Goal: Task Accomplishment & Management: Manage account settings

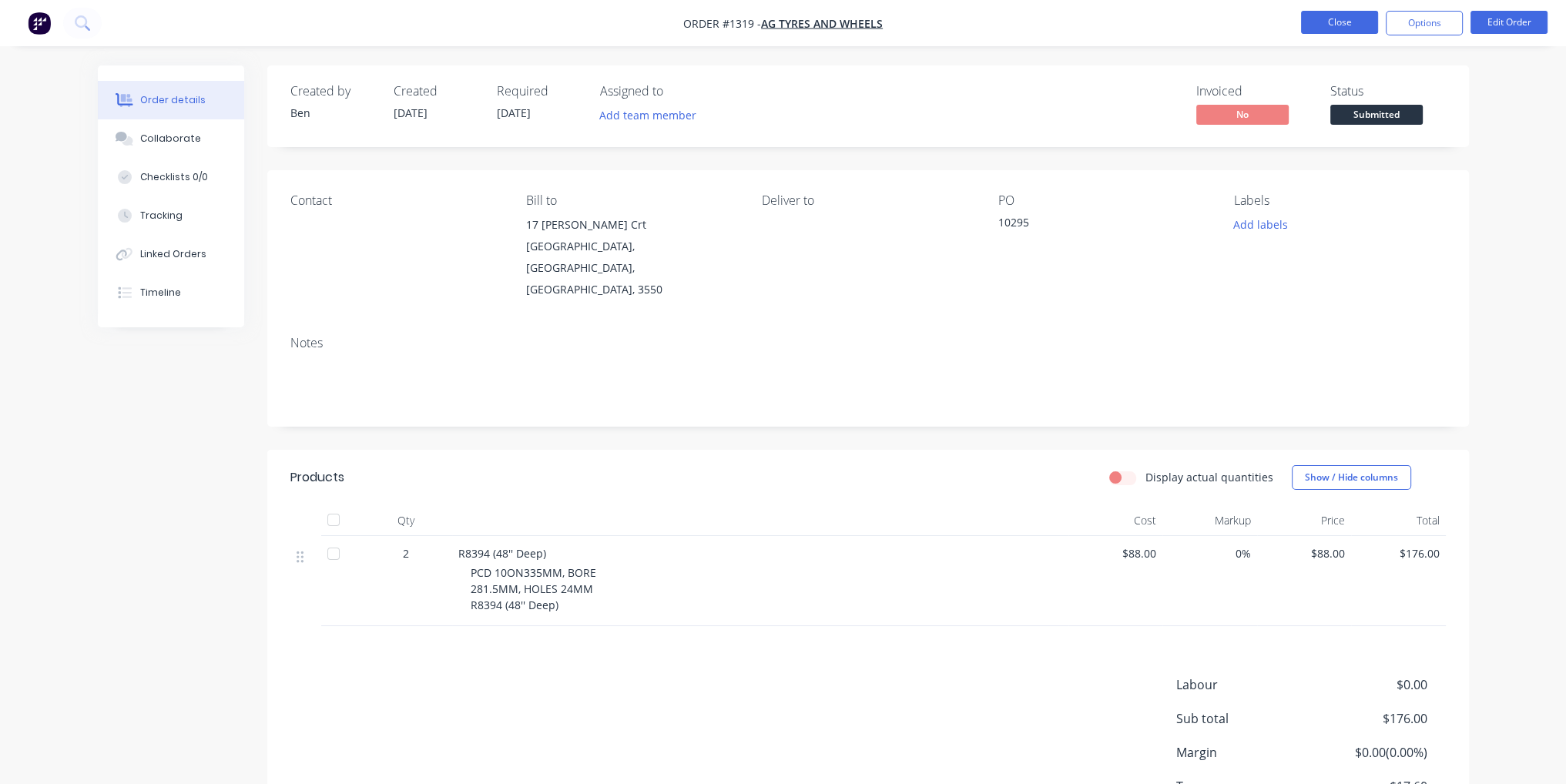
click at [1343, 28] on button "Close" at bounding box center [1338, 22] width 77 height 23
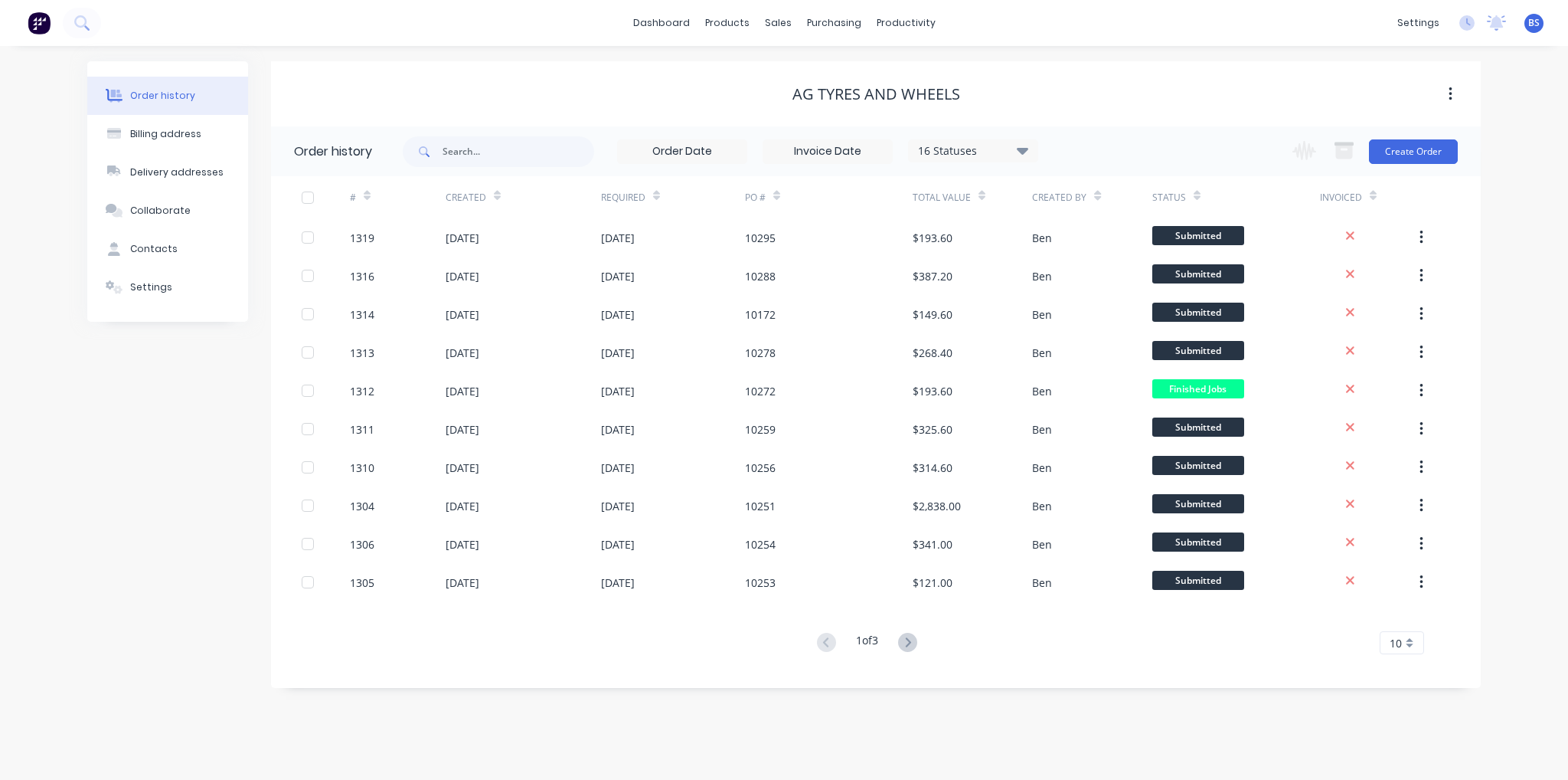
click at [1200, 153] on div "16 Statuses Invoice Status Invoiced Not Invoiced Partial Order Status All Archi…" at bounding box center [942, 151] width 1078 height 50
click at [731, 27] on div "products" at bounding box center [727, 22] width 60 height 23
click at [783, 18] on div "sales" at bounding box center [778, 22] width 42 height 23
click at [657, 30] on link "dashboard" at bounding box center [661, 22] width 72 height 23
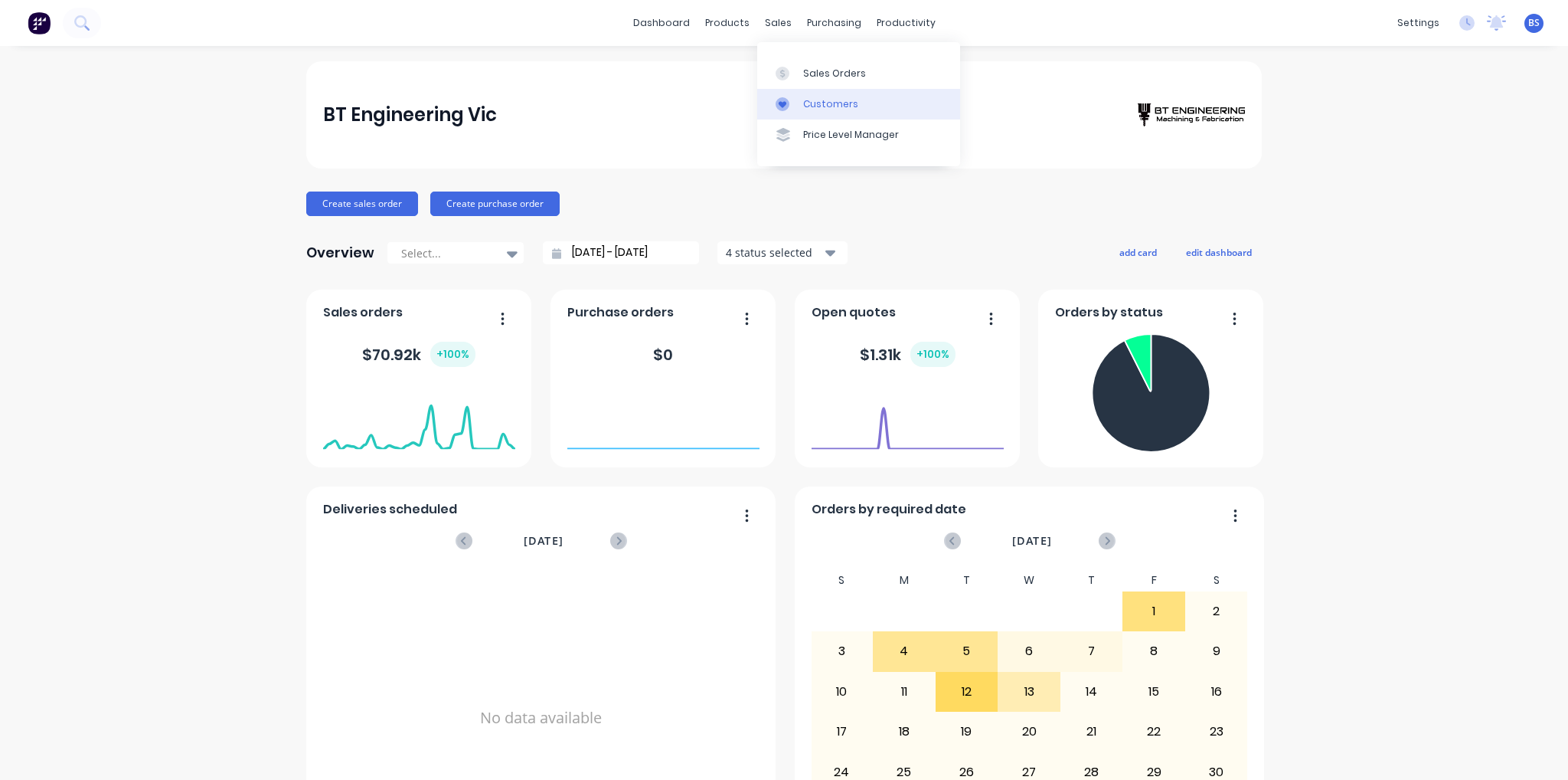
click at [842, 102] on div "Customers" at bounding box center [830, 104] width 55 height 14
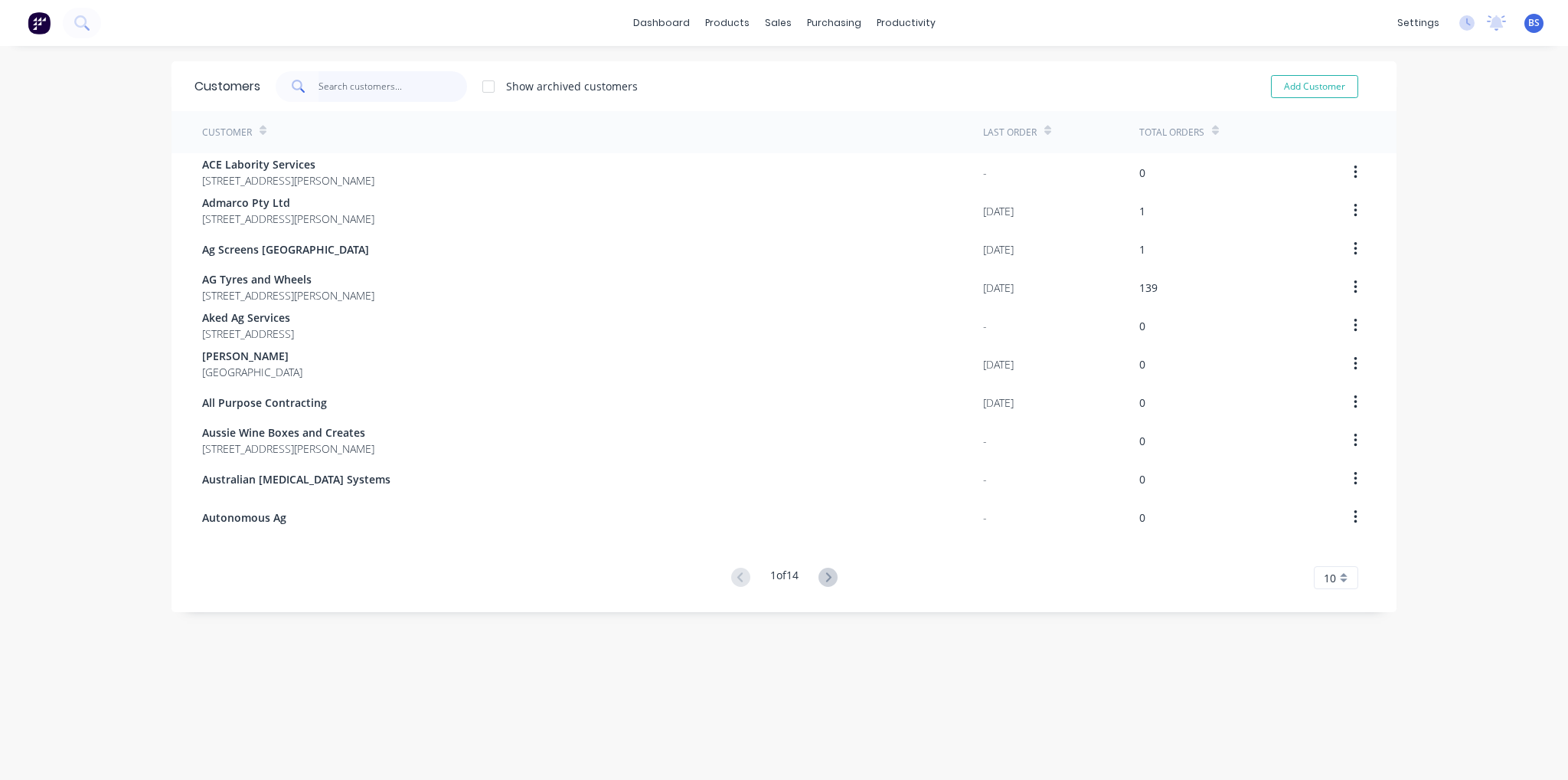
click at [377, 88] on input "text" at bounding box center [393, 87] width 149 height 31
click at [1308, 85] on button "Add Customer" at bounding box center [1314, 87] width 87 height 23
select select "AU"
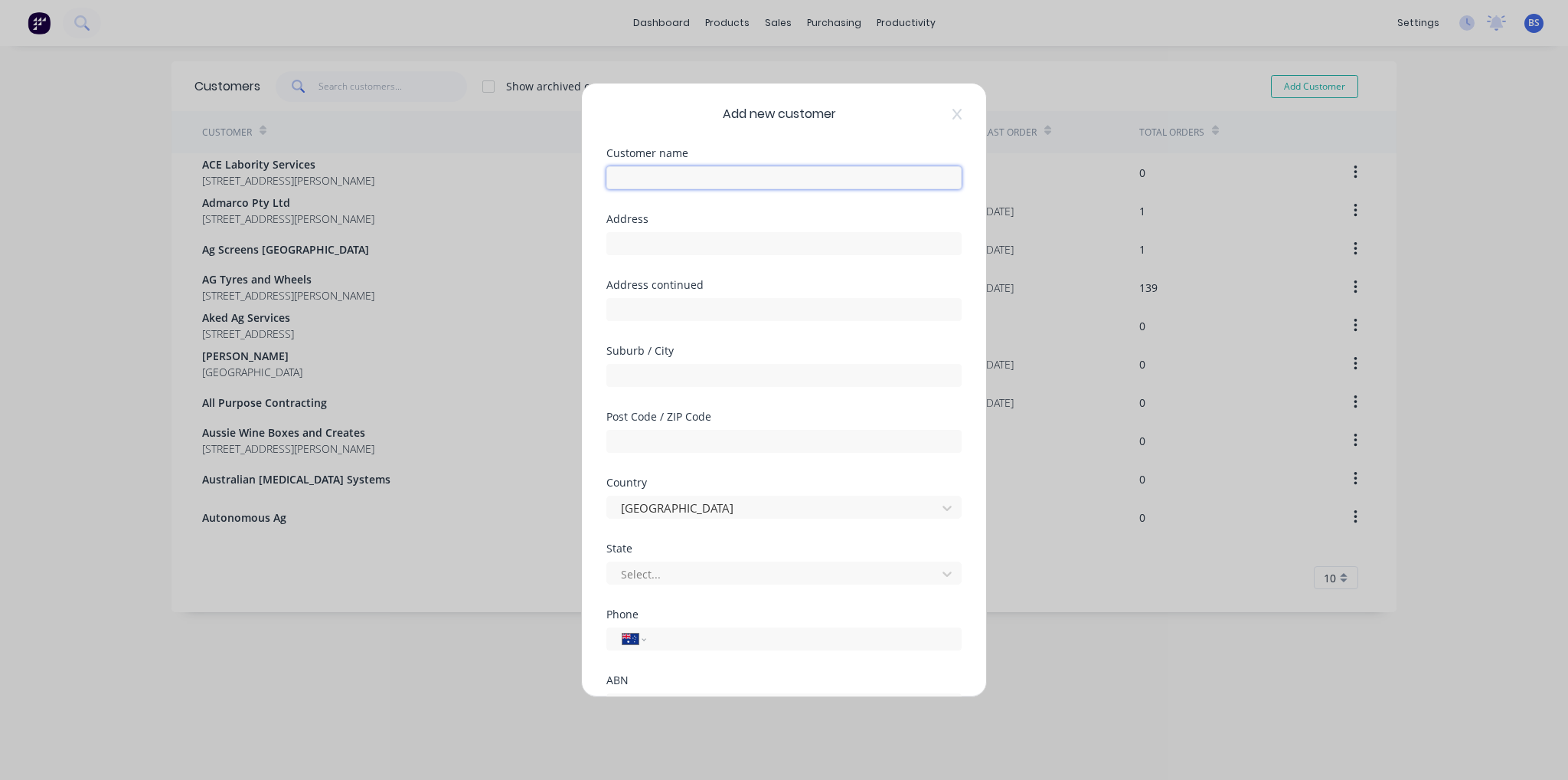
click at [649, 166] on input "text" at bounding box center [784, 177] width 356 height 23
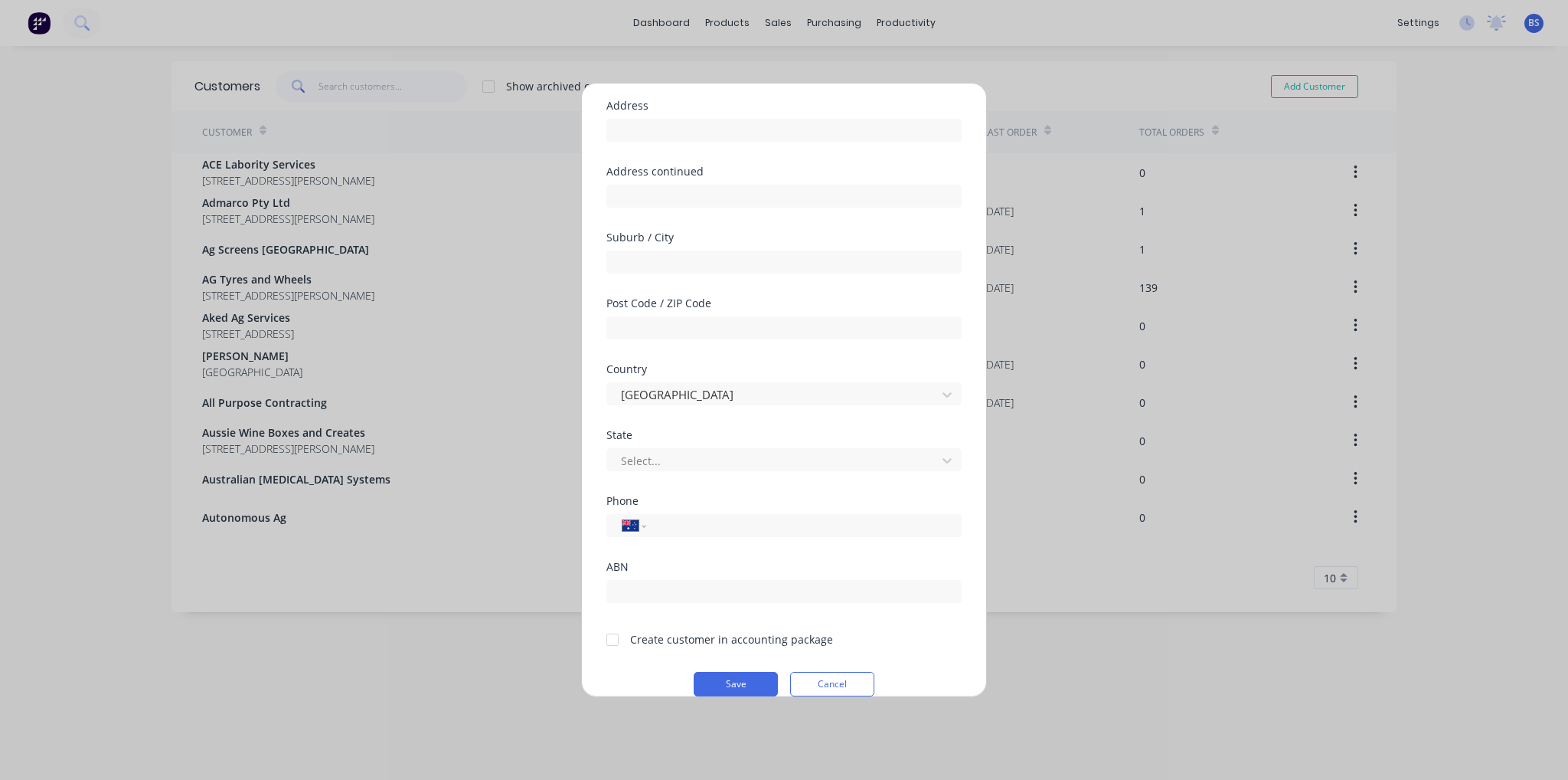
scroll to position [135, 0]
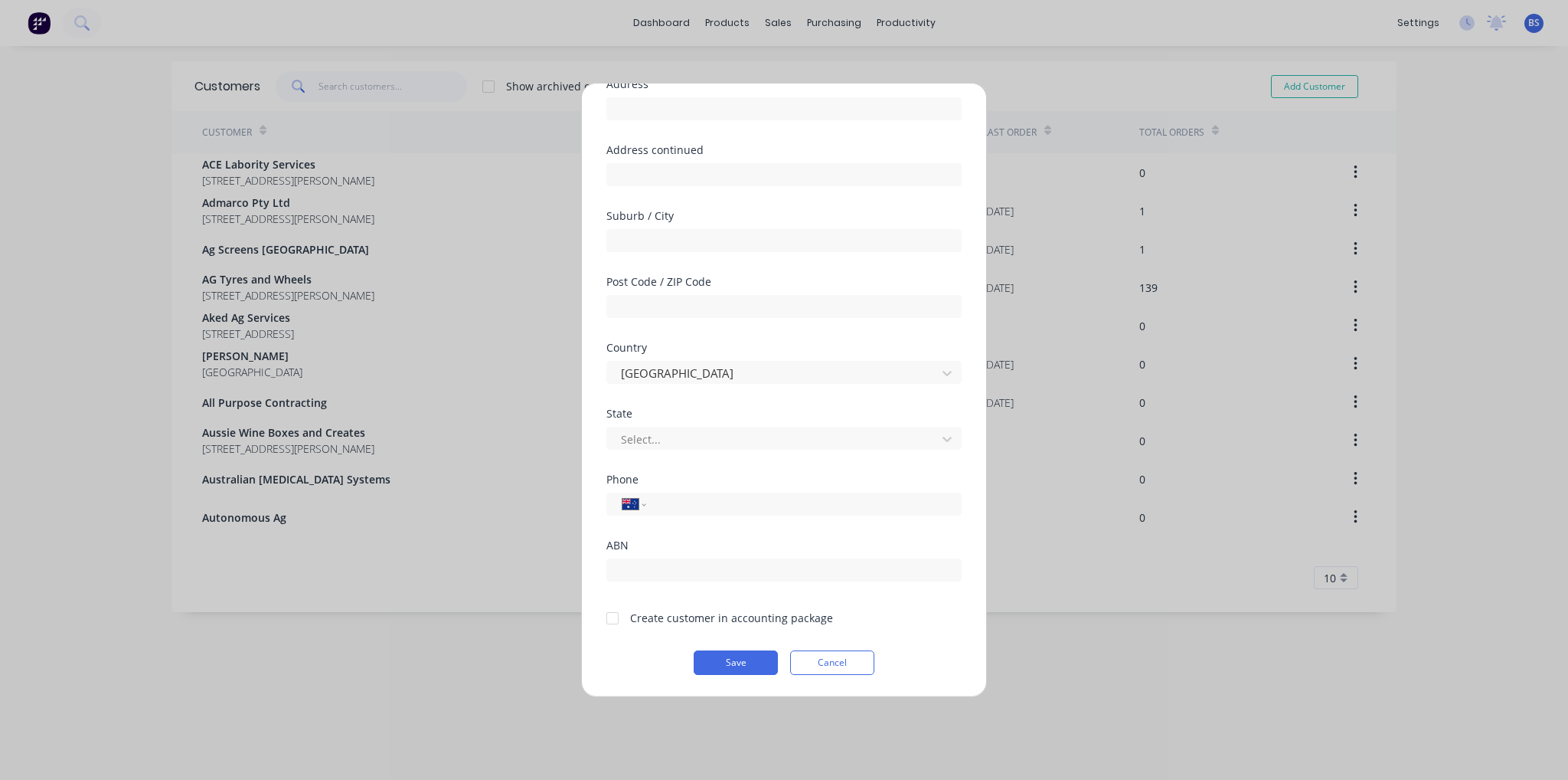
type input "[PERSON_NAME]"
click at [613, 623] on div at bounding box center [613, 618] width 31 height 31
click at [735, 663] on button "Save" at bounding box center [736, 663] width 84 height 25
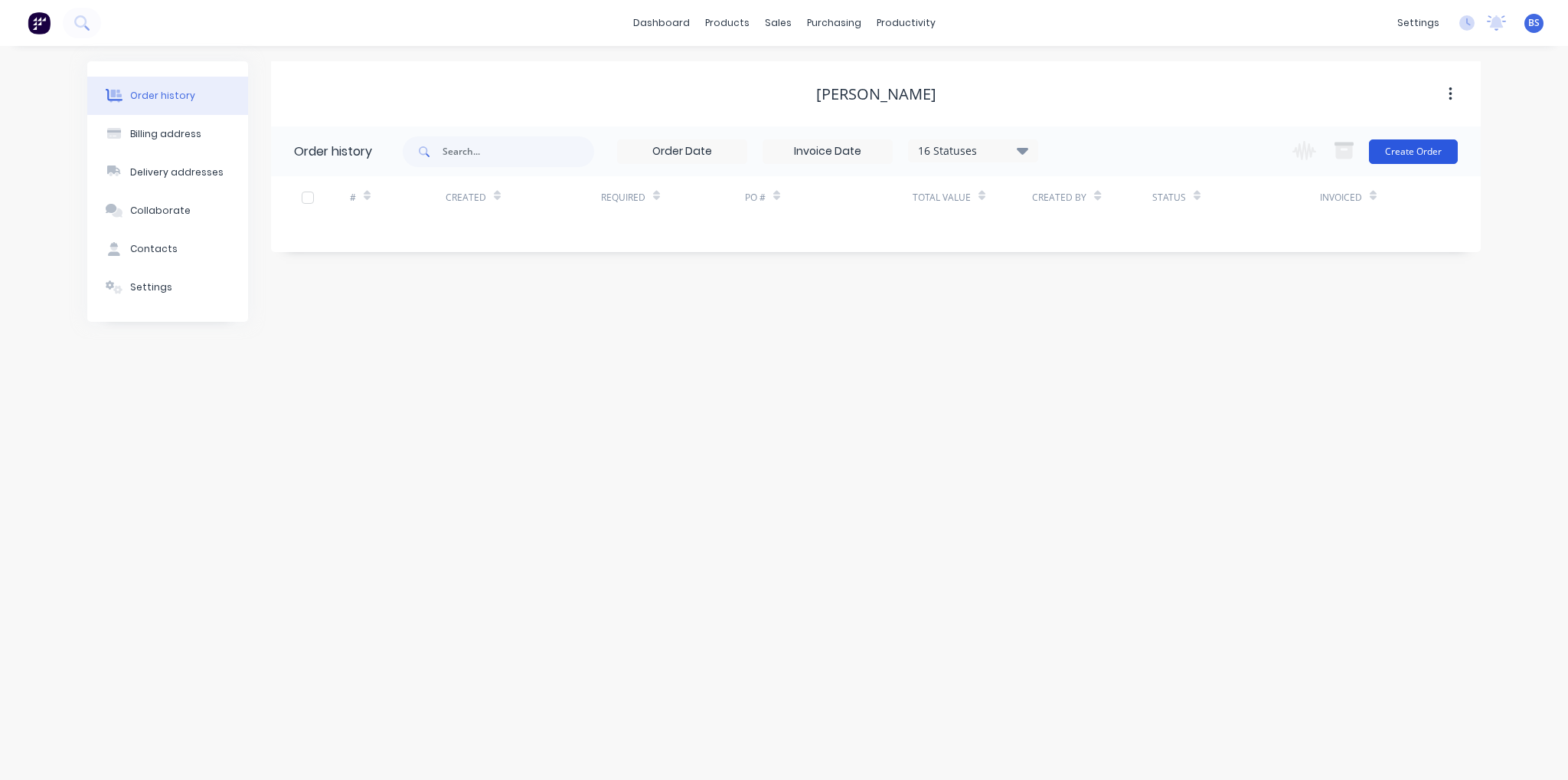
click at [1409, 157] on button "Create Order" at bounding box center [1414, 152] width 89 height 25
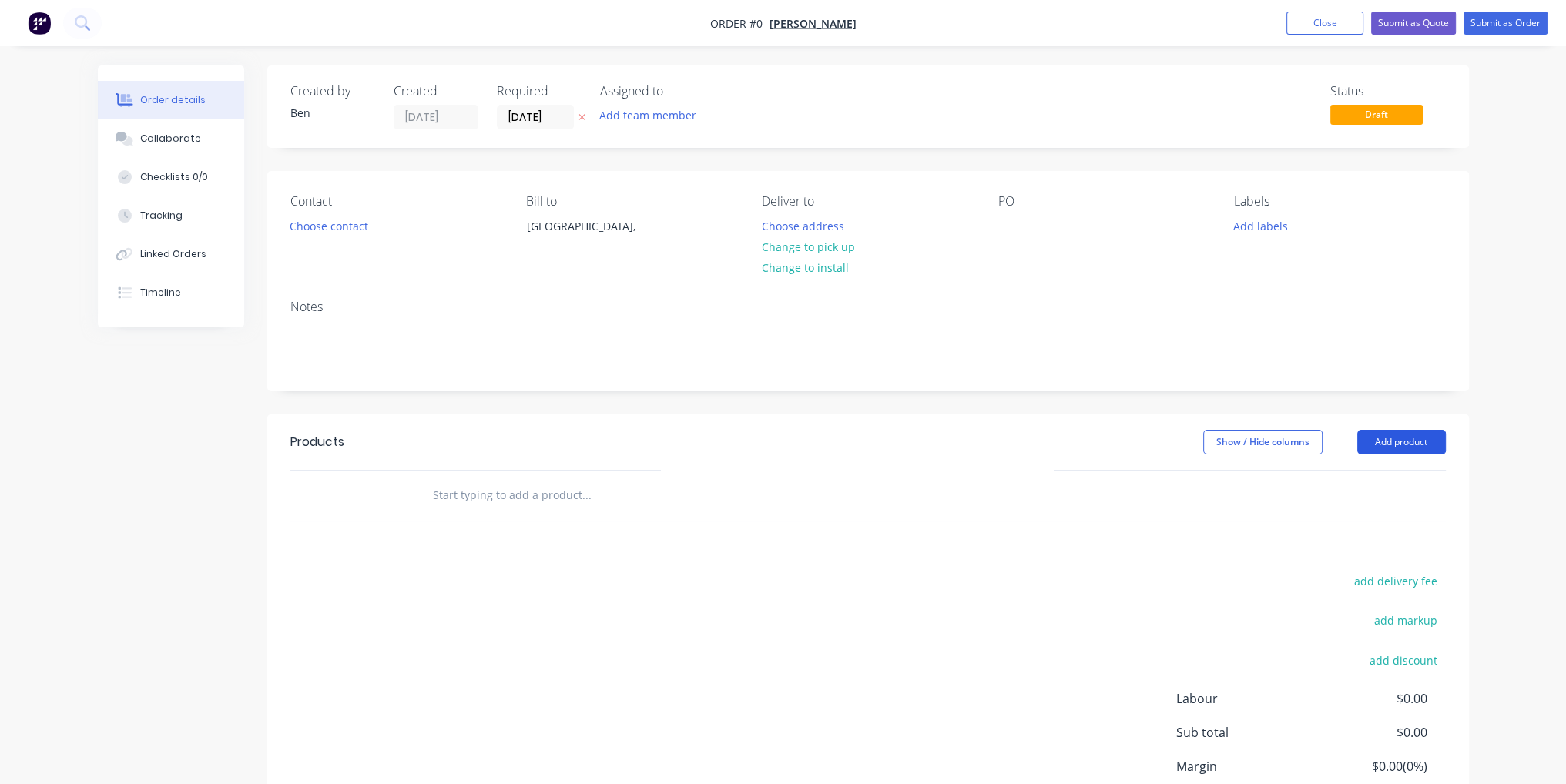
click at [1439, 448] on button "Add product" at bounding box center [1401, 442] width 89 height 25
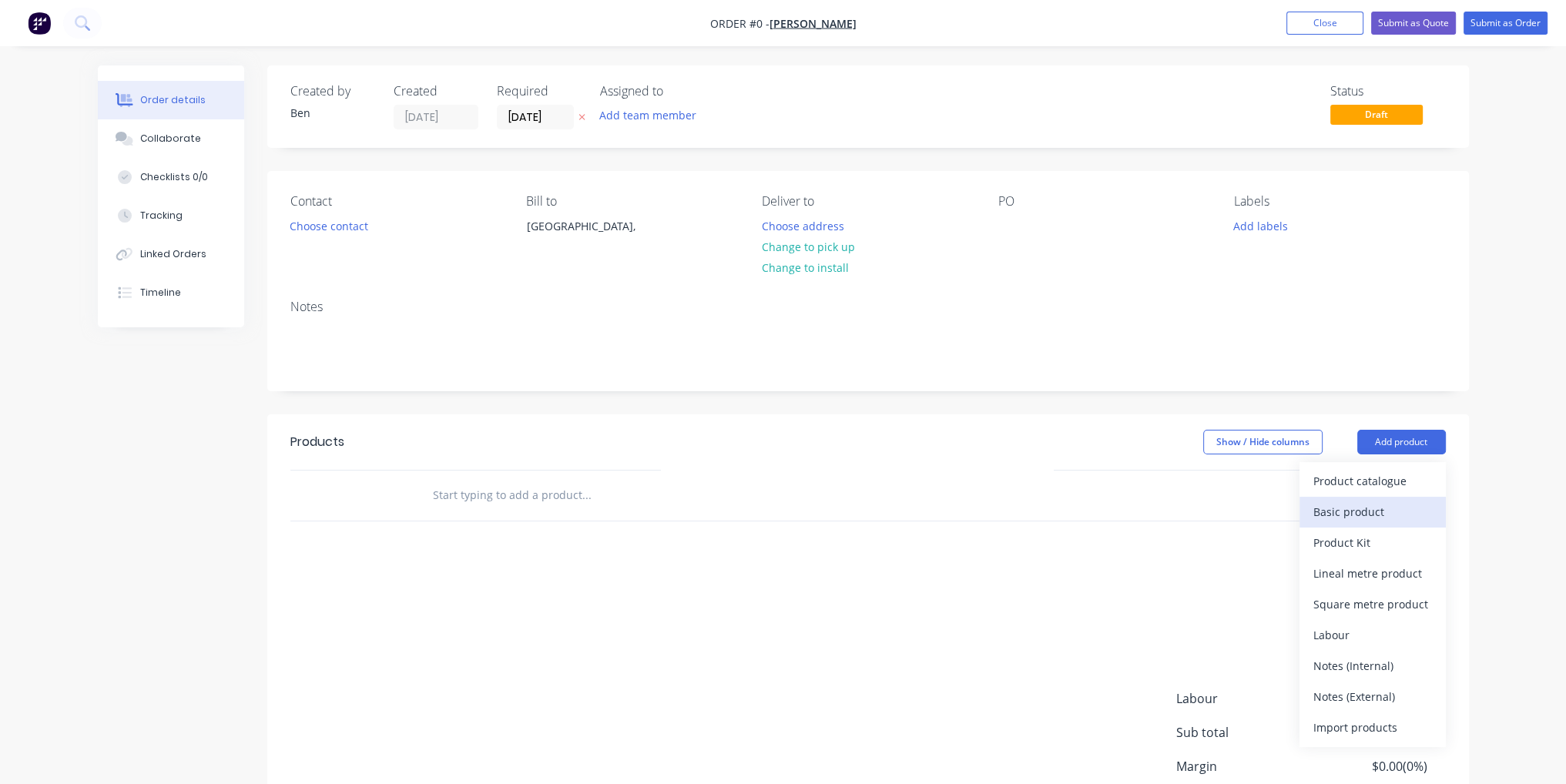
click at [1365, 520] on div "Basic product" at bounding box center [1373, 512] width 119 height 22
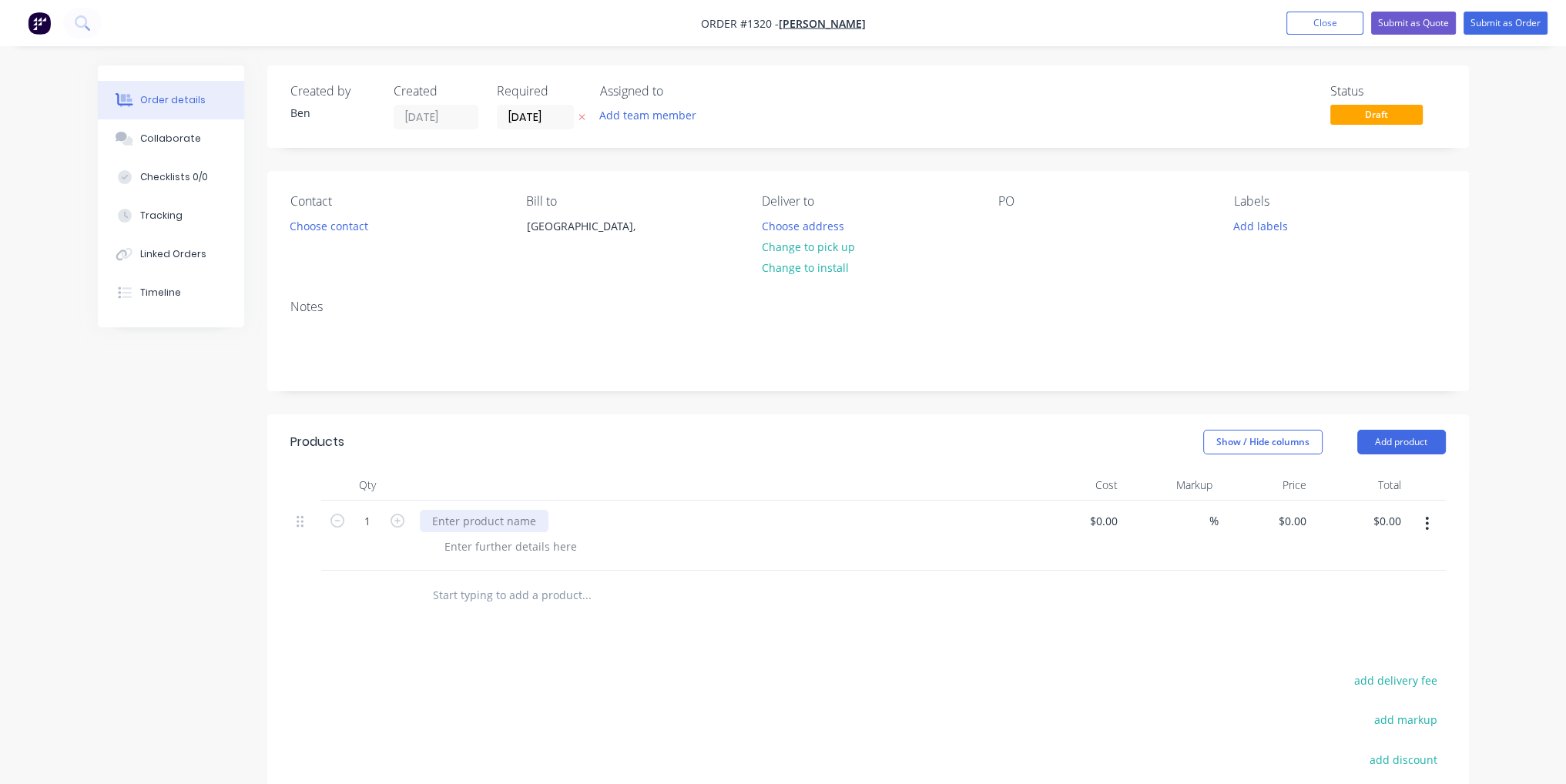
click at [517, 524] on div at bounding box center [484, 521] width 128 height 22
click at [683, 615] on div at bounding box center [690, 595] width 554 height 50
click at [1121, 520] on input at bounding box center [1106, 521] width 35 height 22
type input "$100.00"
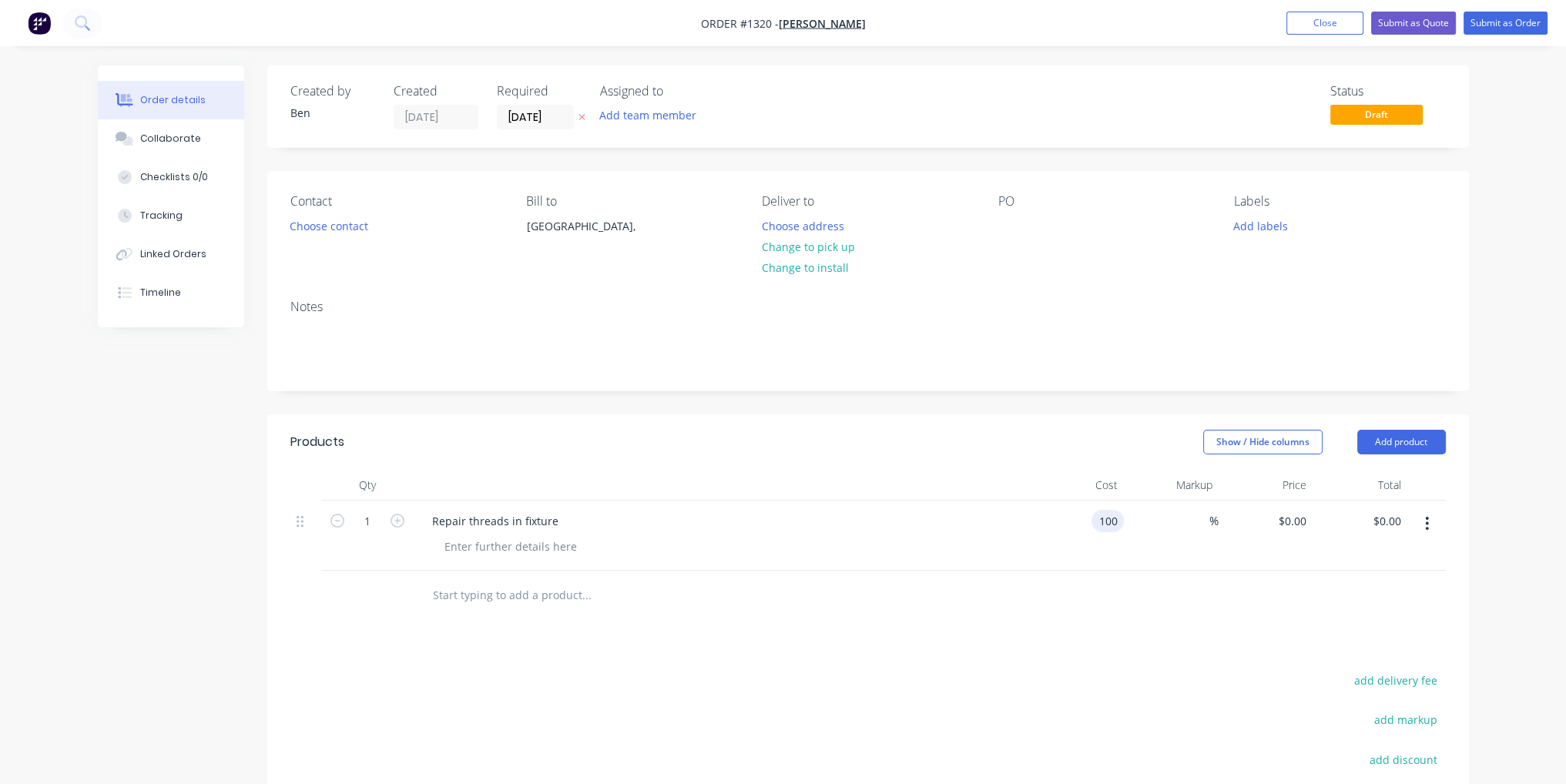
type input "$100.00"
click at [1164, 663] on div "Products Show / Hide columns Add product Qty Cost Markup Price Total 1 Repair t…" at bounding box center [868, 702] width 1201 height 576
click at [1520, 28] on button "Submit as Order" at bounding box center [1505, 22] width 84 height 23
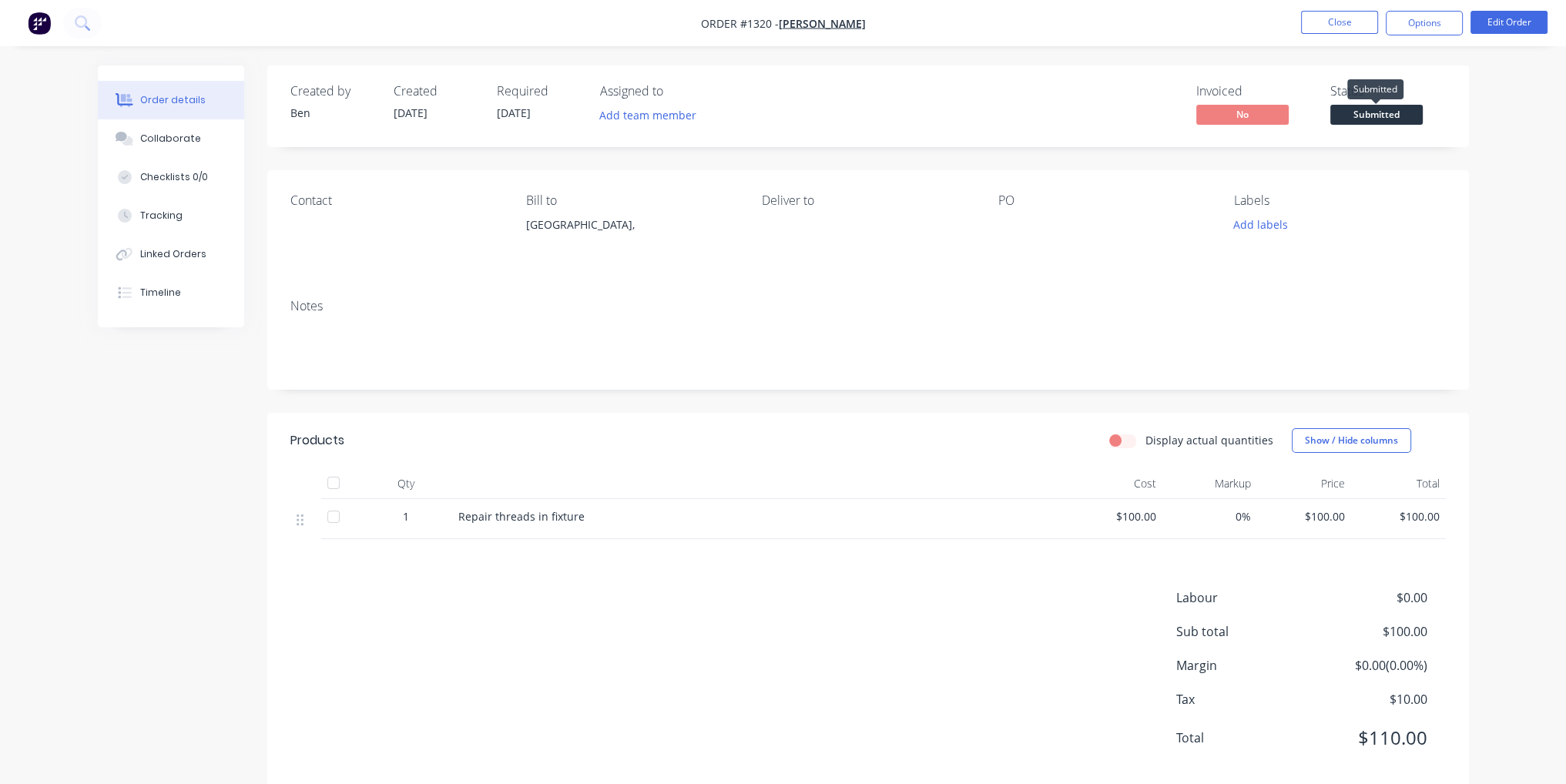
click at [1371, 109] on span "Submitted" at bounding box center [1376, 115] width 92 height 19
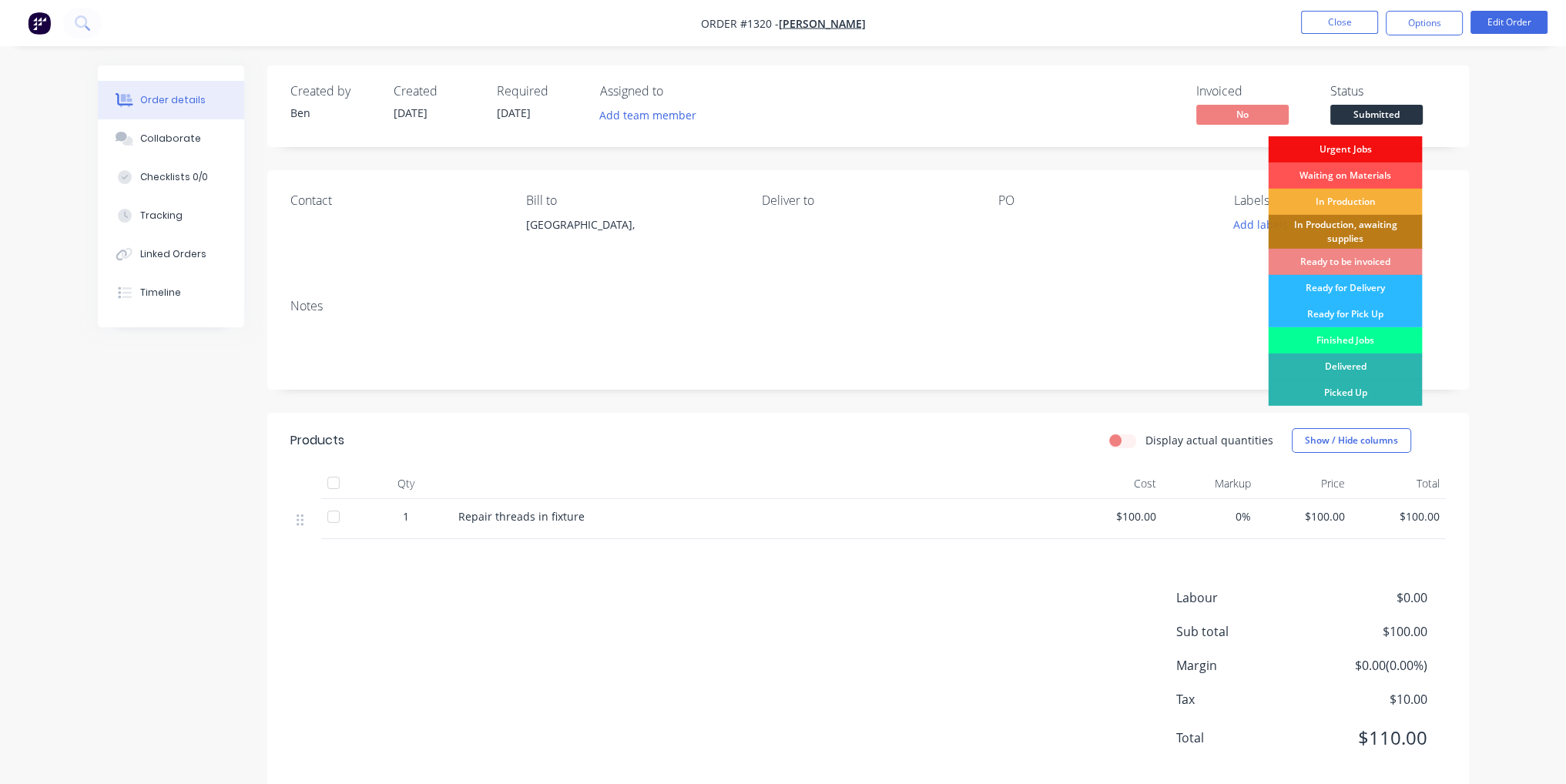
click at [1368, 342] on div "Finished Jobs" at bounding box center [1345, 340] width 154 height 26
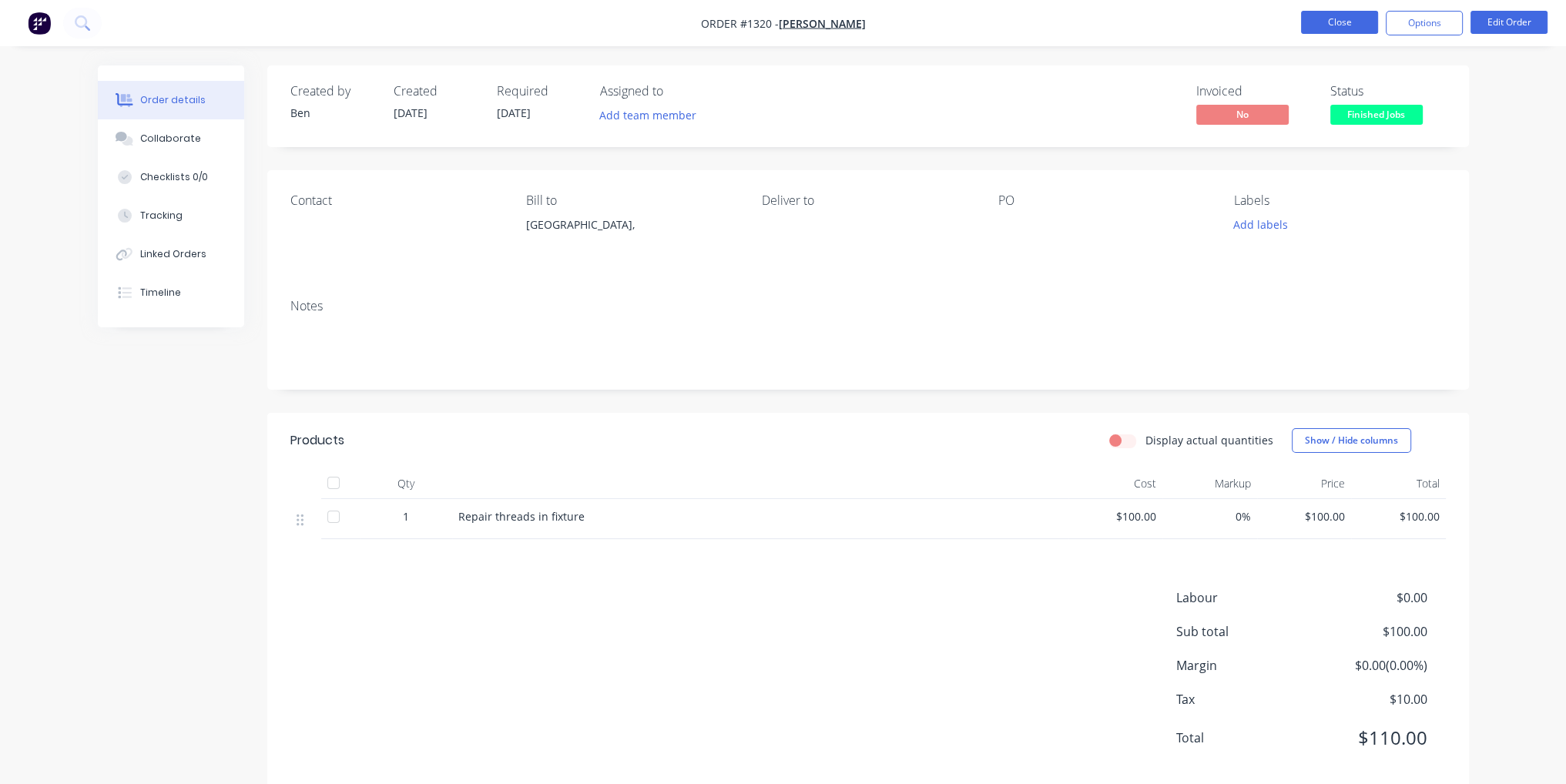
click at [1365, 19] on button "Close" at bounding box center [1338, 22] width 77 height 23
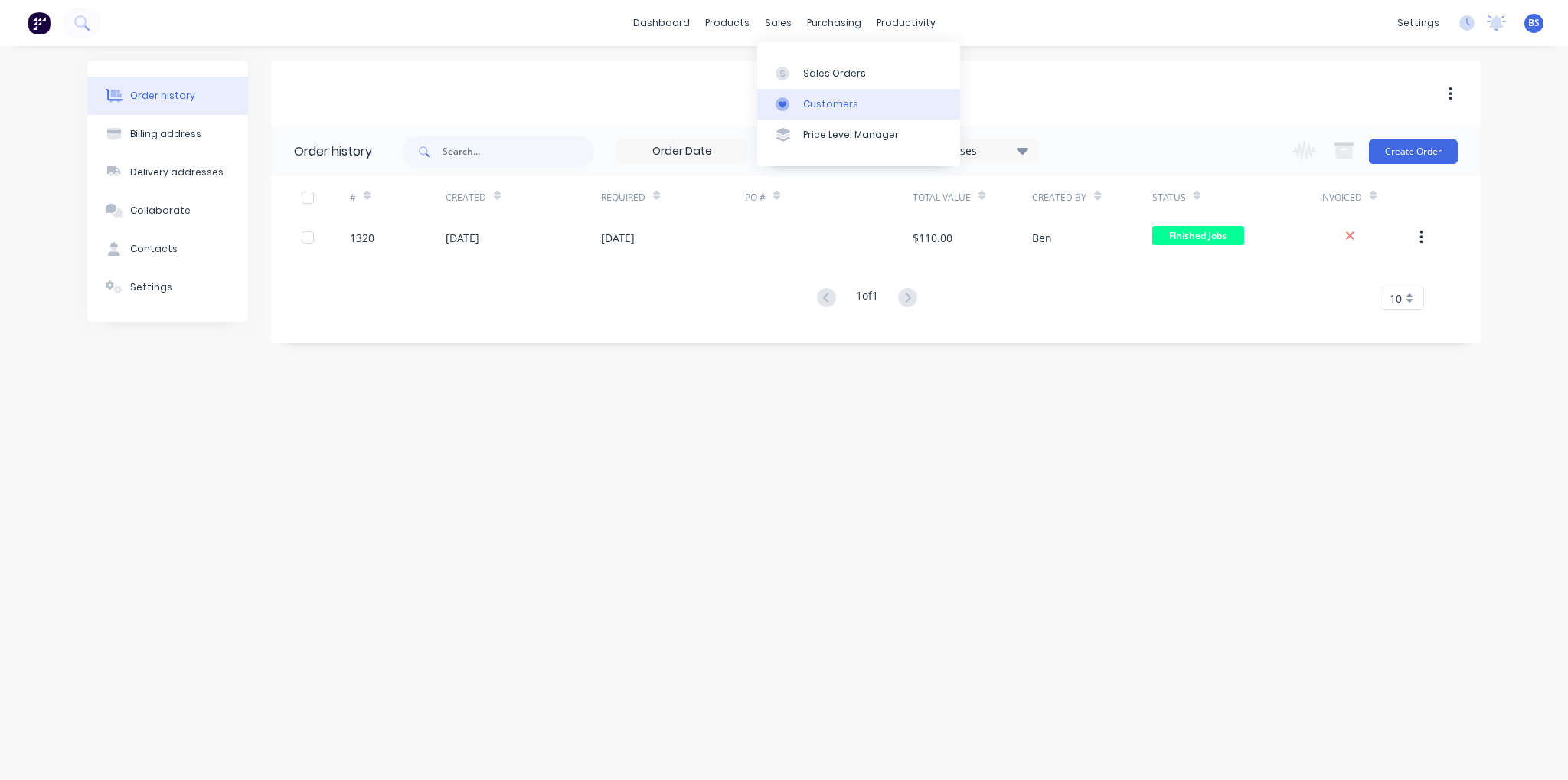
click at [811, 117] on link "Customers" at bounding box center [859, 105] width 203 height 31
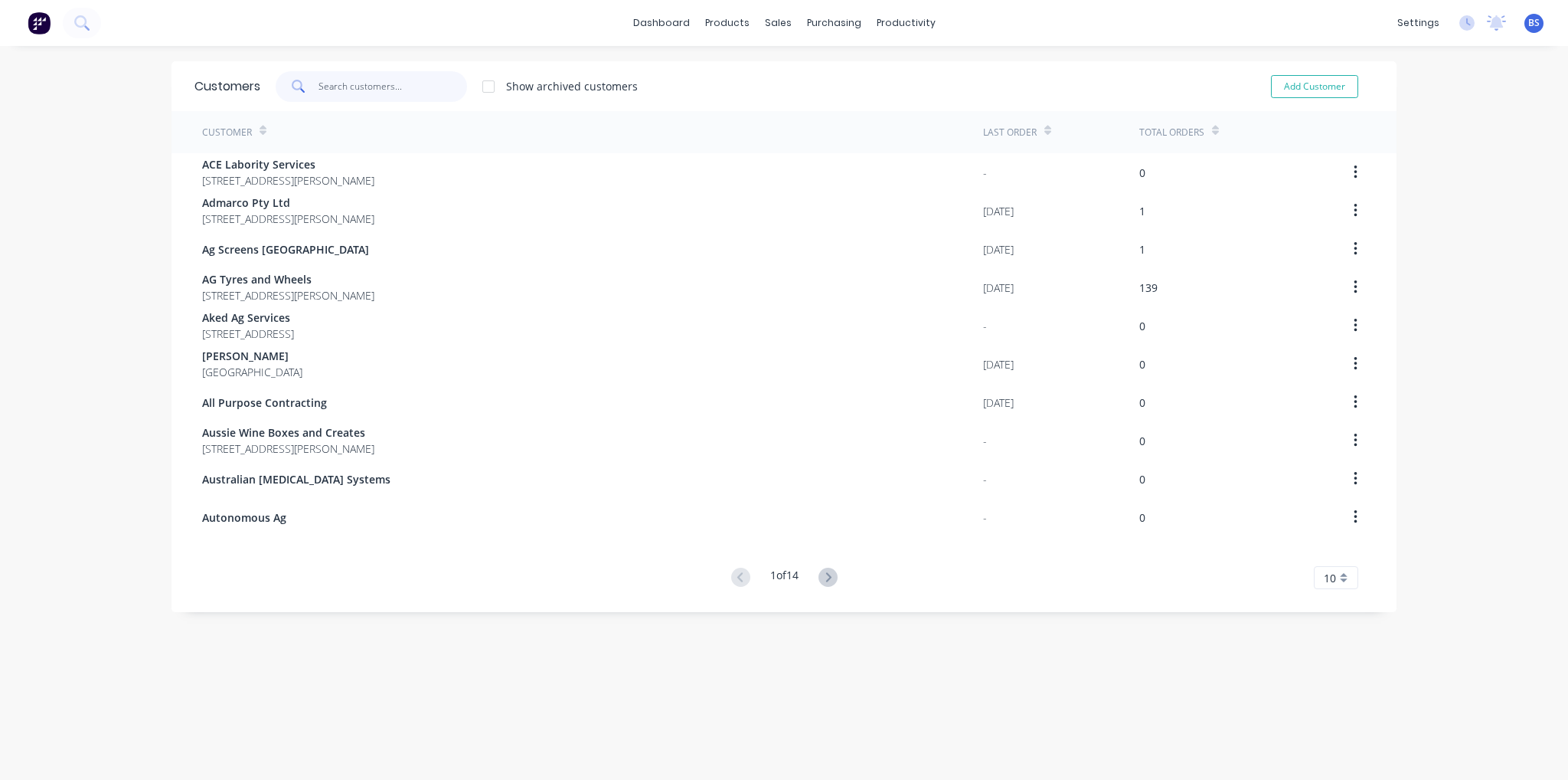
click at [362, 80] on input "text" at bounding box center [393, 87] width 149 height 31
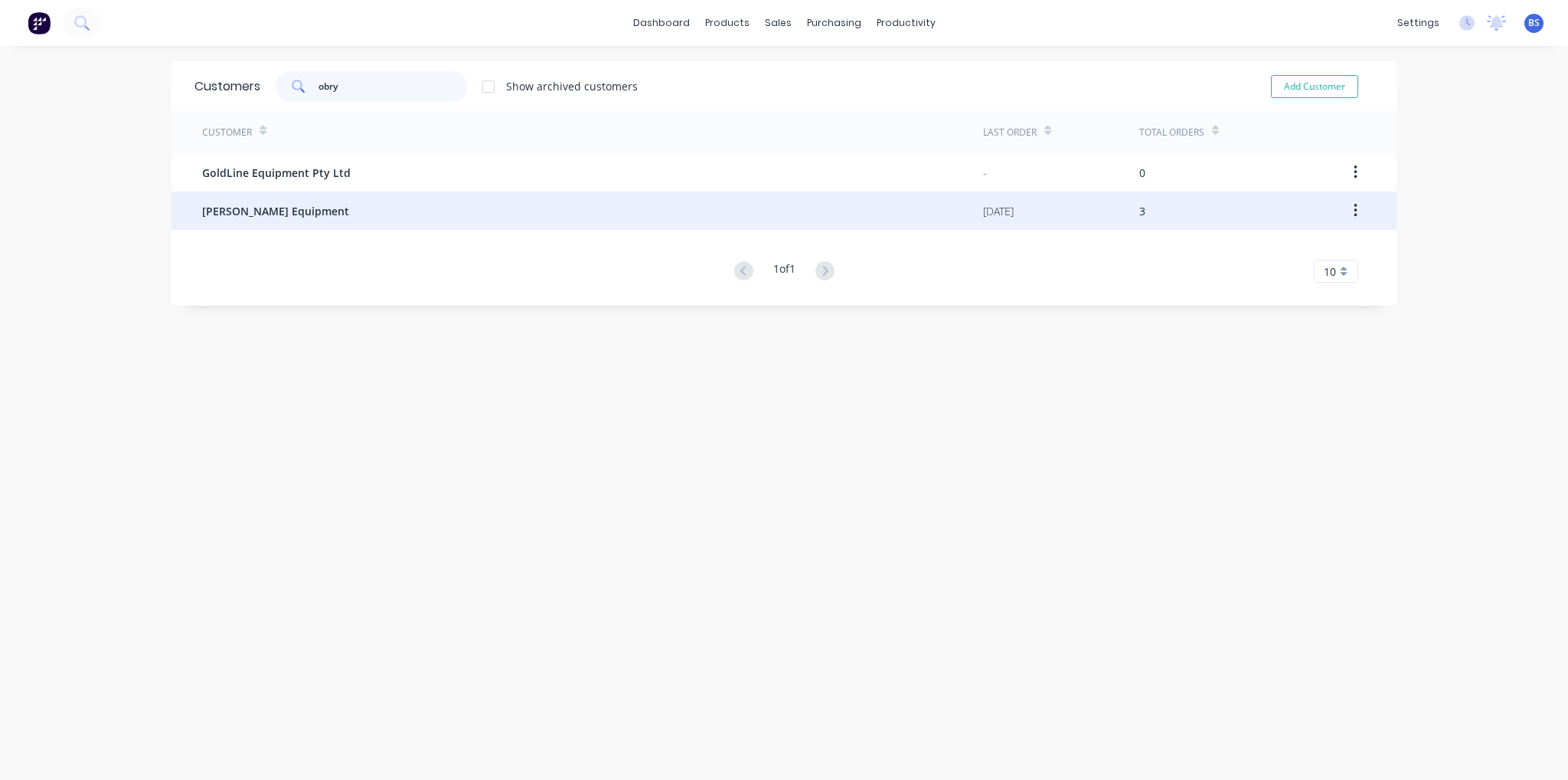
type input "obry"
click at [251, 221] on div "[PERSON_NAME] Equipment" at bounding box center [592, 210] width 781 height 39
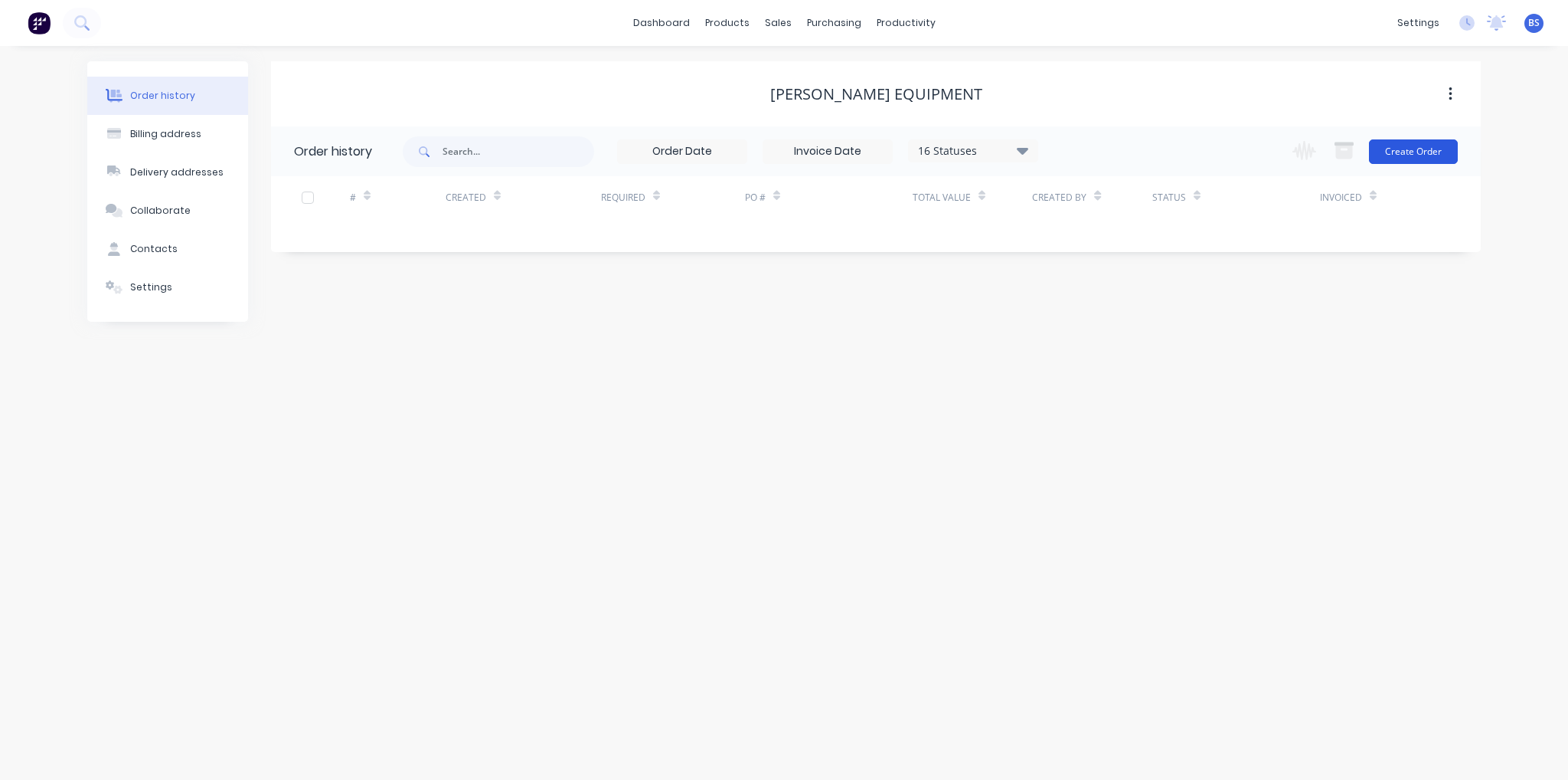
click at [1428, 154] on button "Create Order" at bounding box center [1414, 152] width 89 height 25
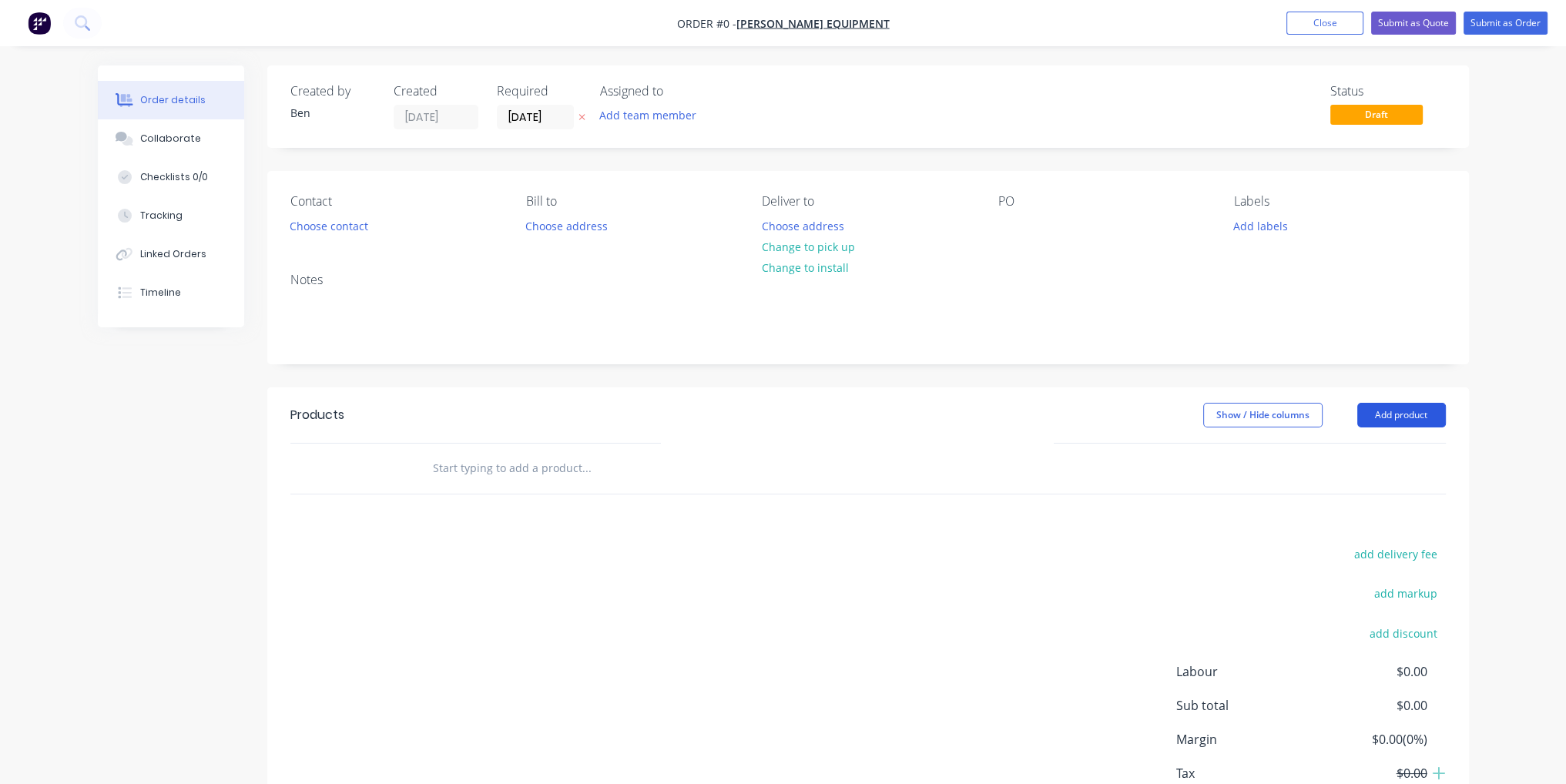
click at [1411, 418] on button "Add product" at bounding box center [1401, 414] width 89 height 25
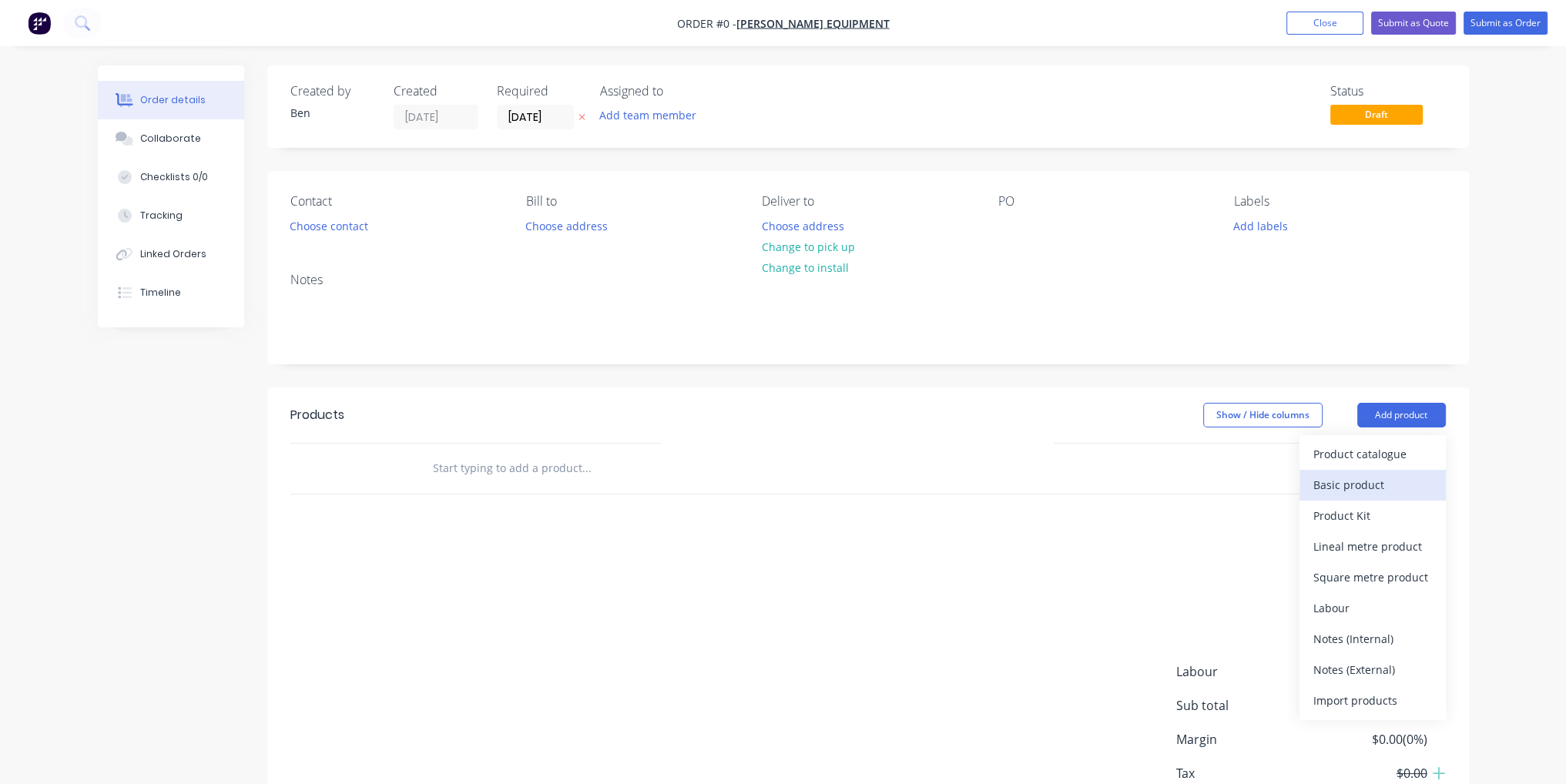
click at [1383, 482] on div "Basic product" at bounding box center [1373, 485] width 119 height 22
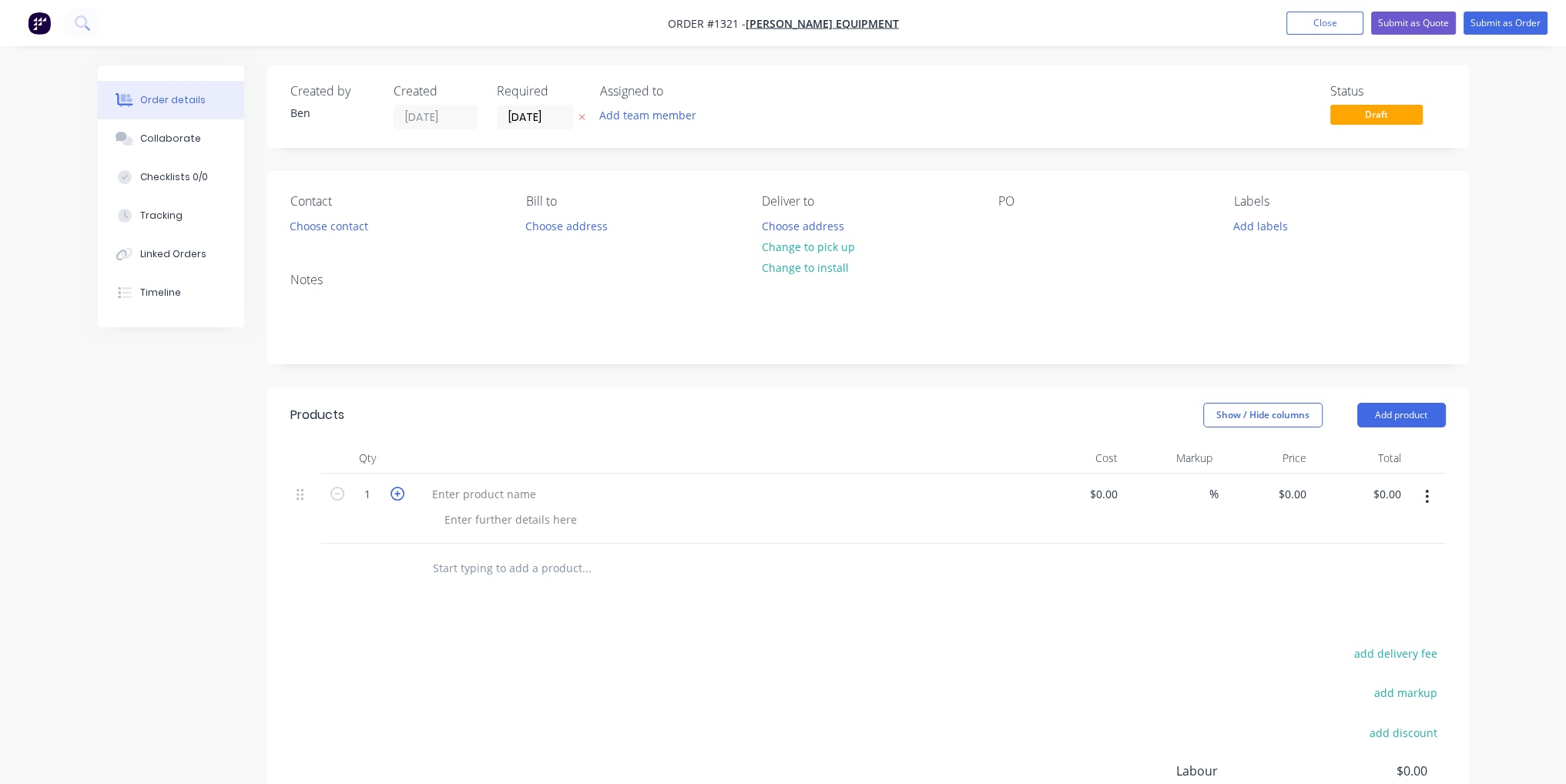
click at [401, 491] on icon "button" at bounding box center [397, 494] width 14 height 14
type input "4"
click at [484, 499] on div at bounding box center [484, 494] width 128 height 22
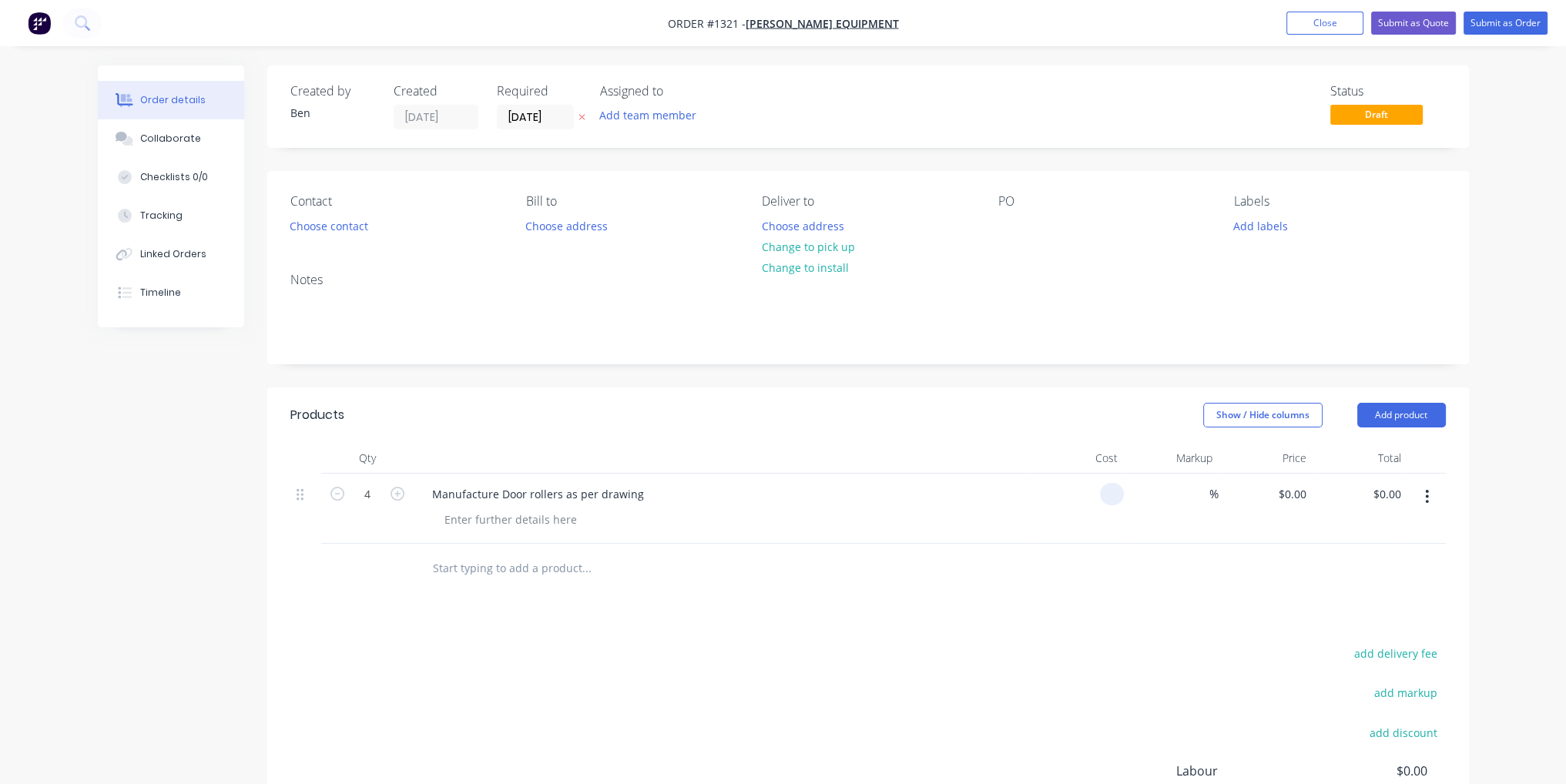
click at [1098, 497] on div at bounding box center [1077, 508] width 95 height 70
type input "$266.25"
type input "$1,065.00"
click at [1145, 535] on div "%" at bounding box center [1171, 508] width 95 height 70
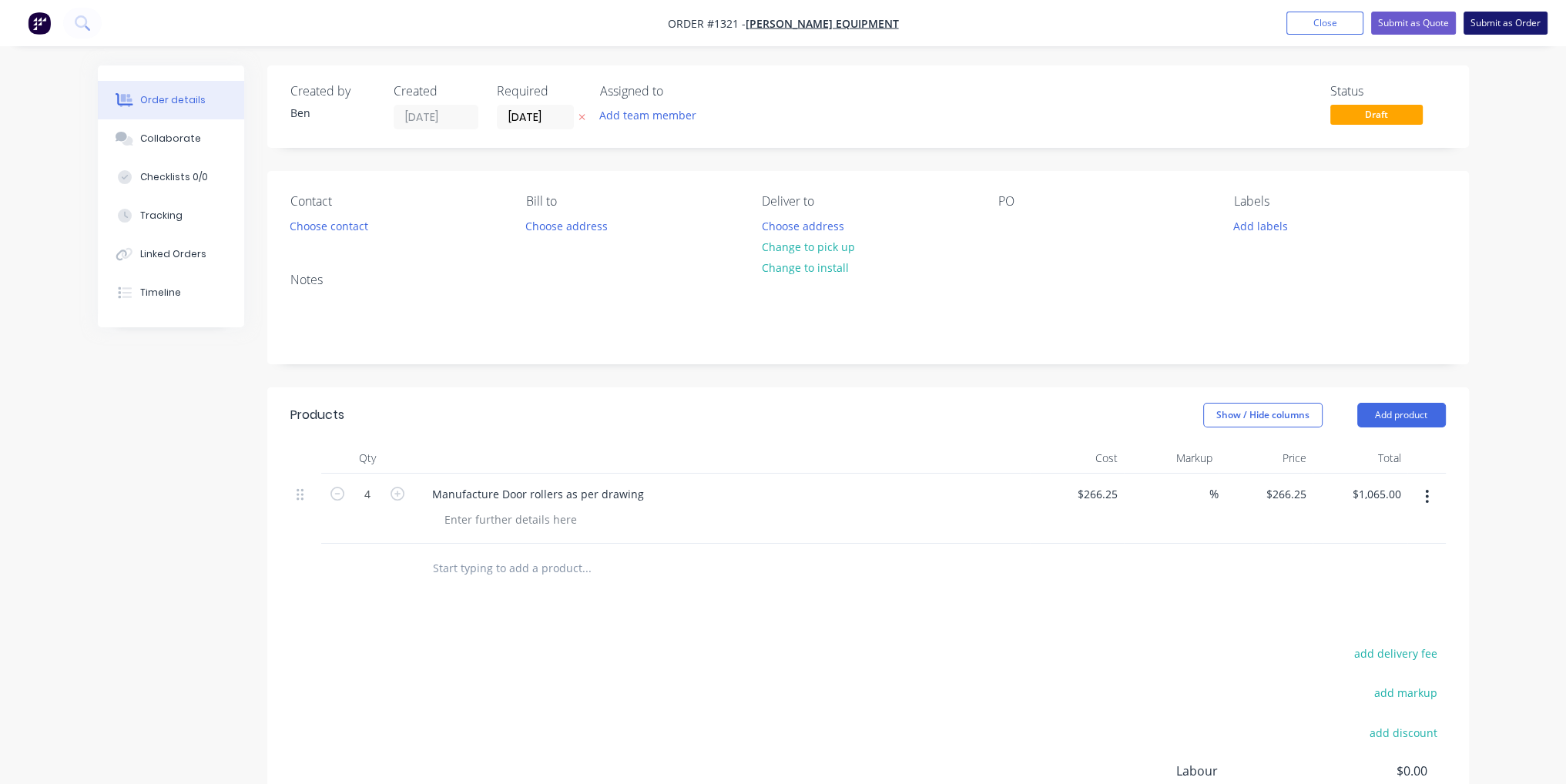
click at [1520, 32] on button "Submit as Order" at bounding box center [1505, 22] width 84 height 23
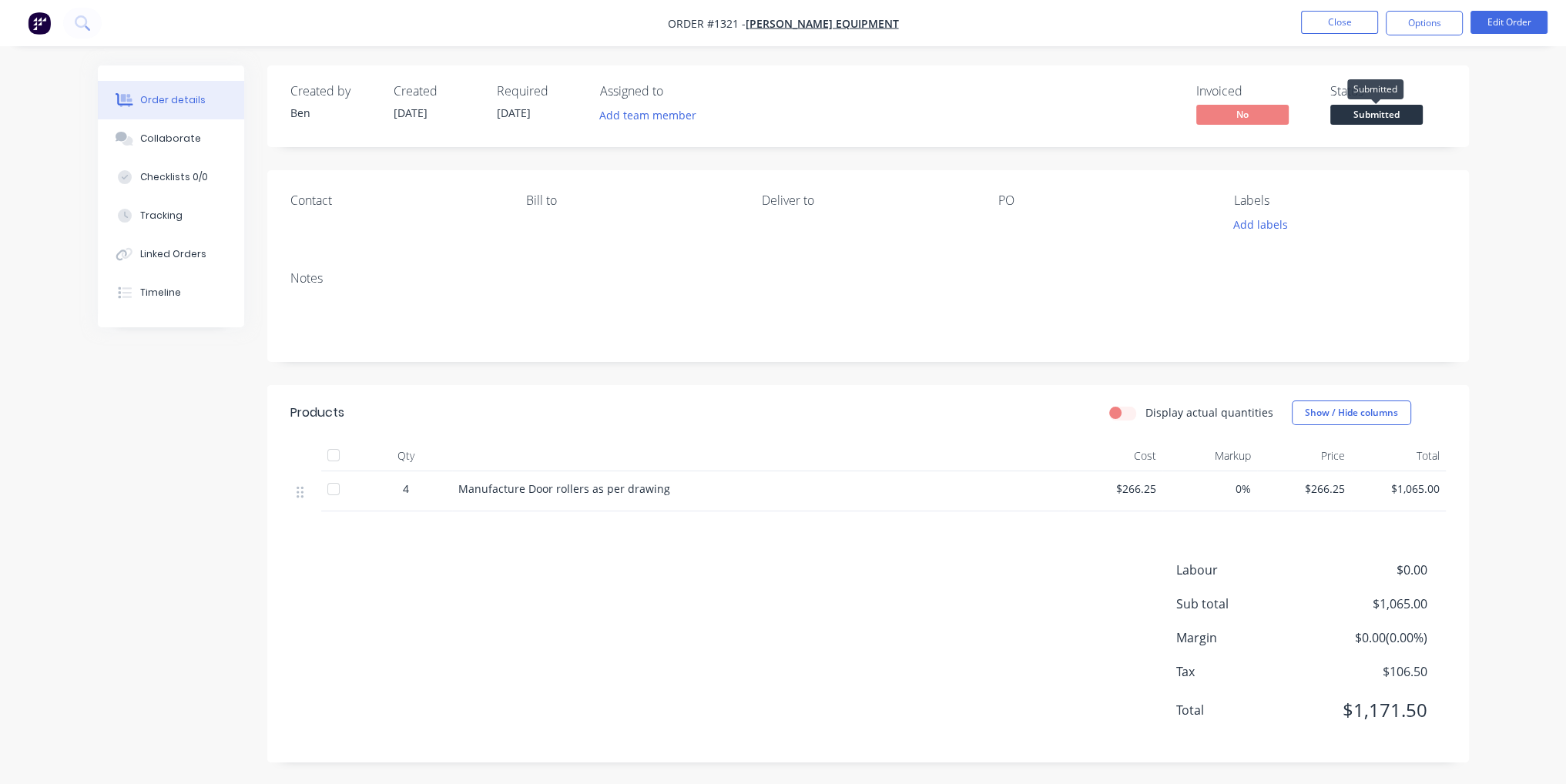
click at [1373, 119] on span "Submitted" at bounding box center [1376, 115] width 92 height 19
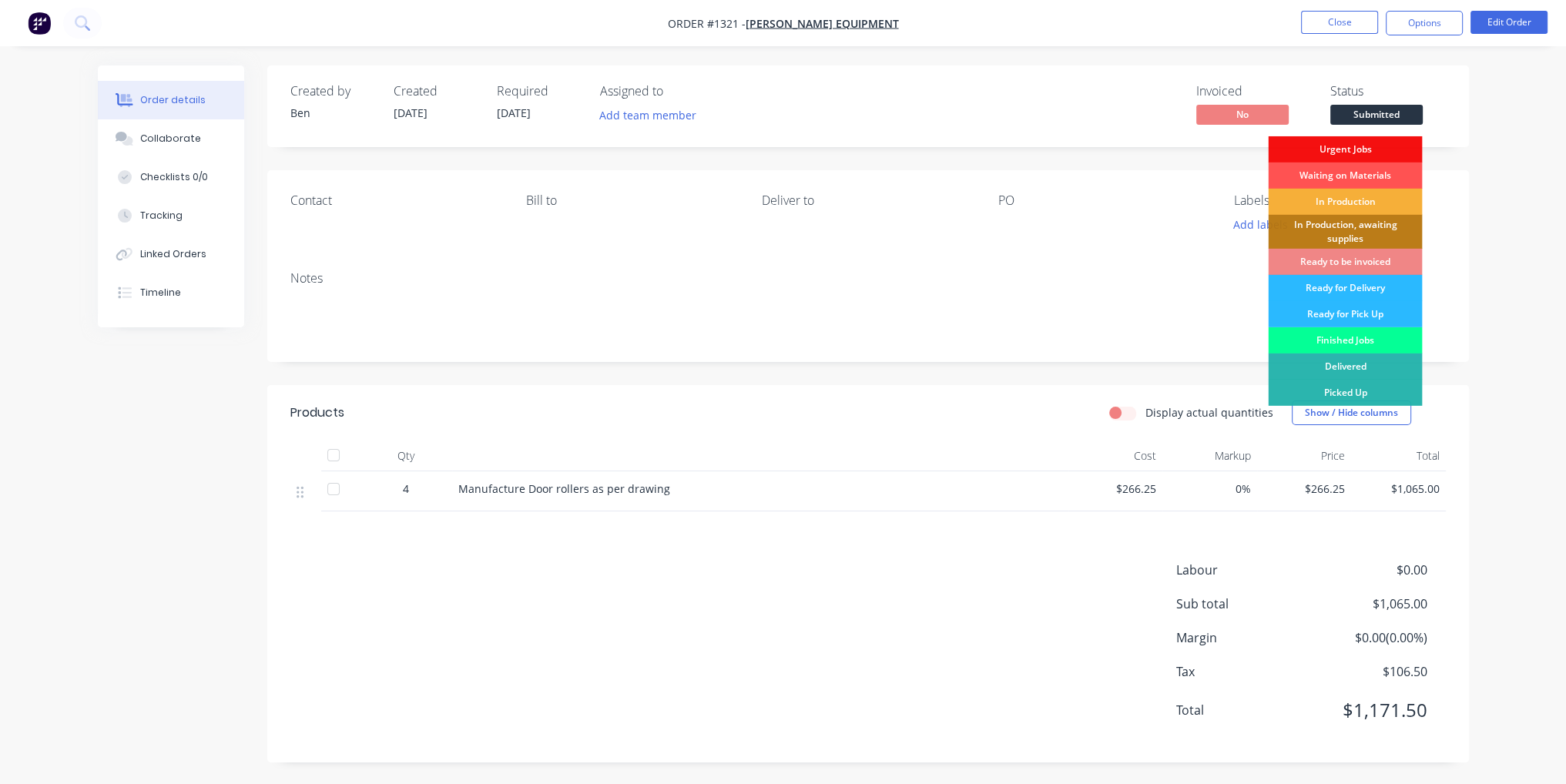
click at [1381, 346] on div "Finished Jobs" at bounding box center [1345, 340] width 154 height 26
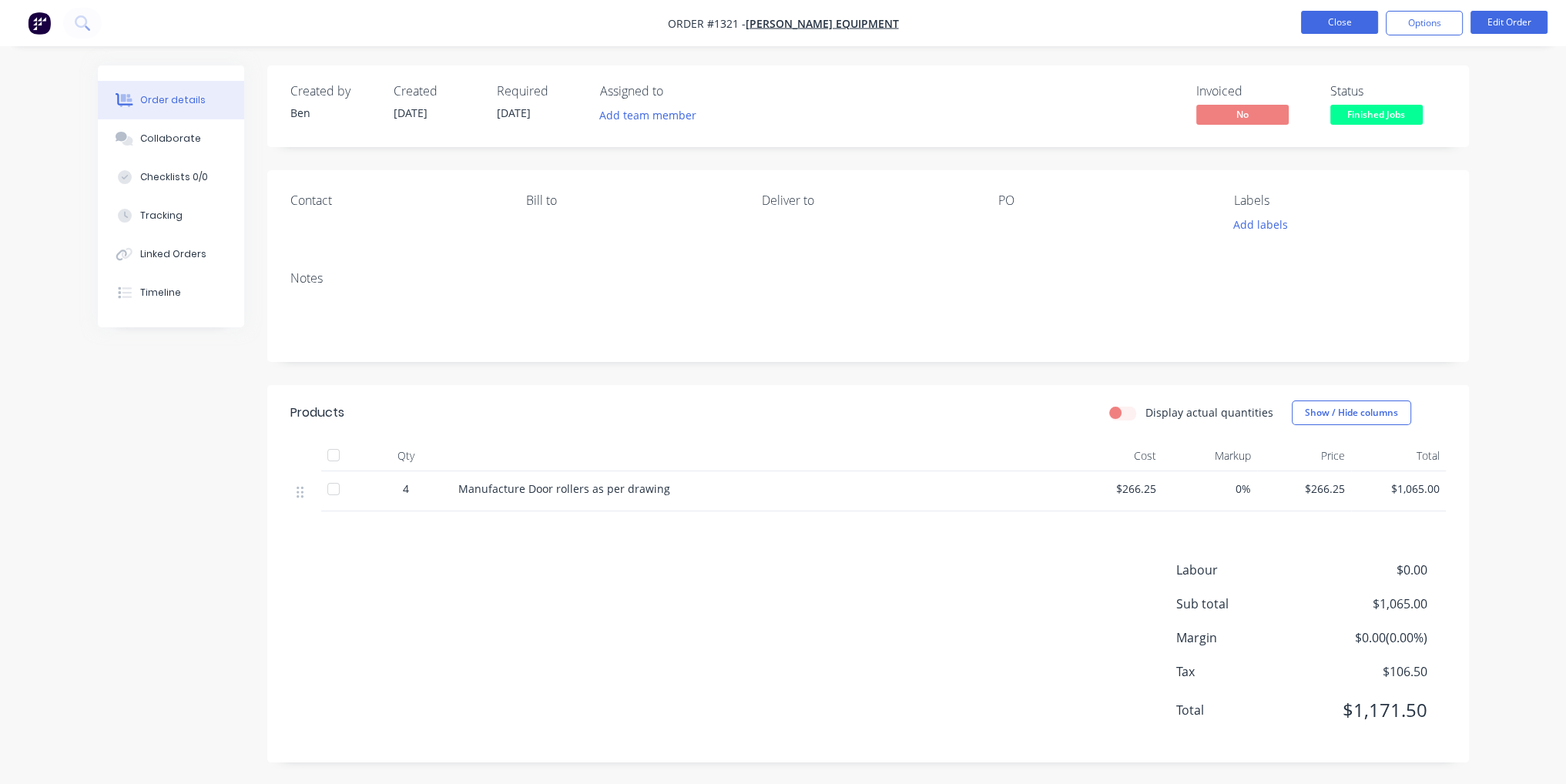
click at [1355, 32] on button "Close" at bounding box center [1338, 22] width 77 height 23
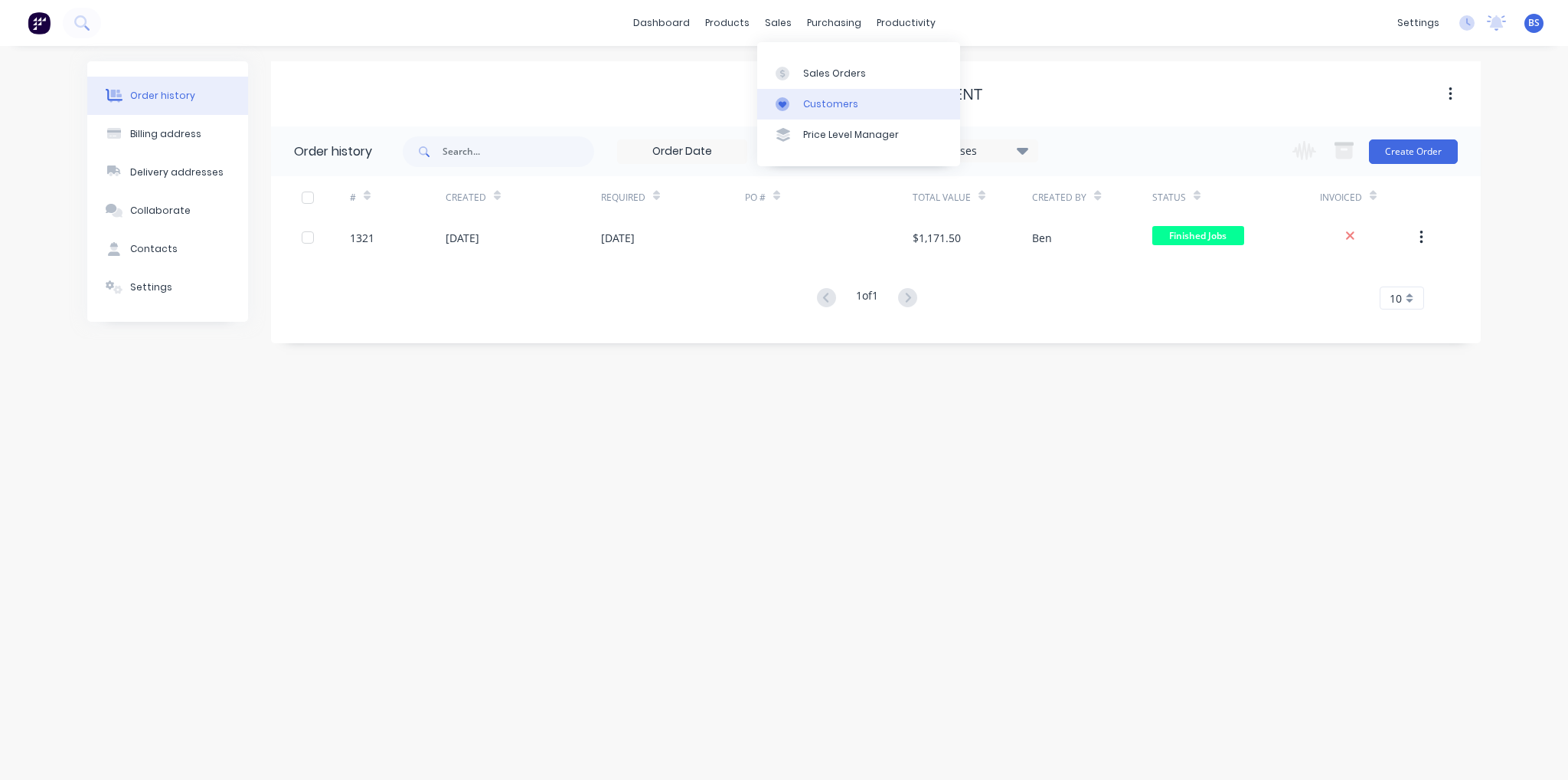
click at [839, 114] on link "Customers" at bounding box center [859, 105] width 203 height 31
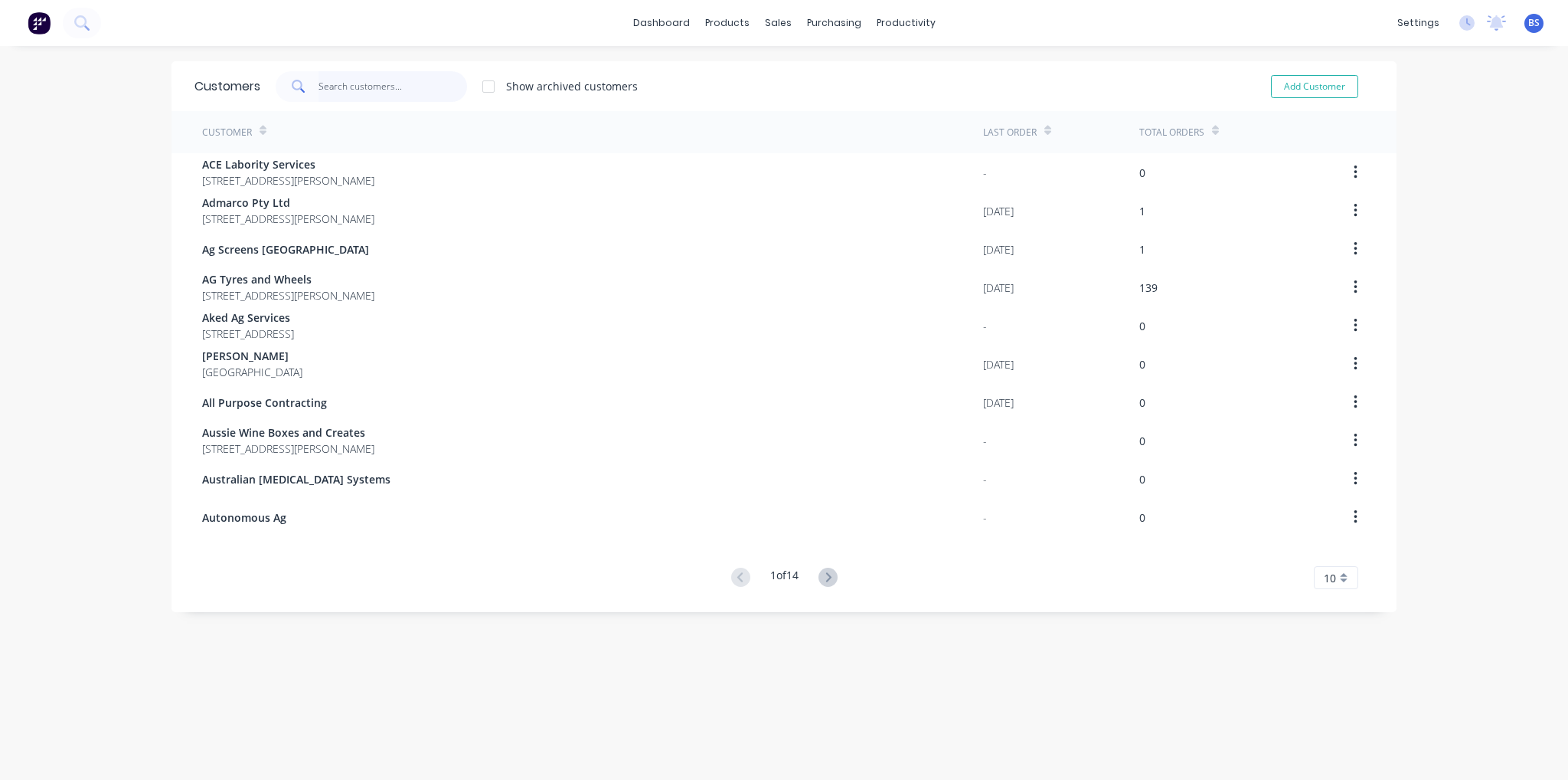
click at [342, 90] on input "text" at bounding box center [393, 87] width 149 height 31
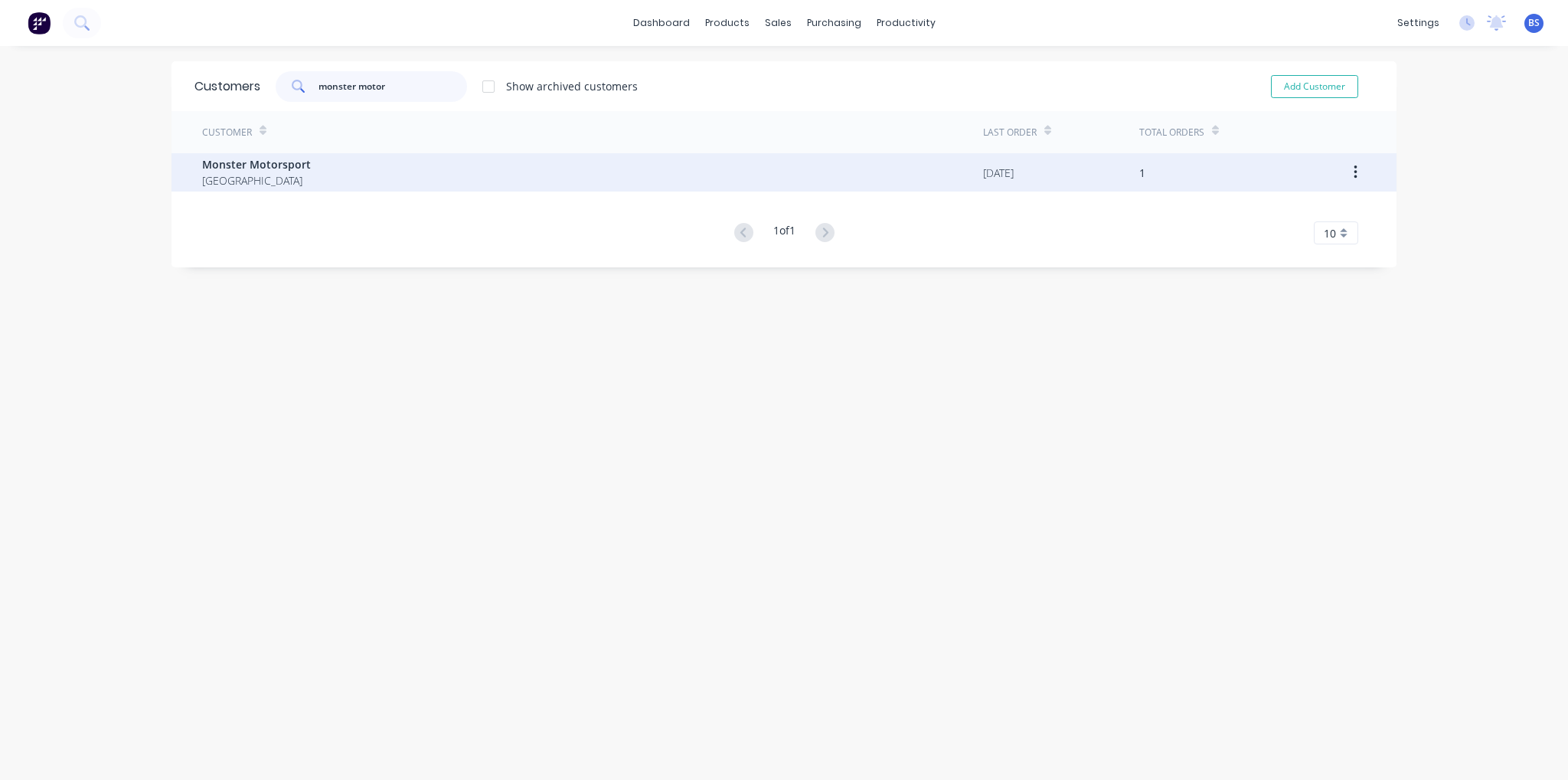
type input "monster motor"
click at [256, 166] on span "Monster Motorsport" at bounding box center [256, 164] width 109 height 16
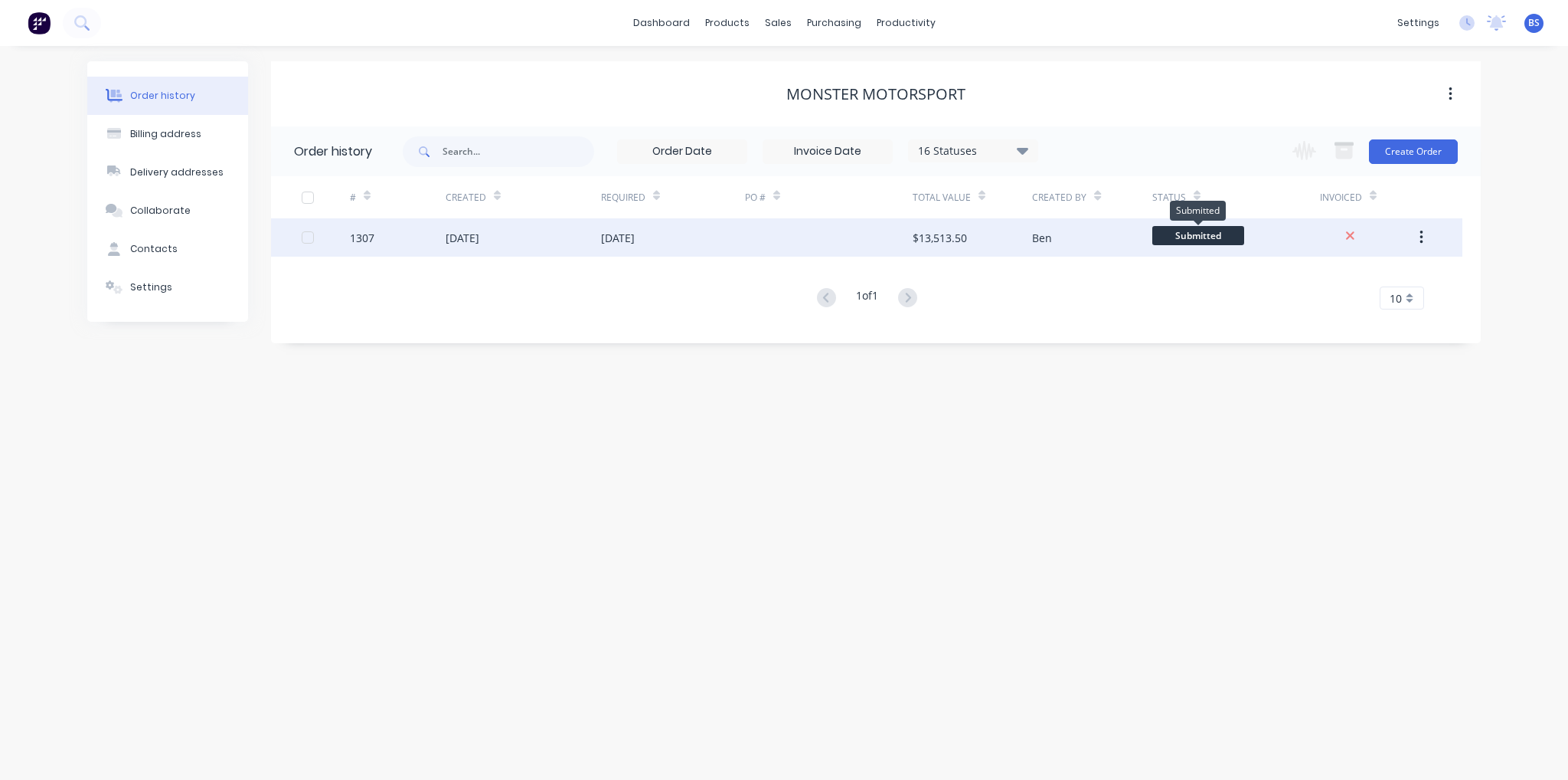
click at [1210, 240] on span "Submitted" at bounding box center [1198, 236] width 92 height 19
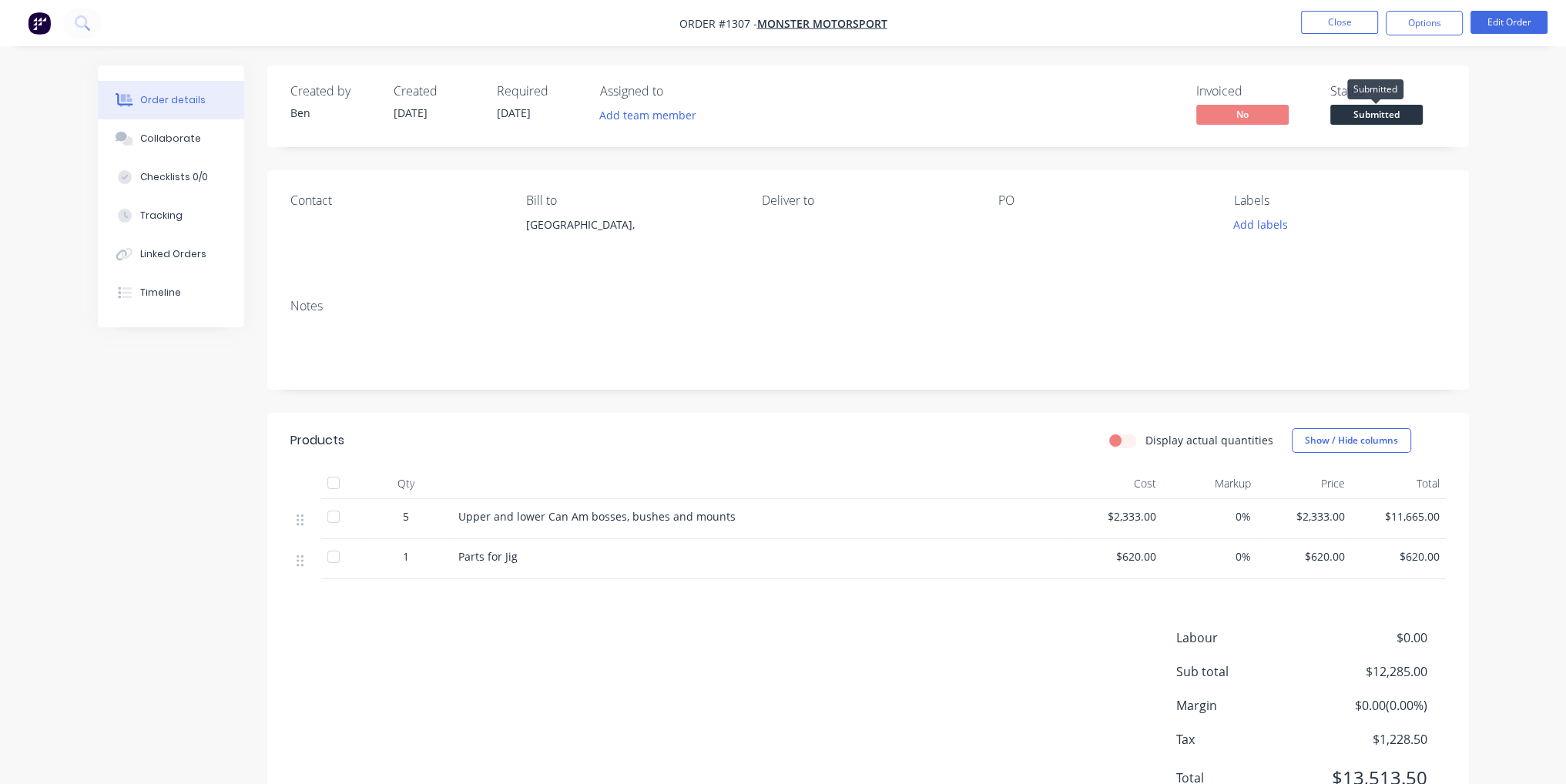
click at [1393, 115] on span "Submitted" at bounding box center [1376, 115] width 92 height 19
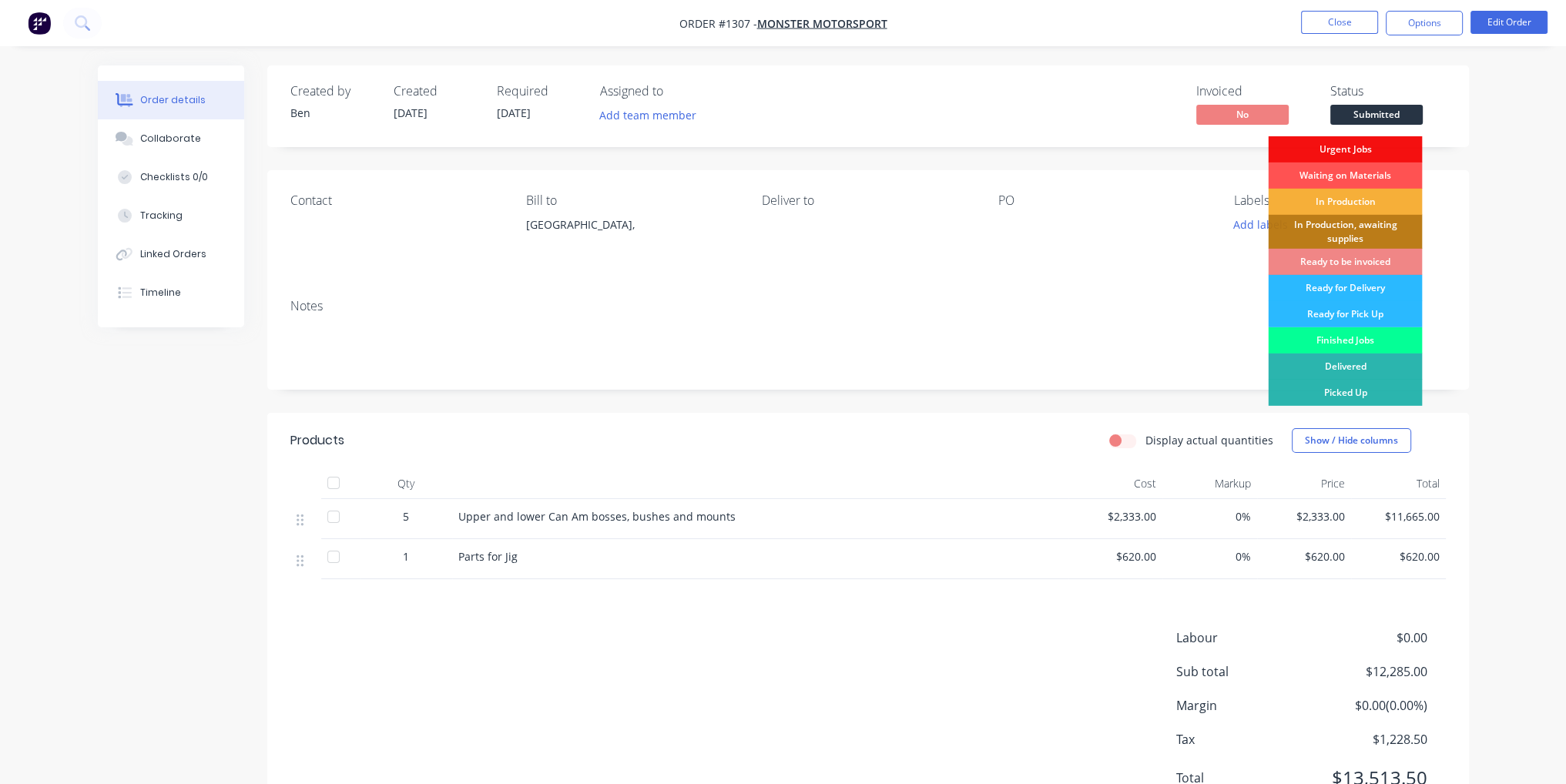
click at [1369, 336] on div "Finished Jobs" at bounding box center [1345, 340] width 154 height 26
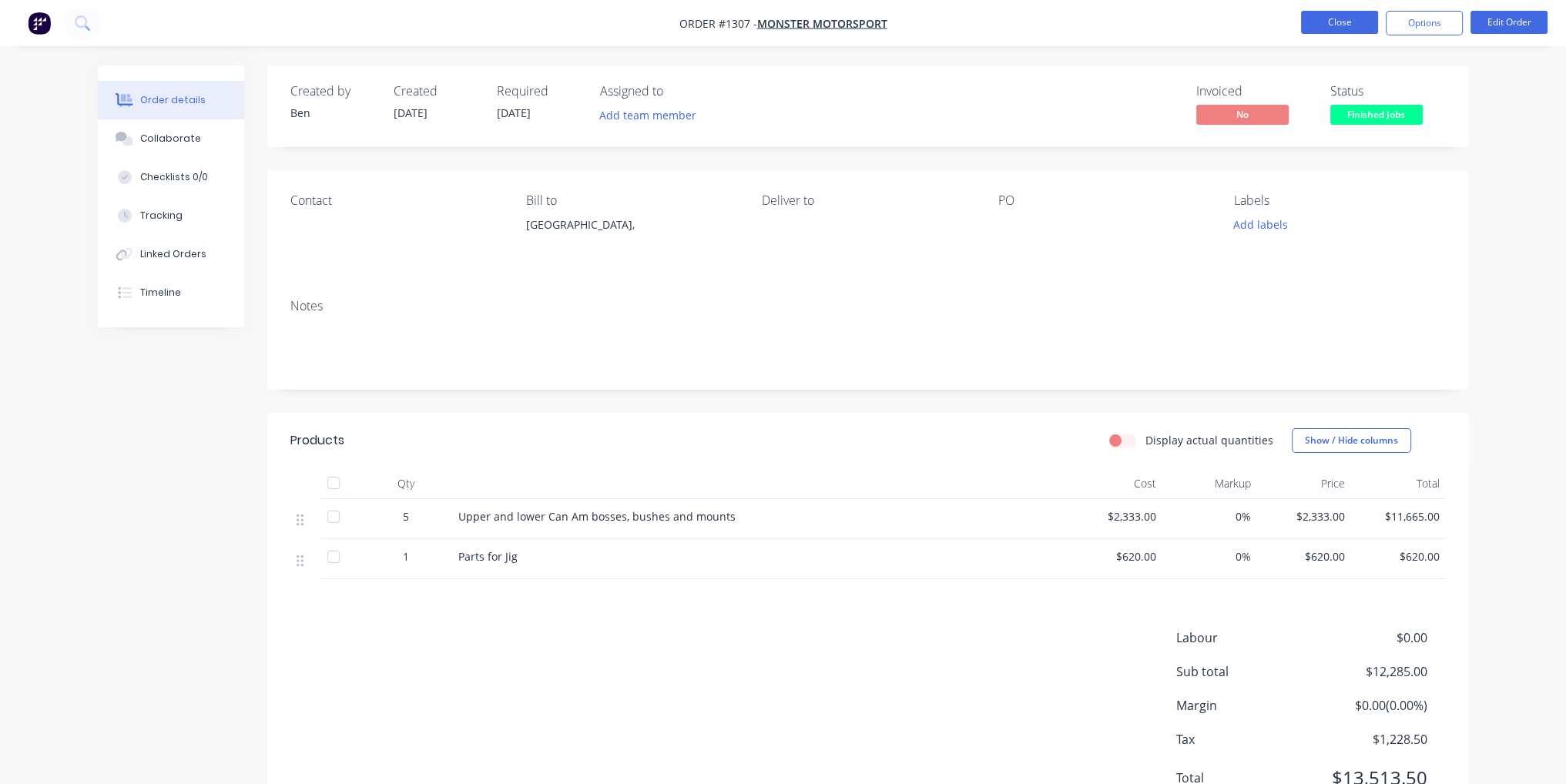
click at [1349, 27] on button "Close" at bounding box center [1338, 22] width 77 height 23
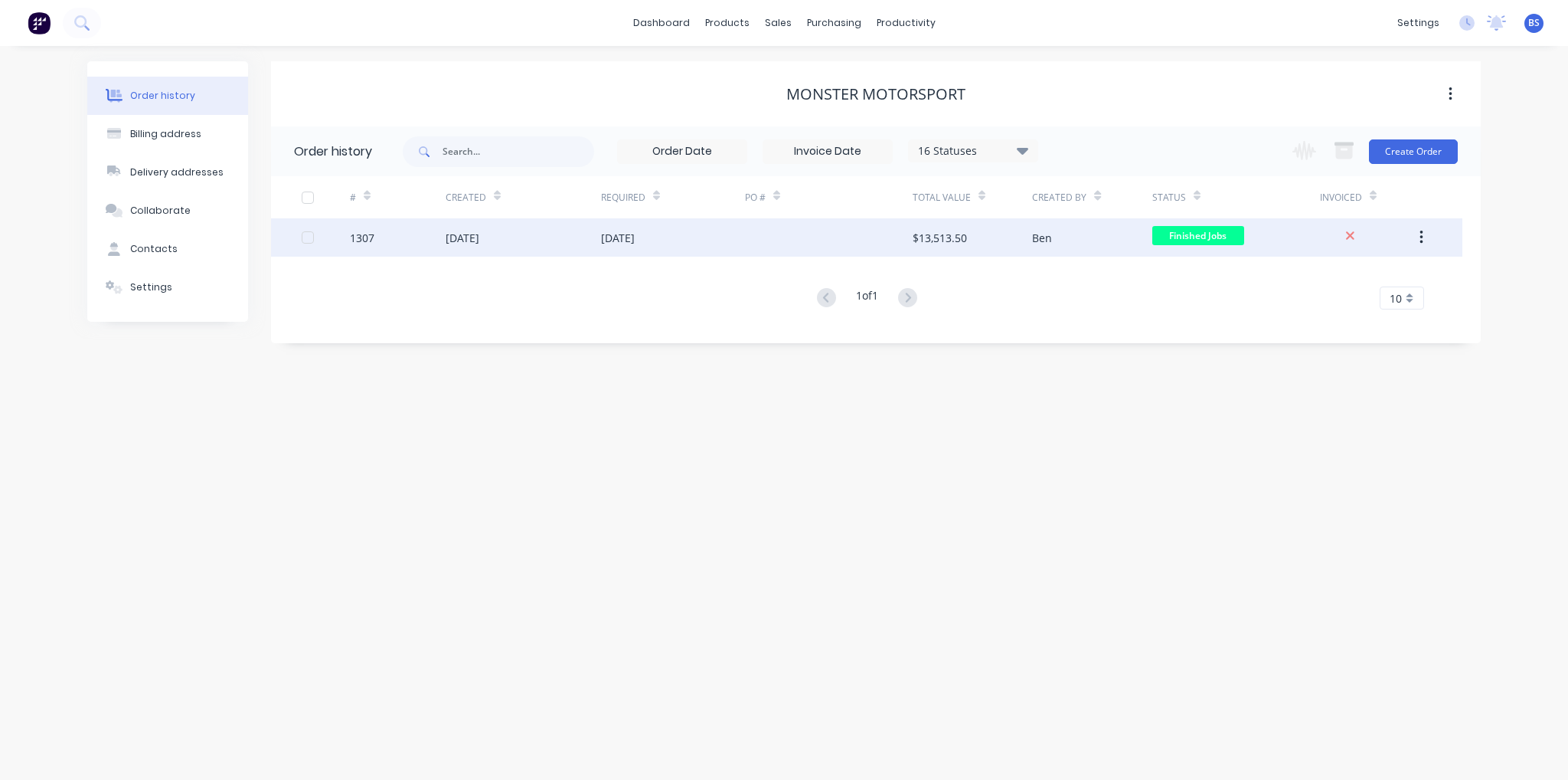
click at [805, 249] on div at bounding box center [829, 237] width 168 height 39
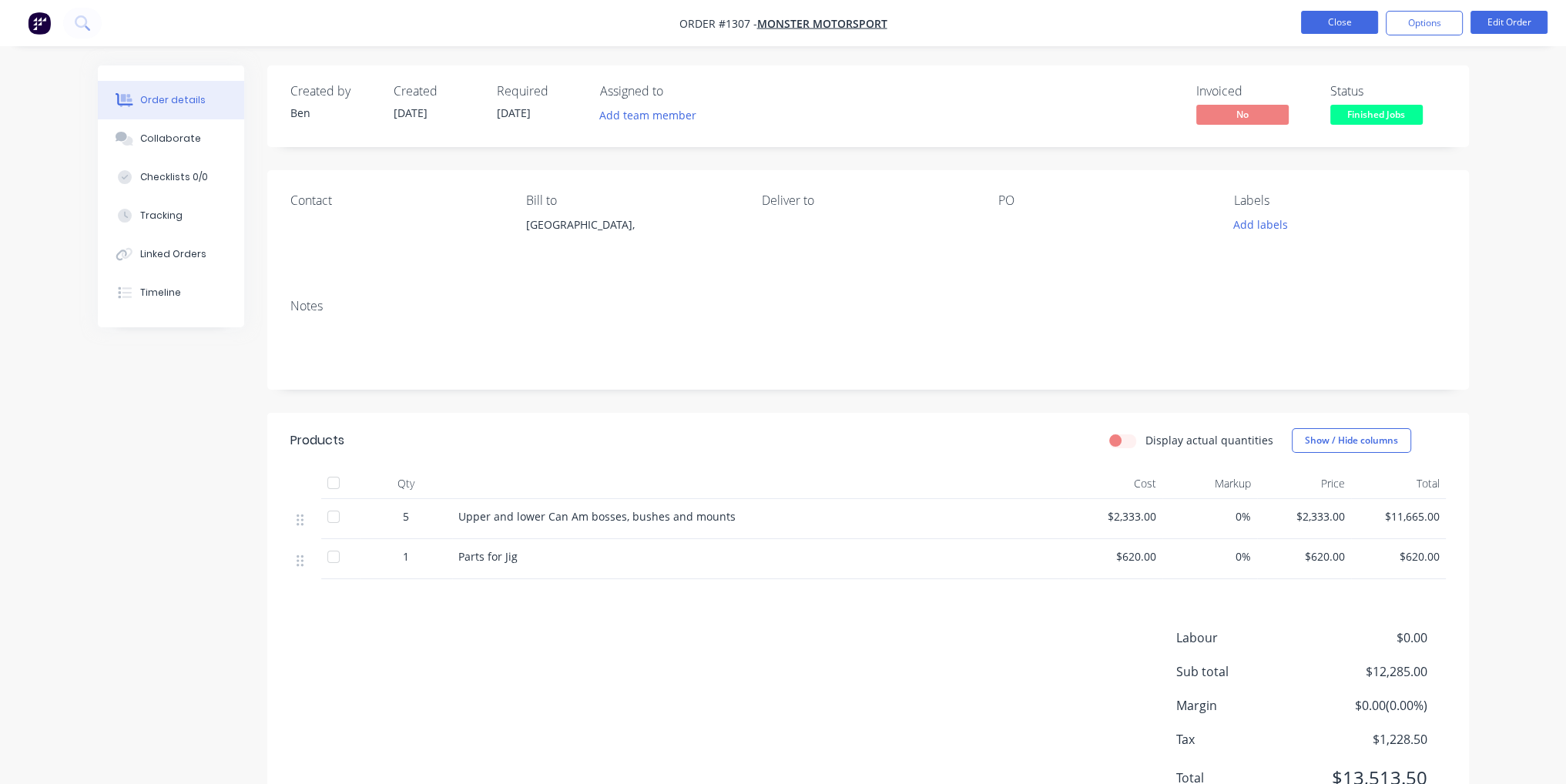
click at [1326, 27] on button "Close" at bounding box center [1338, 22] width 77 height 23
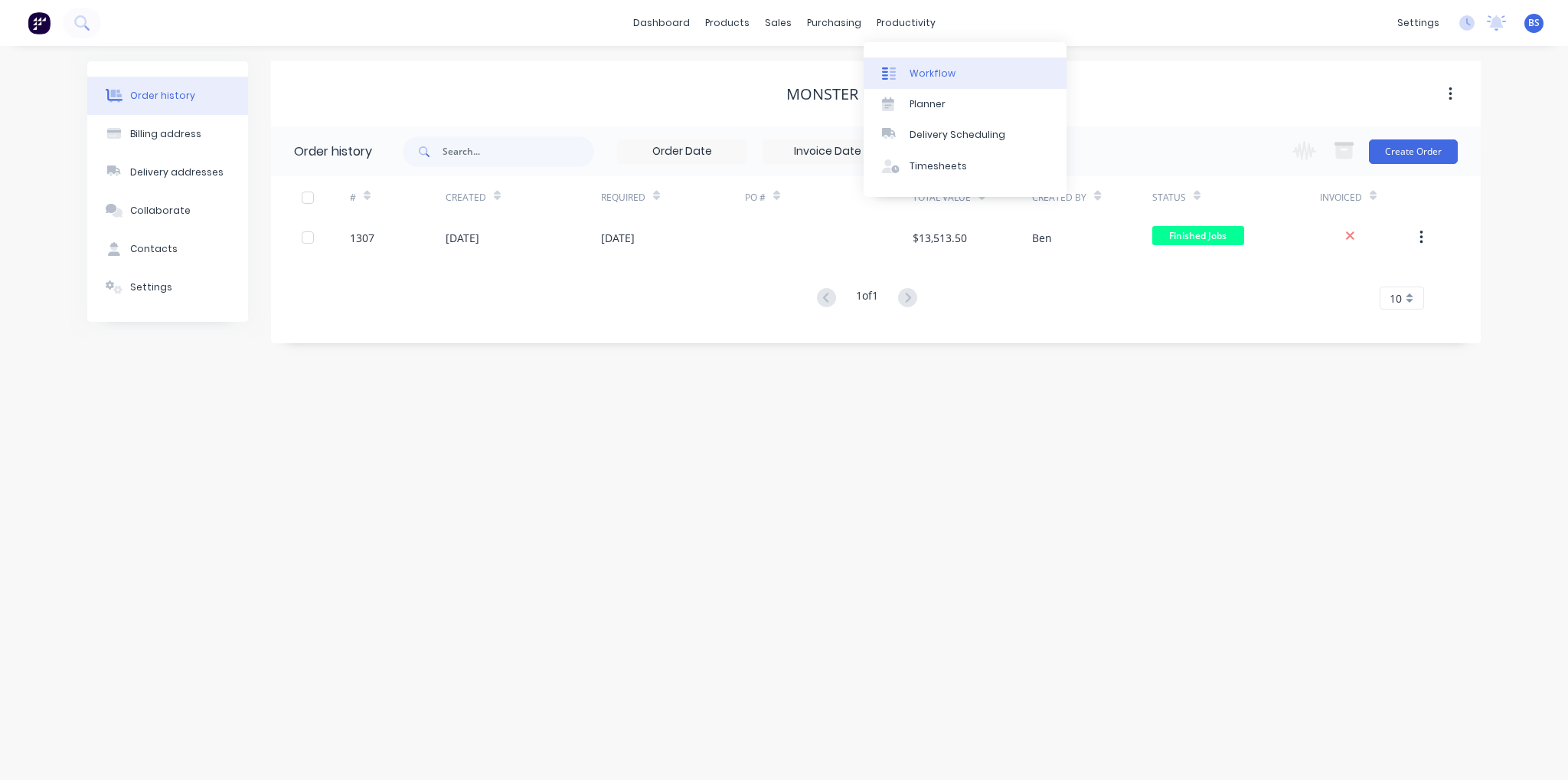
click at [937, 77] on div "Workflow" at bounding box center [933, 74] width 46 height 14
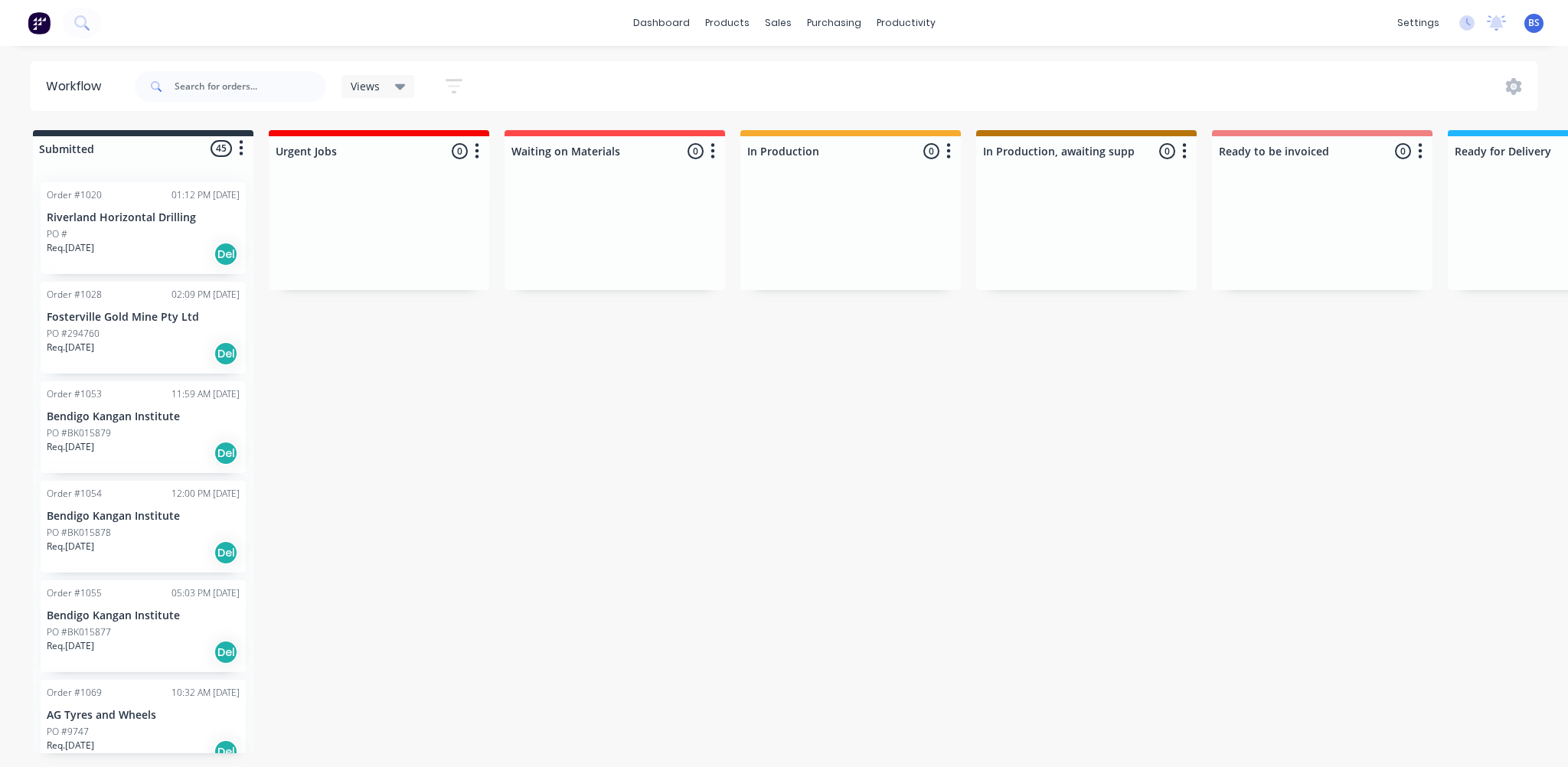
click at [774, 475] on div "Submitted 45 Status colour #273444 hex #273444 Save Cancel Summaries Total orde…" at bounding box center [1266, 441] width 2553 height 623
click at [803, 84] on link "Sales Orders" at bounding box center [859, 73] width 203 height 31
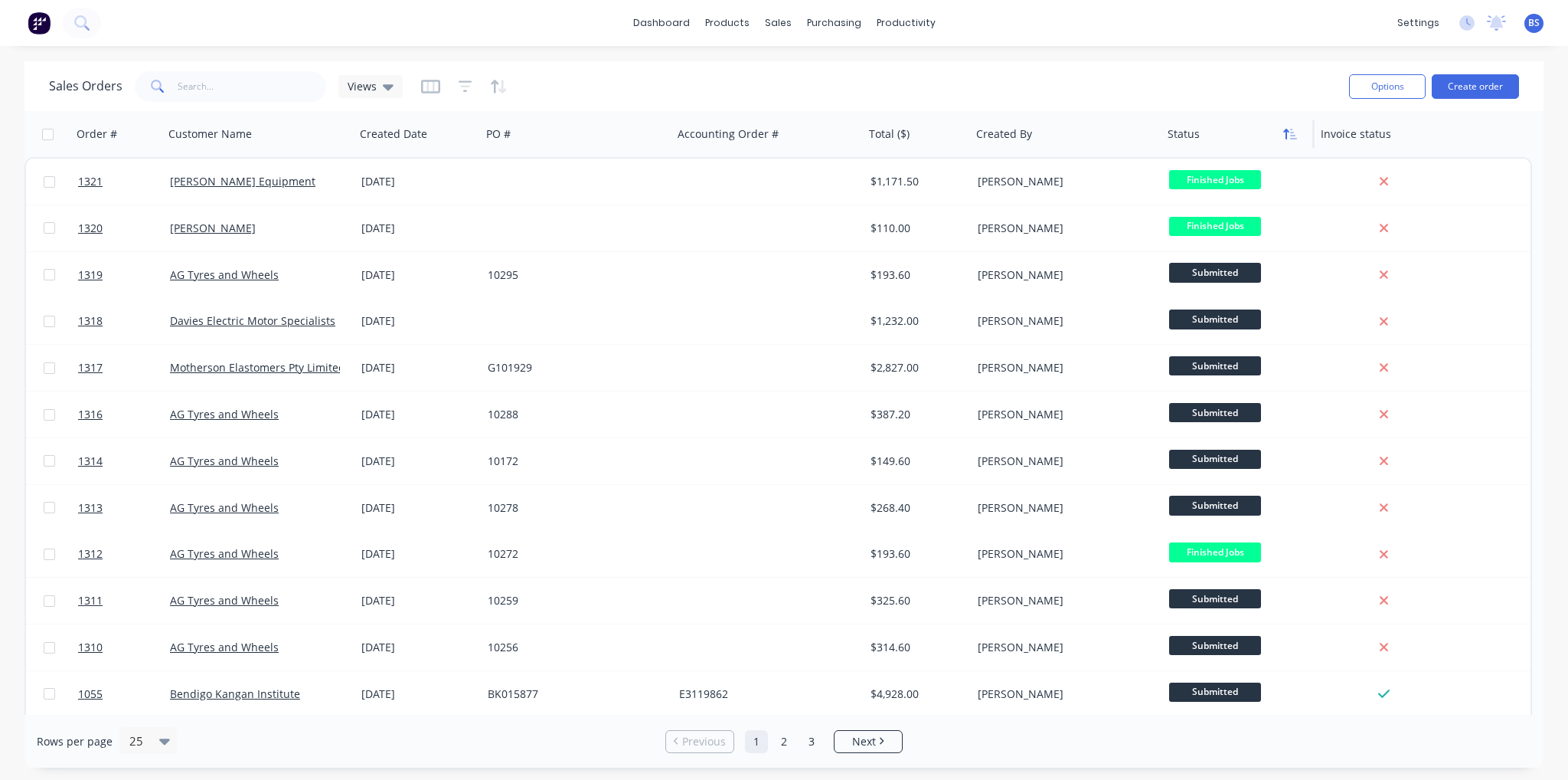
click at [1280, 141] on button "button" at bounding box center [1290, 134] width 23 height 23
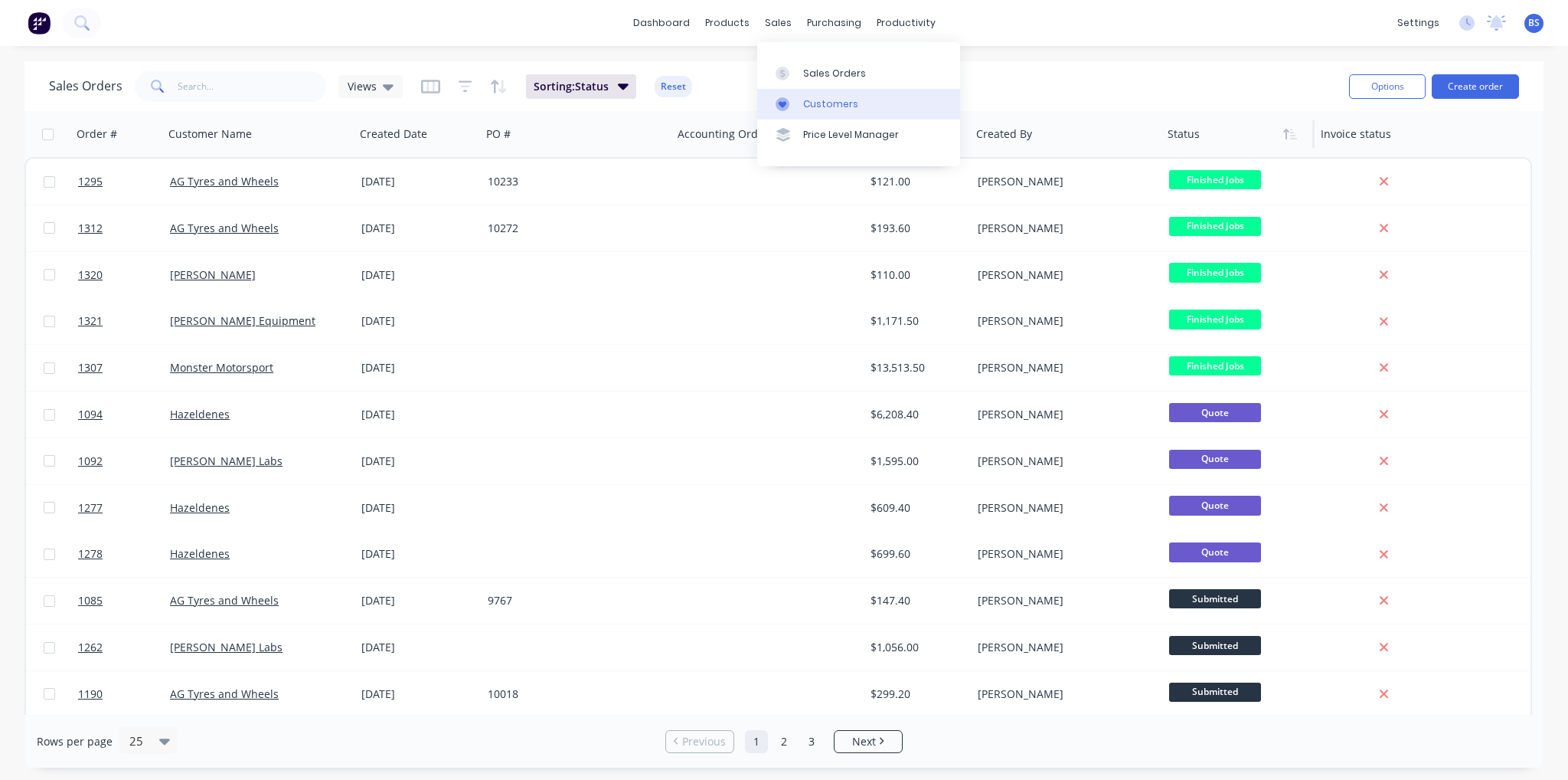
click at [823, 115] on link "Customers" at bounding box center [859, 105] width 203 height 31
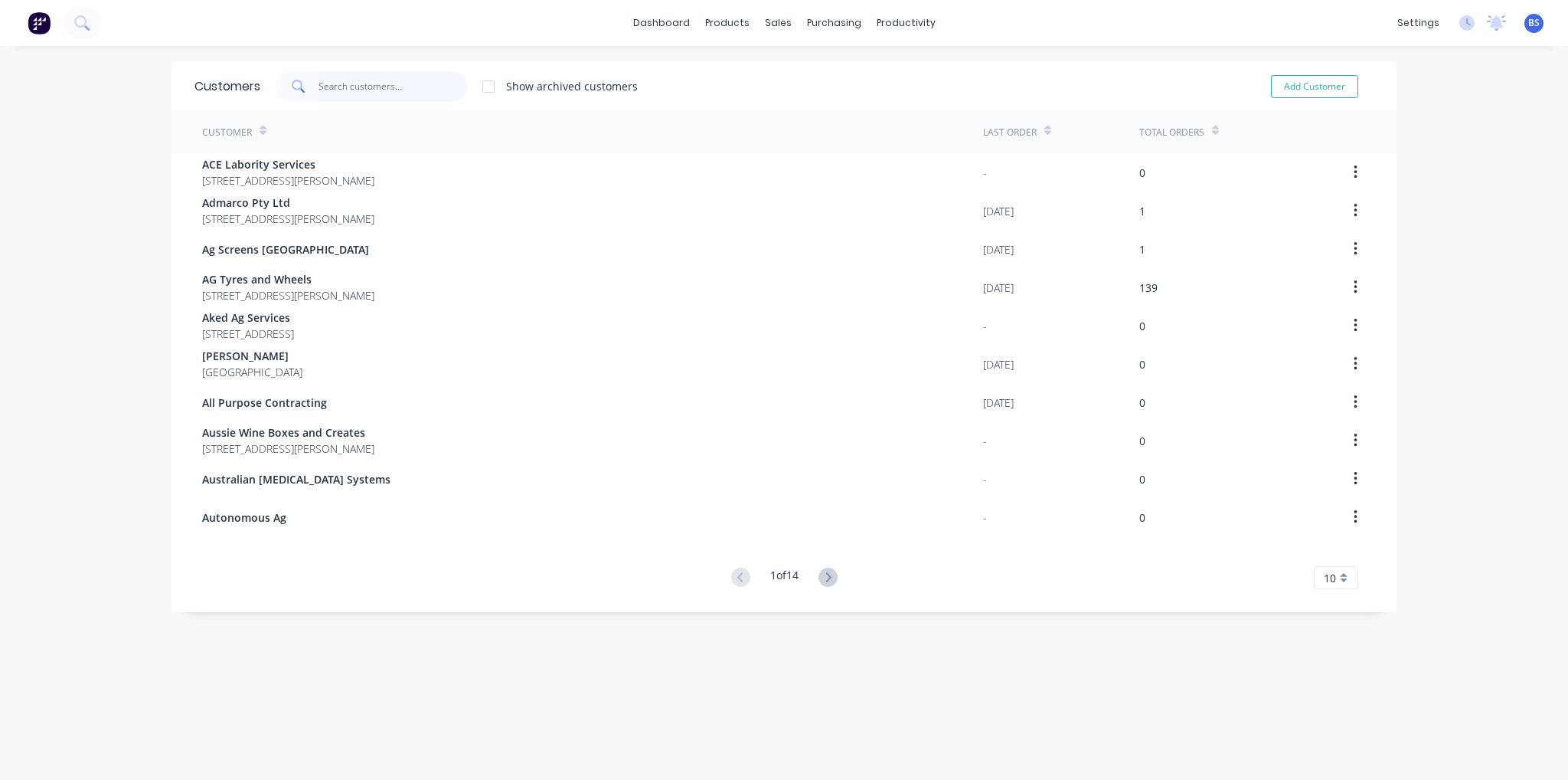
click at [319, 90] on input "text" at bounding box center [393, 87] width 149 height 31
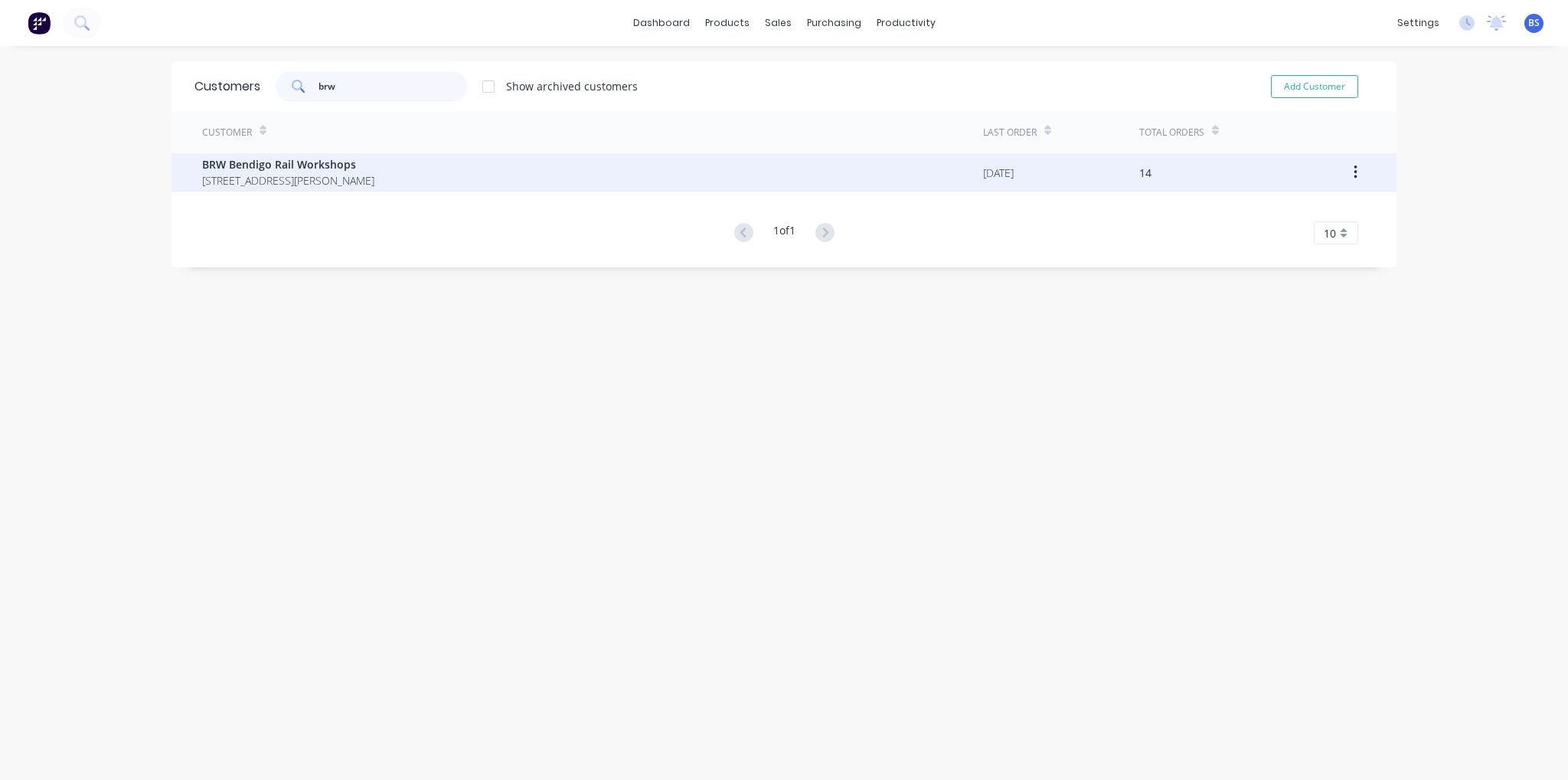
type input "brw"
click at [331, 176] on span "[STREET_ADDRESS][PERSON_NAME]" at bounding box center [288, 180] width 172 height 16
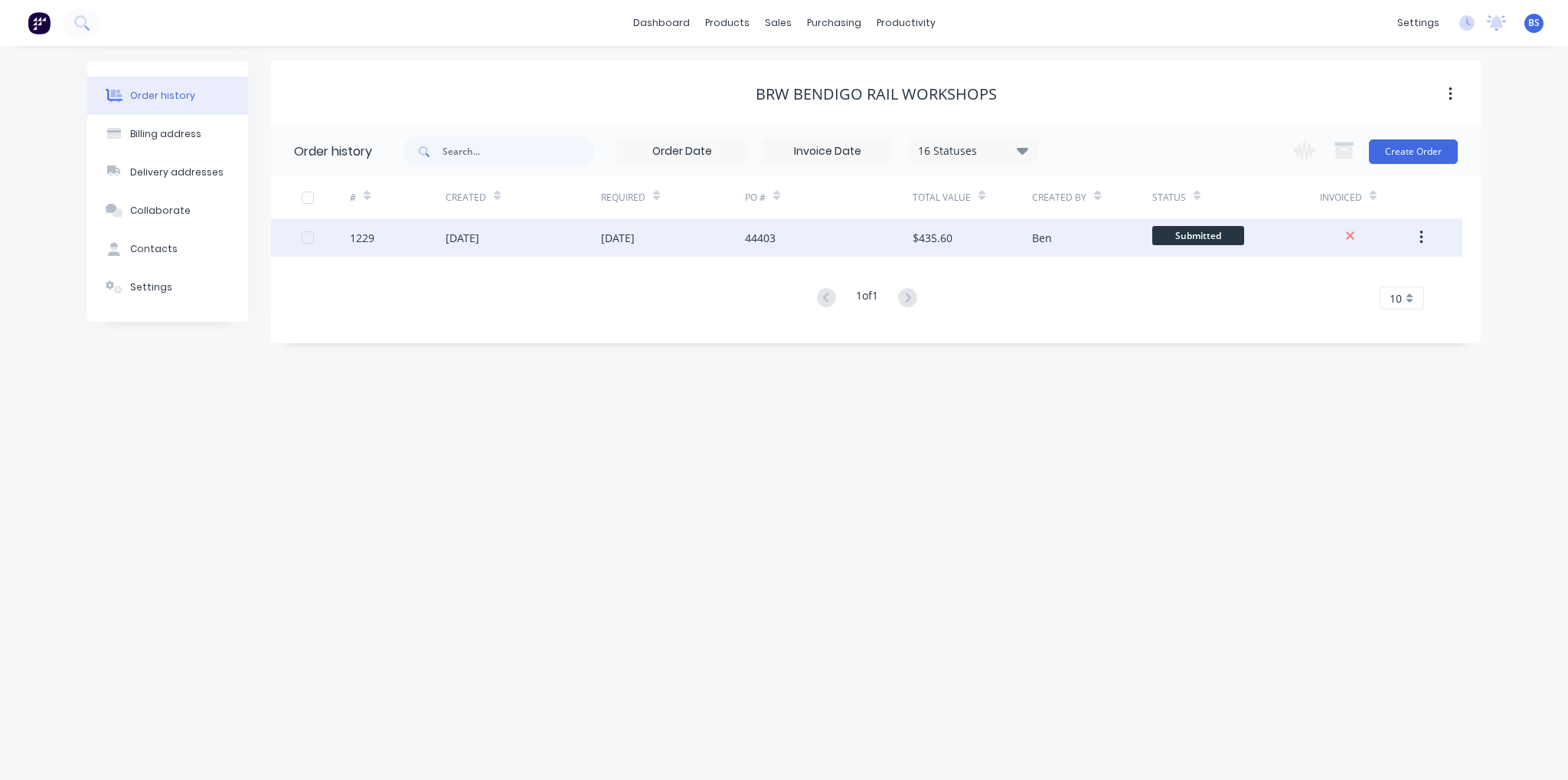
click at [605, 246] on div "[DATE]" at bounding box center [673, 237] width 144 height 39
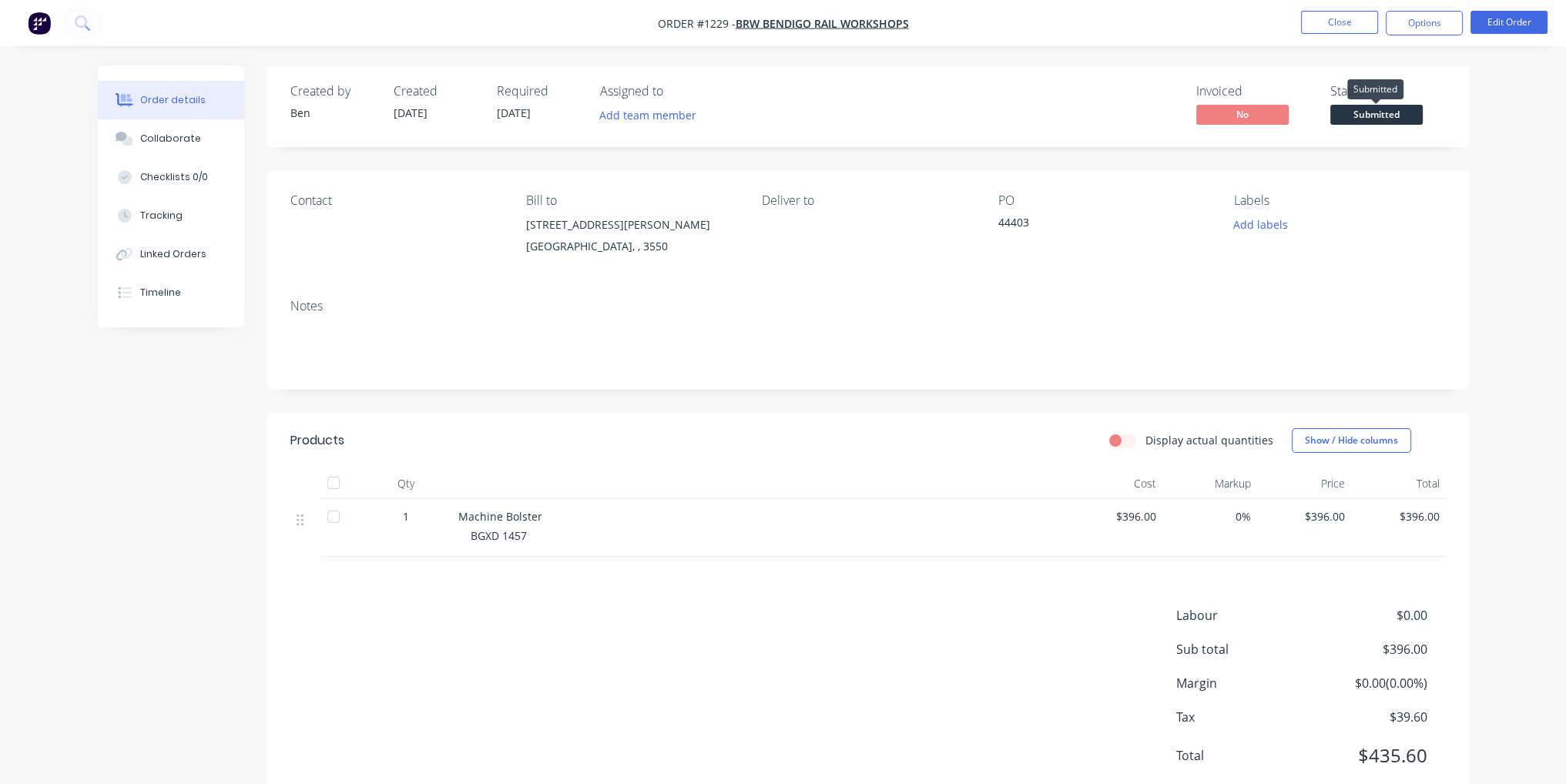
click at [1382, 111] on span "Submitted" at bounding box center [1376, 115] width 92 height 19
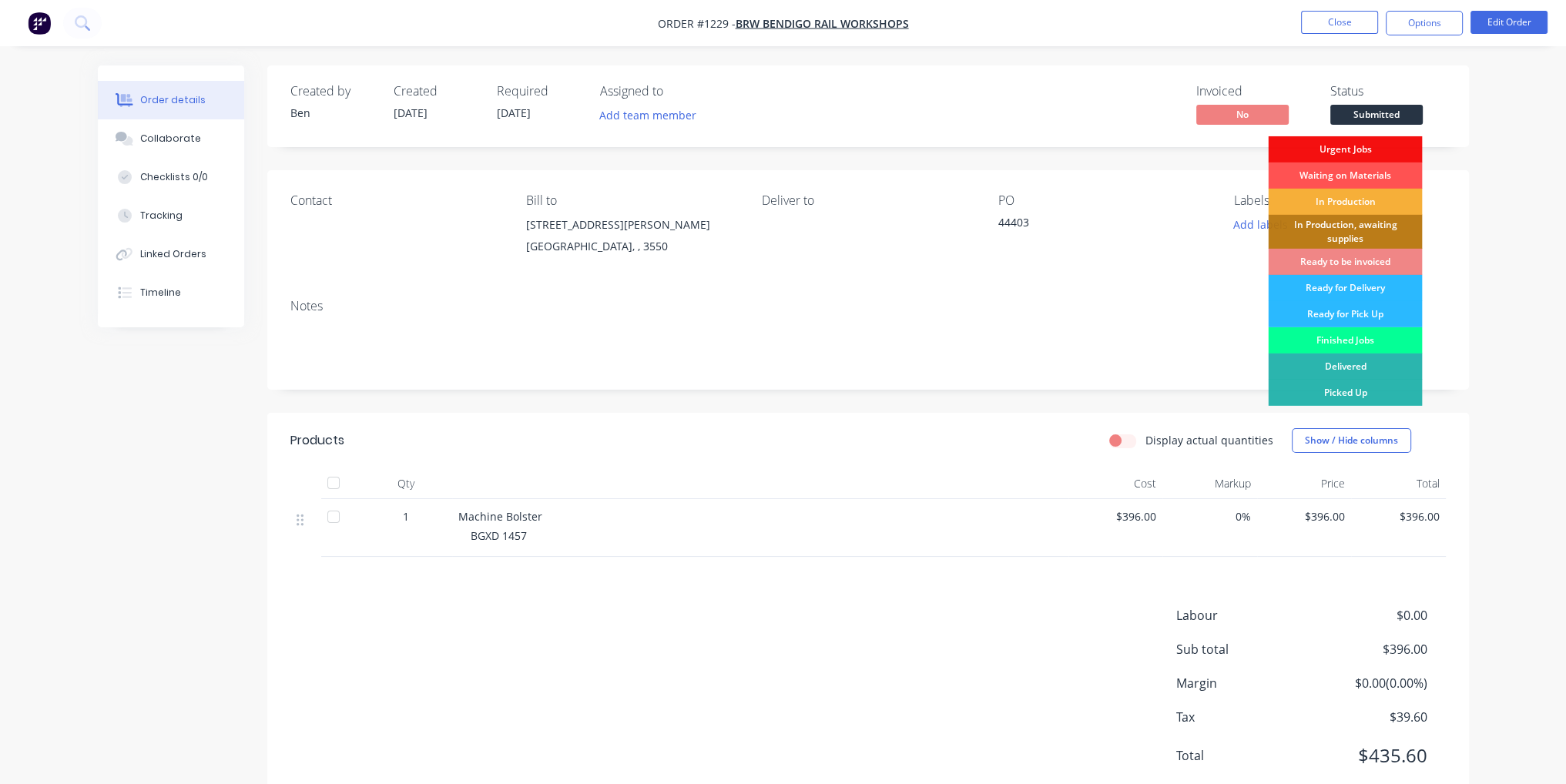
click at [1349, 345] on div "Finished Jobs" at bounding box center [1345, 340] width 154 height 26
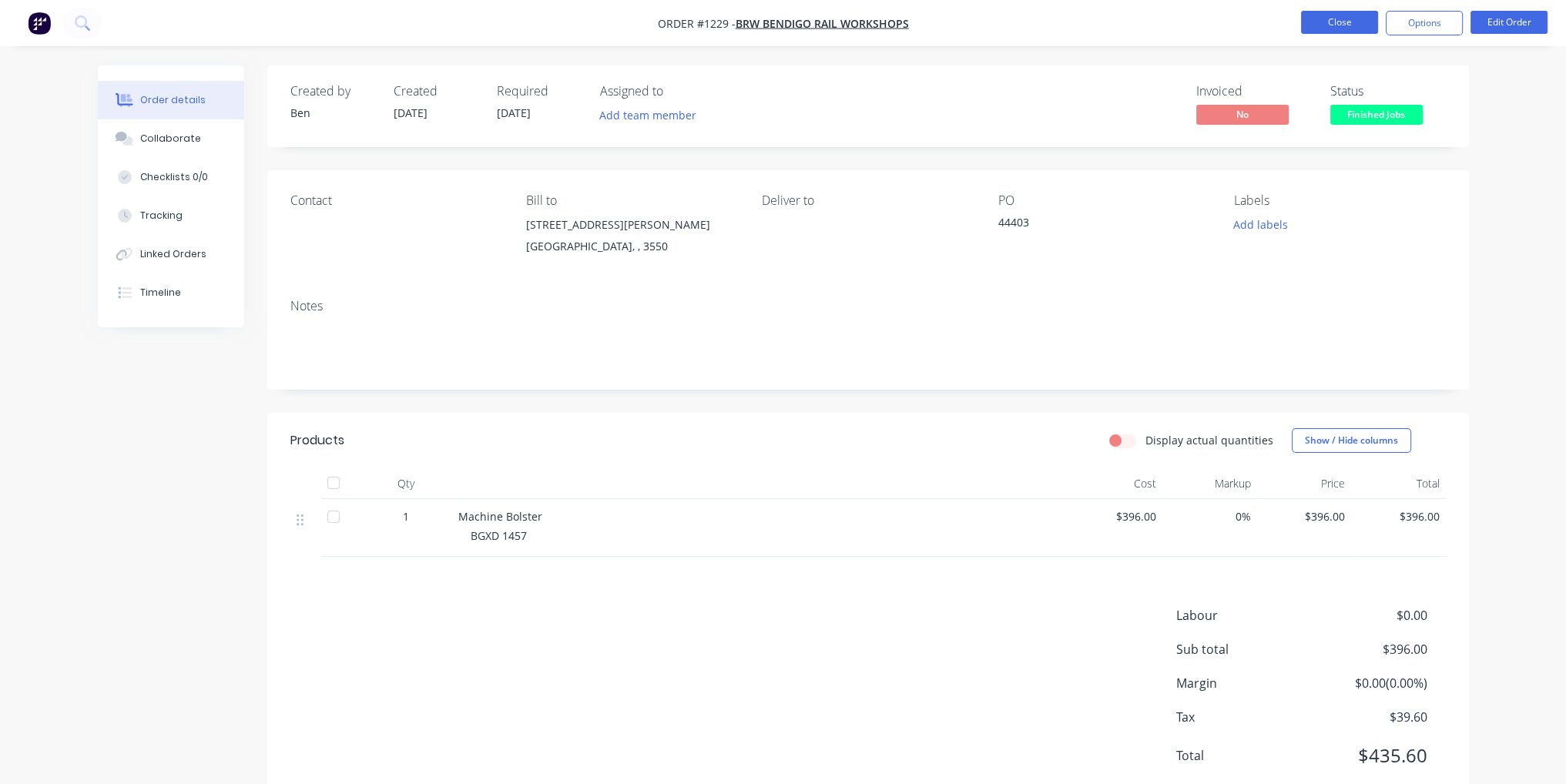
click at [1357, 15] on button "Close" at bounding box center [1338, 22] width 77 height 23
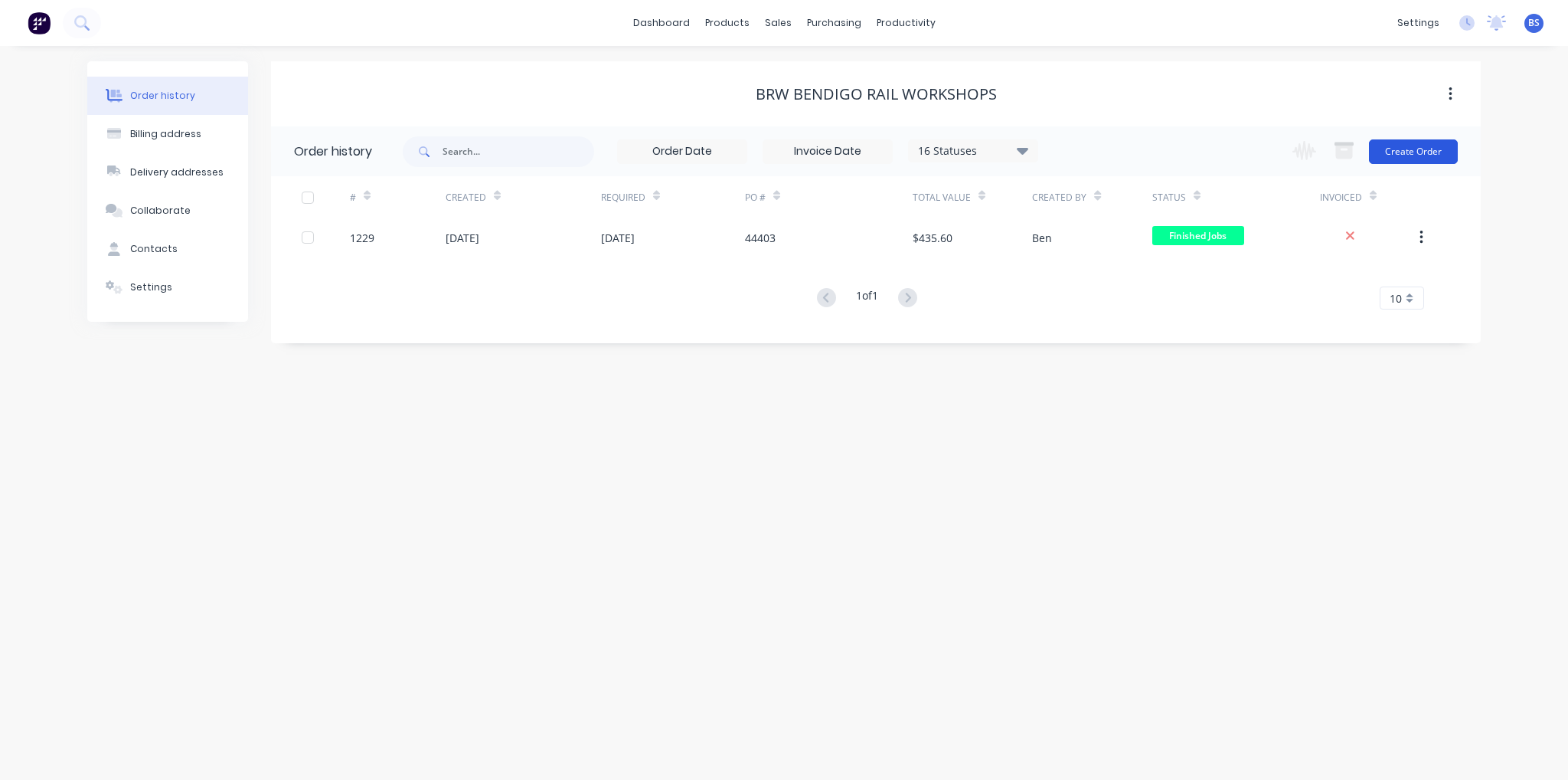
click at [1412, 162] on button "Create Order" at bounding box center [1414, 152] width 89 height 25
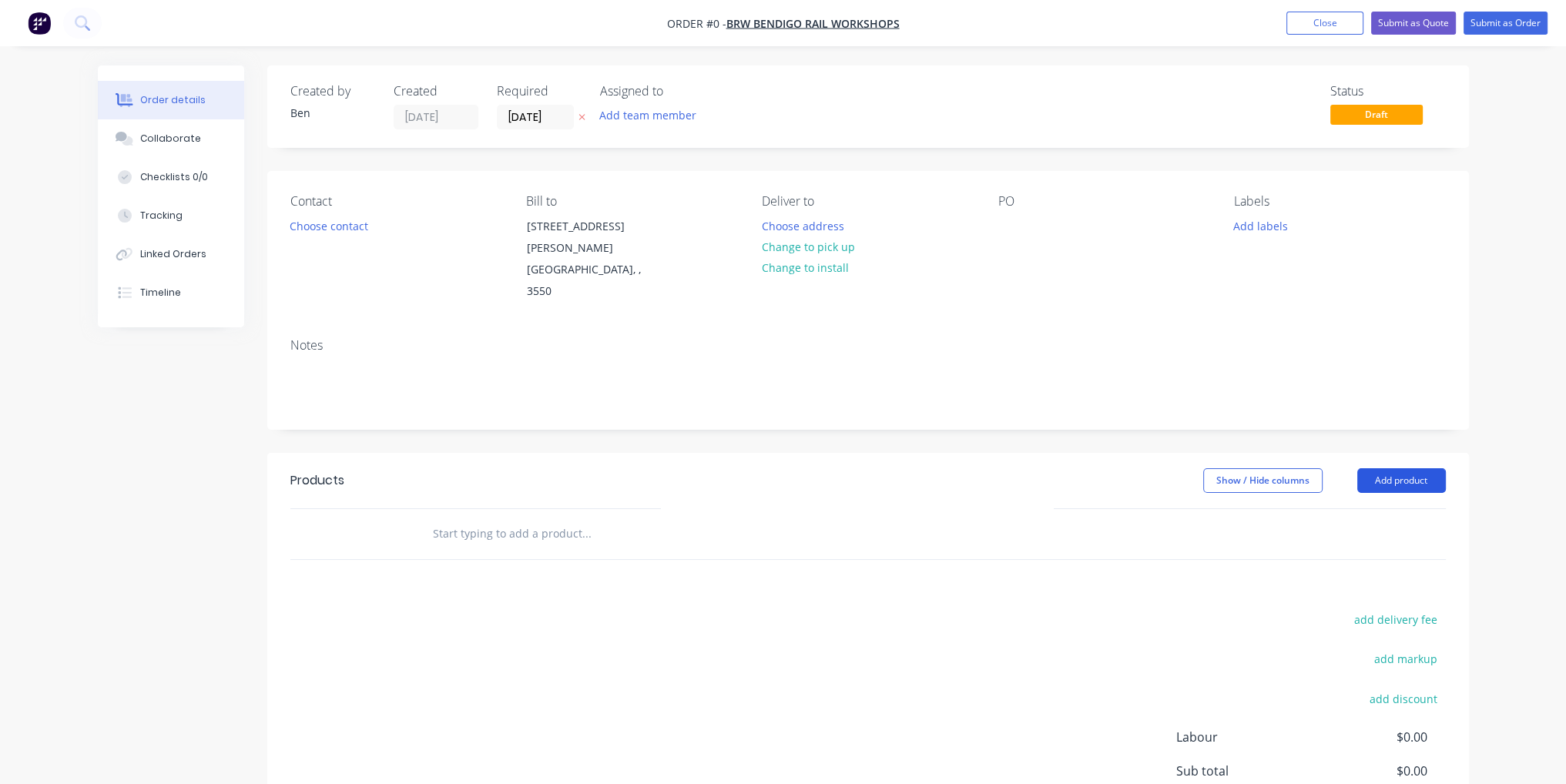
click at [1424, 468] on button "Add product" at bounding box center [1401, 480] width 89 height 25
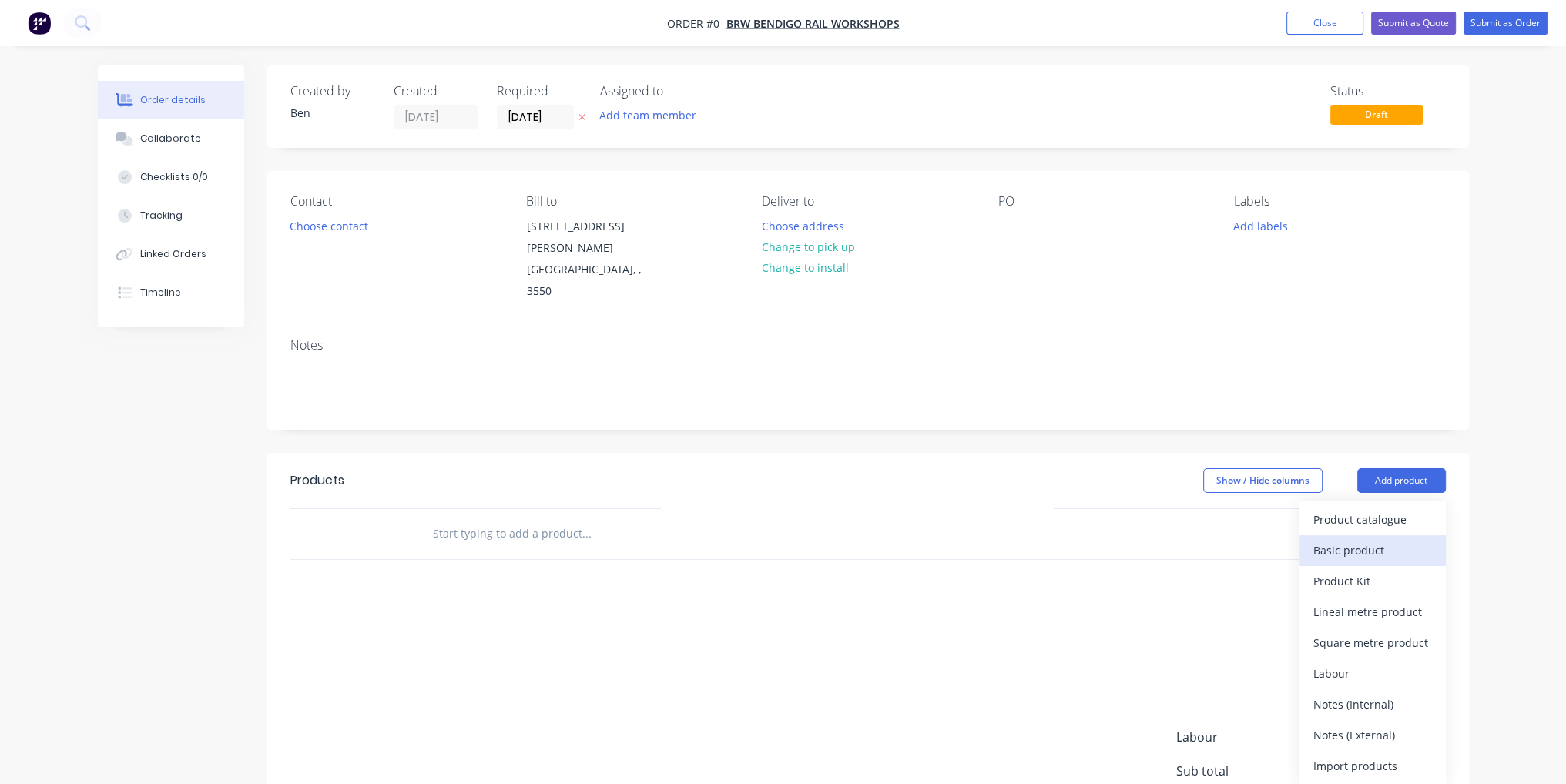
click at [1365, 539] on div "Basic product" at bounding box center [1373, 551] width 119 height 22
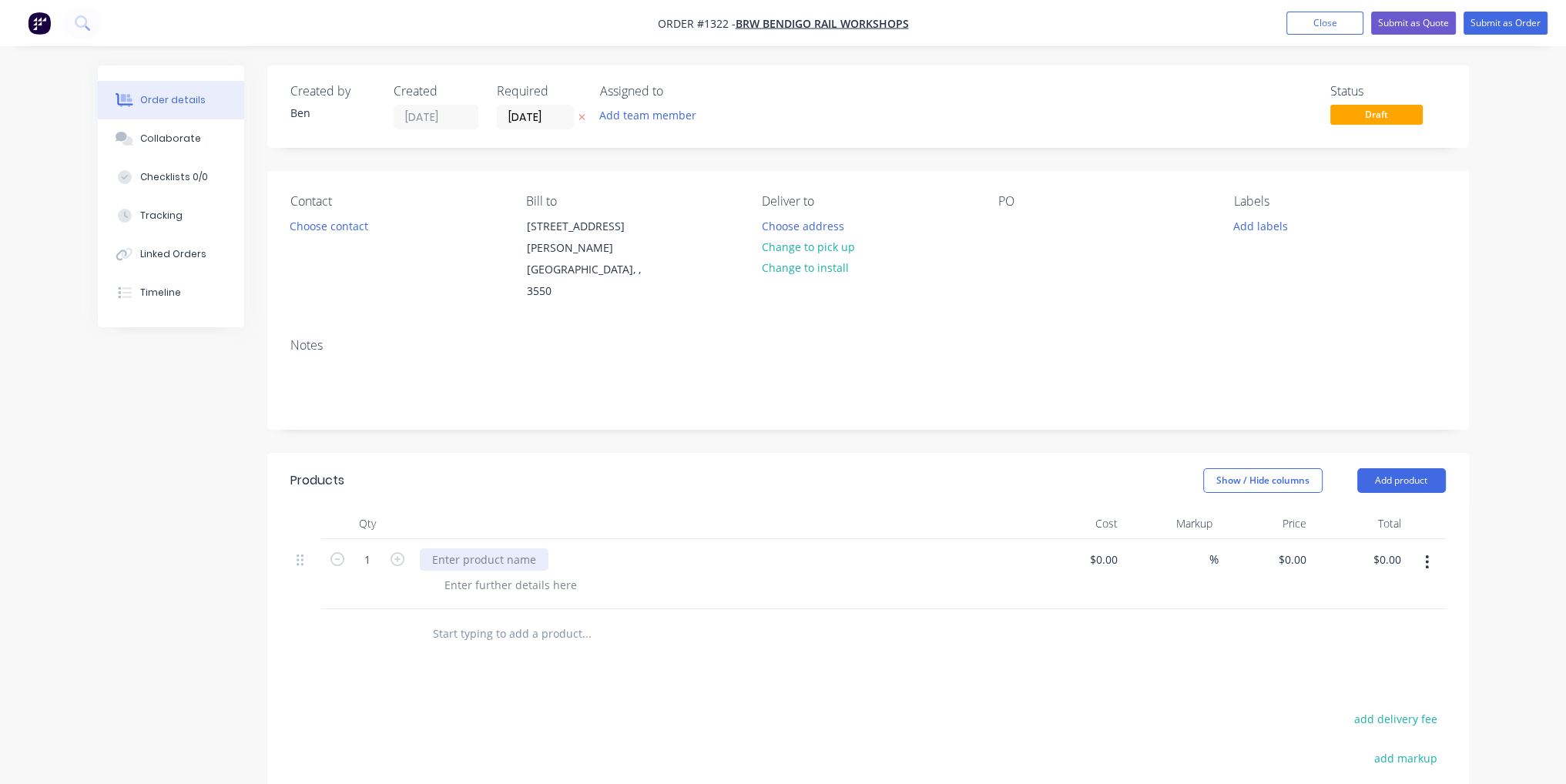
click at [487, 548] on div at bounding box center [484, 559] width 128 height 22
click at [498, 574] on div at bounding box center [510, 585] width 157 height 22
click at [1008, 226] on div at bounding box center [1010, 226] width 25 height 22
click at [1114, 548] on input at bounding box center [1106, 559] width 35 height 22
type input "$396.00"
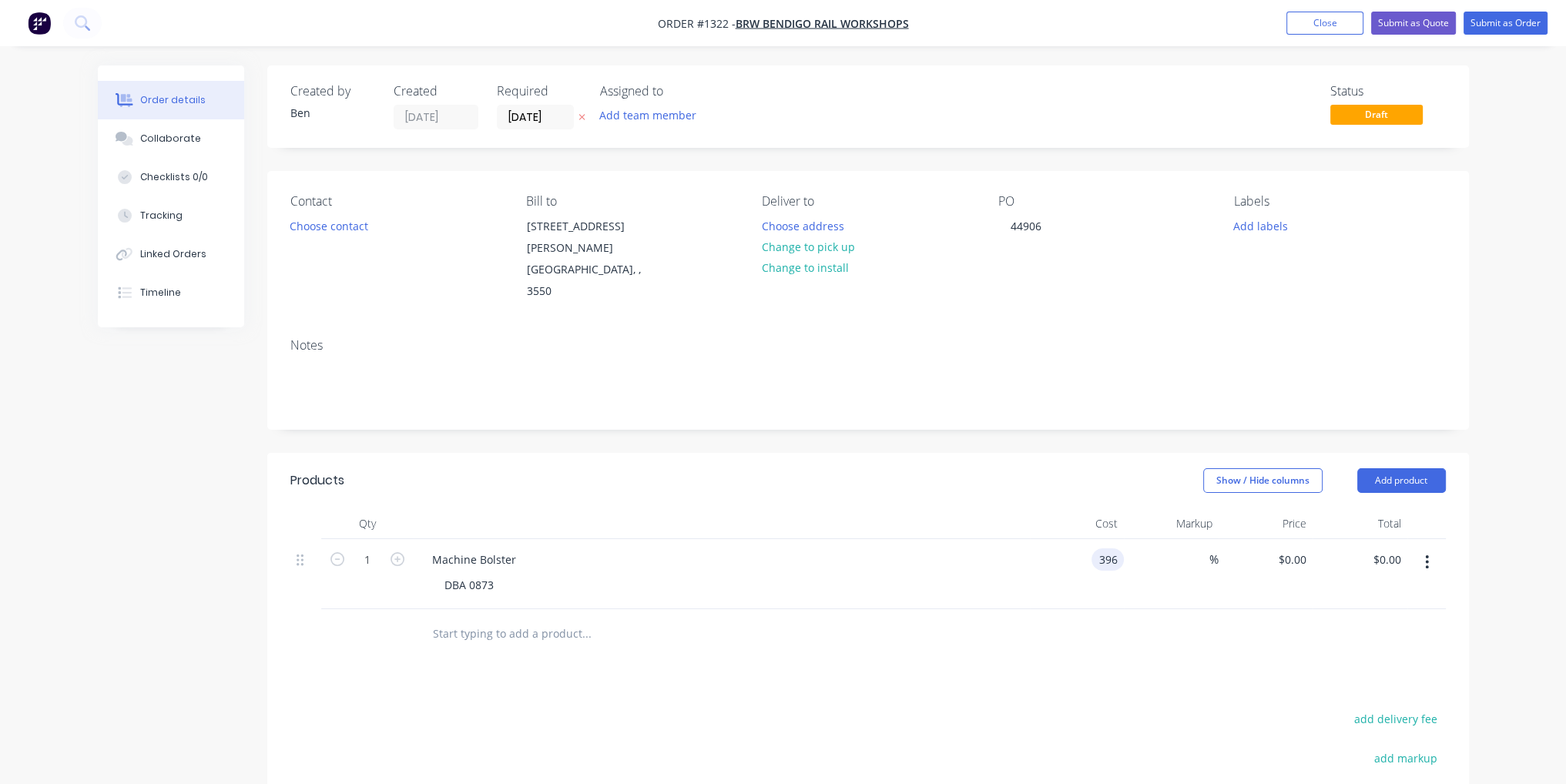
type input "$396.00"
click at [1257, 708] on div "add delivery fee" at bounding box center [1349, 728] width 192 height 40
click at [1497, 32] on button "Submit as Order" at bounding box center [1505, 22] width 84 height 23
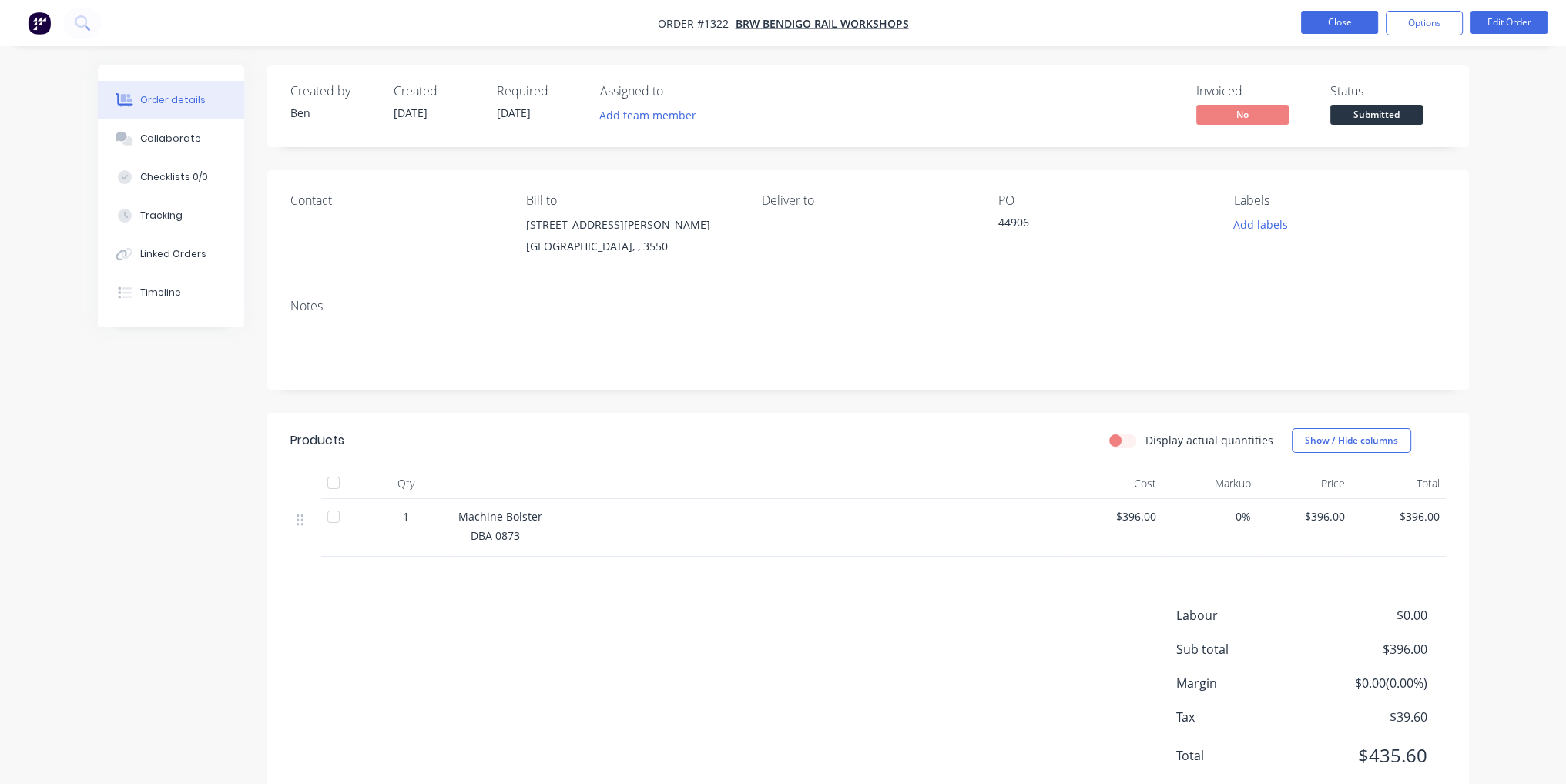
click at [1349, 32] on button "Close" at bounding box center [1338, 22] width 77 height 23
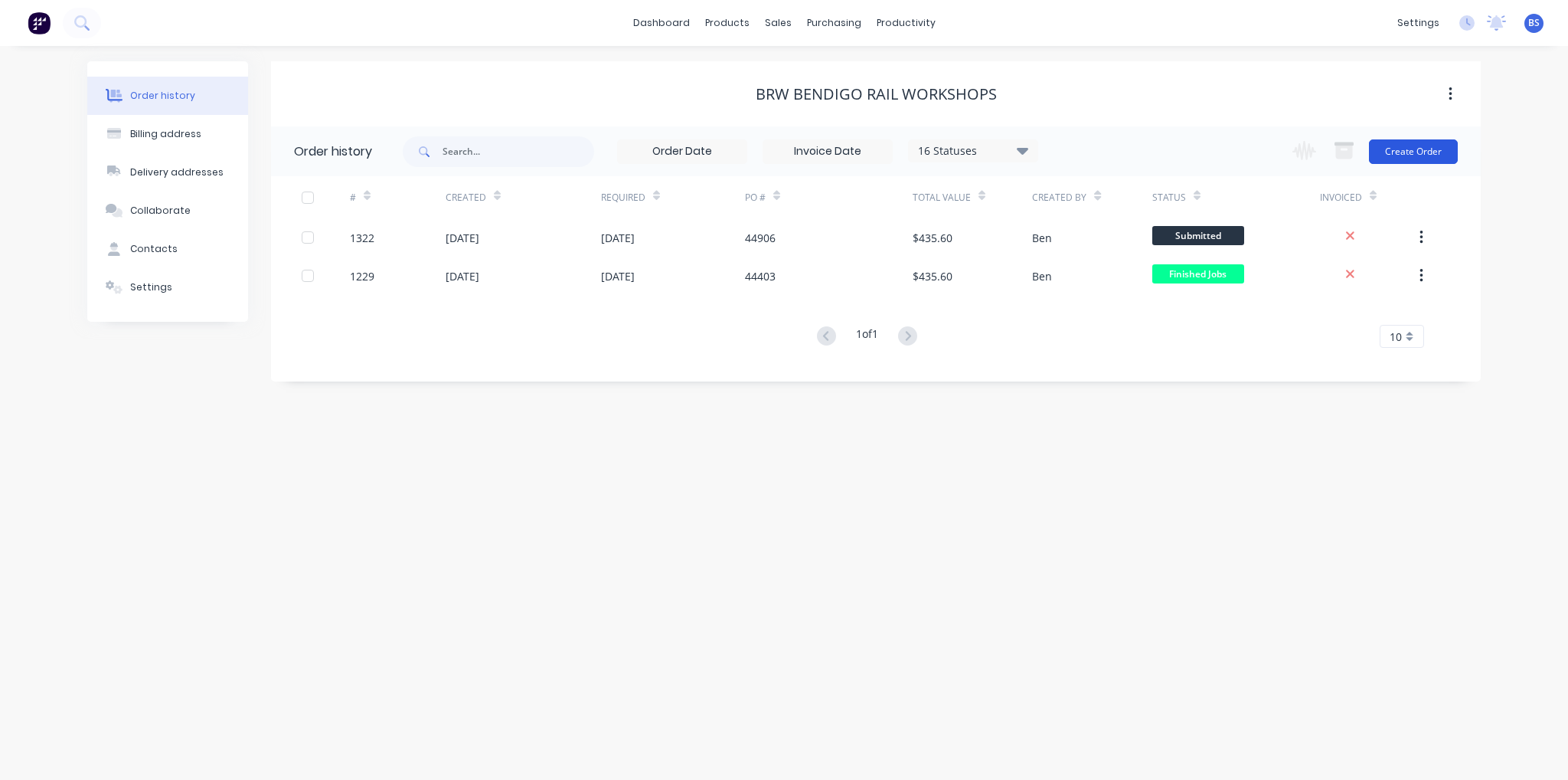
click at [1434, 148] on button "Create Order" at bounding box center [1414, 152] width 89 height 25
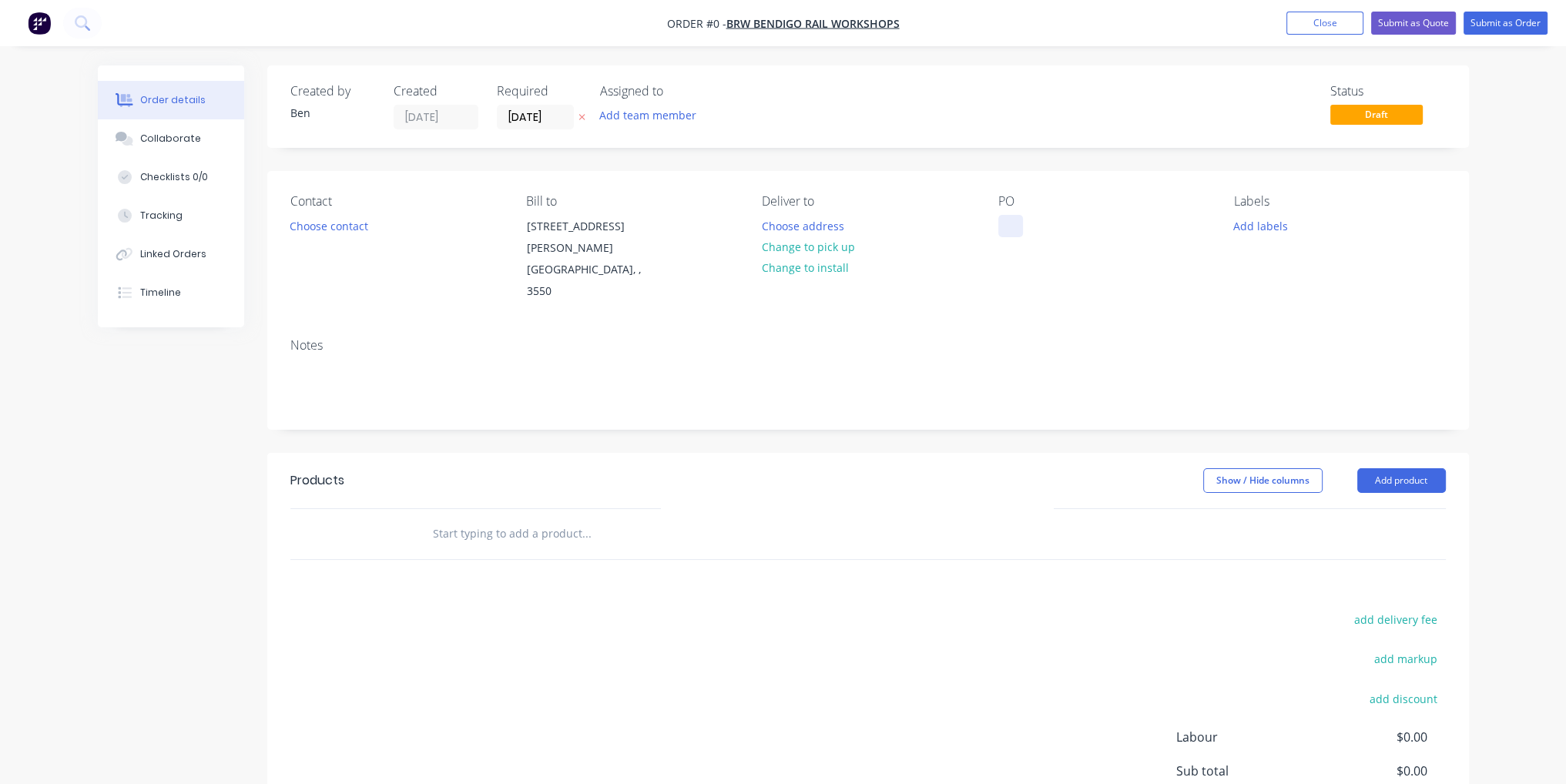
click at [1010, 223] on div at bounding box center [1010, 226] width 25 height 22
click at [1404, 435] on div "Order details Collaborate Checklists 0/0 Tracking Linked Orders Timeline Order …" at bounding box center [783, 508] width 1401 height 887
click at [1404, 468] on button "Add product" at bounding box center [1401, 480] width 89 height 25
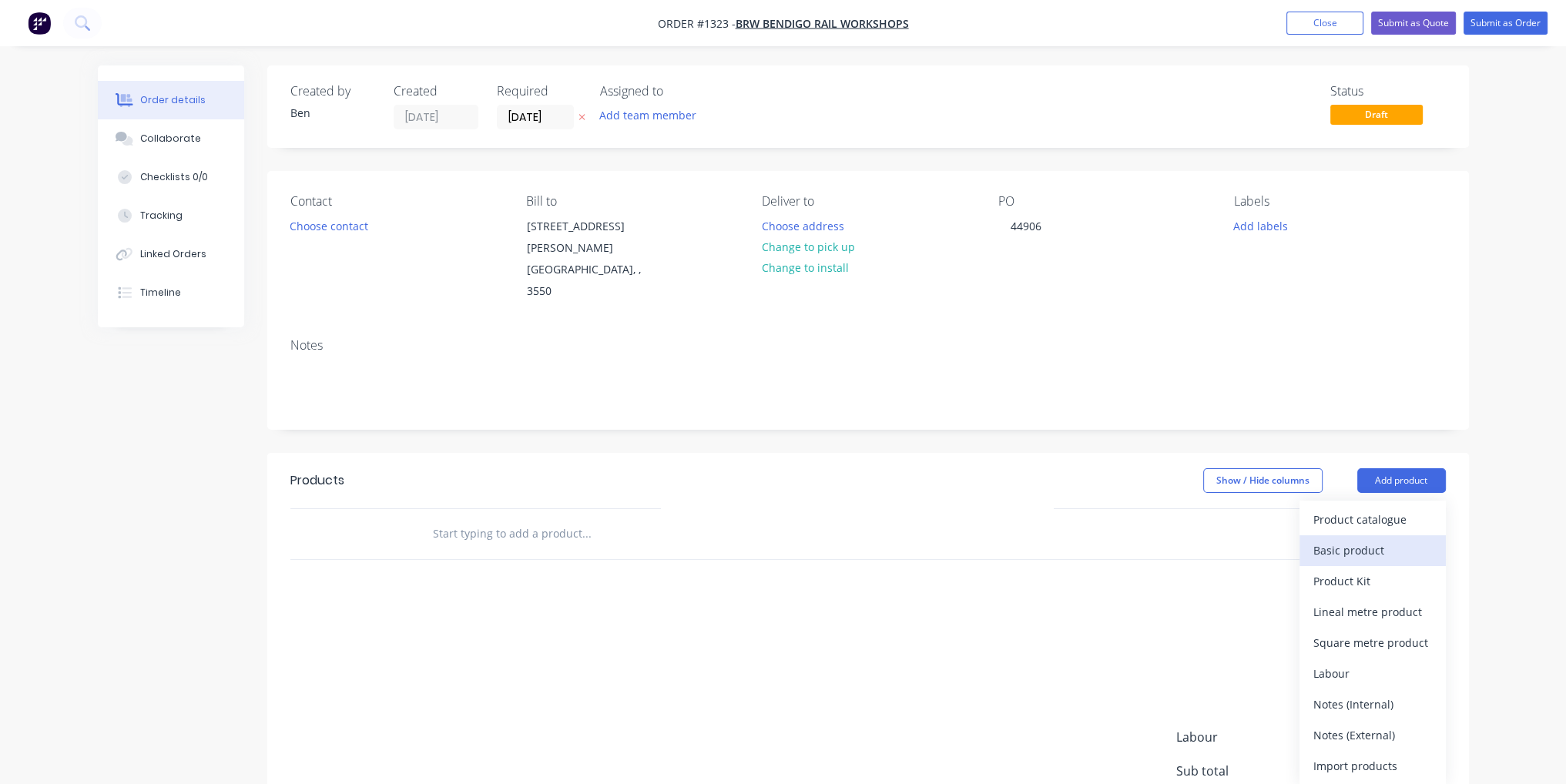
click at [1376, 539] on div "Basic product" at bounding box center [1373, 551] width 119 height 22
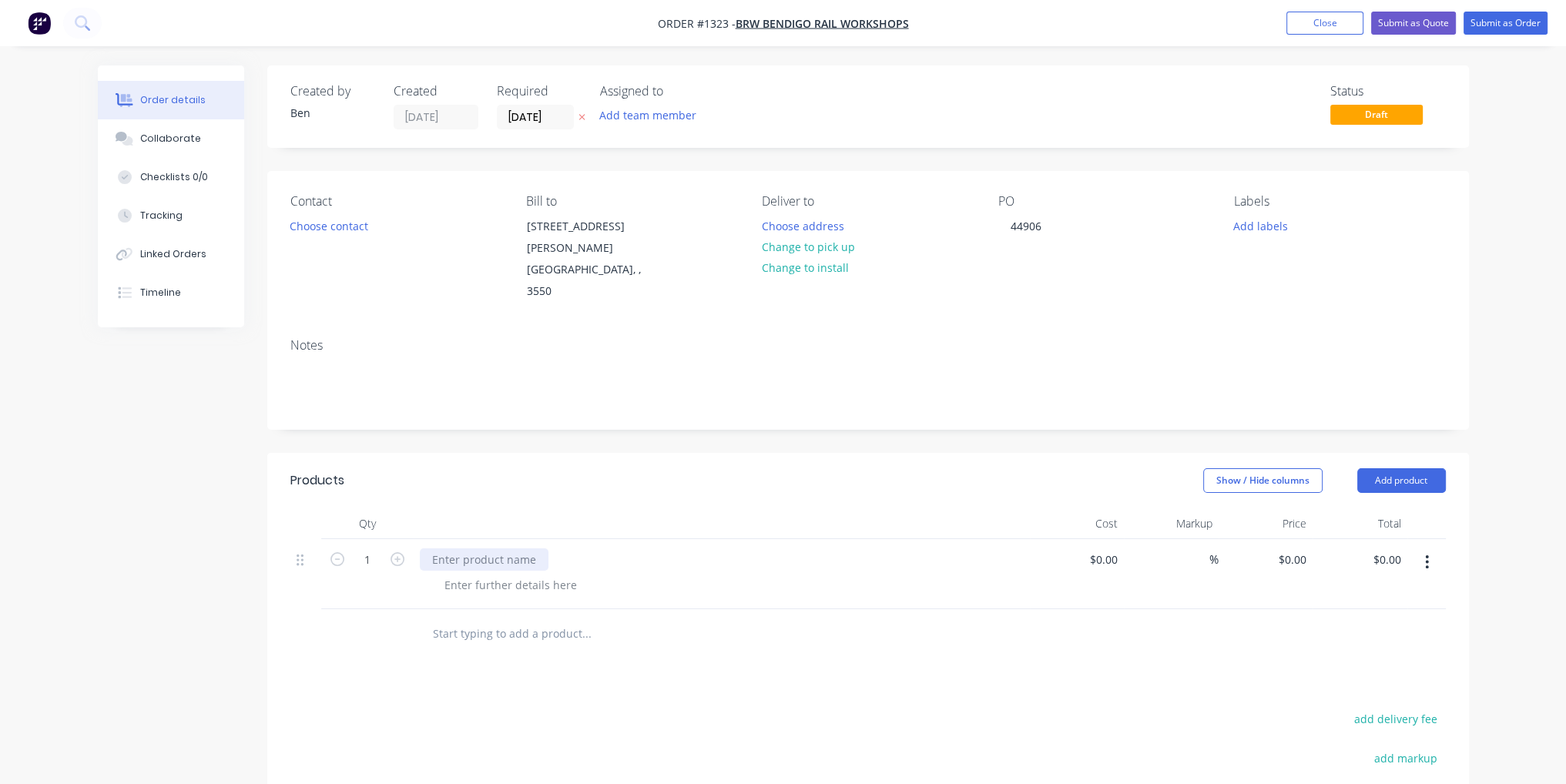
click at [496, 548] on div at bounding box center [484, 559] width 128 height 22
click at [552, 574] on div at bounding box center [510, 585] width 157 height 22
click at [1112, 548] on input at bounding box center [1114, 559] width 18 height 22
type input "$396.00"
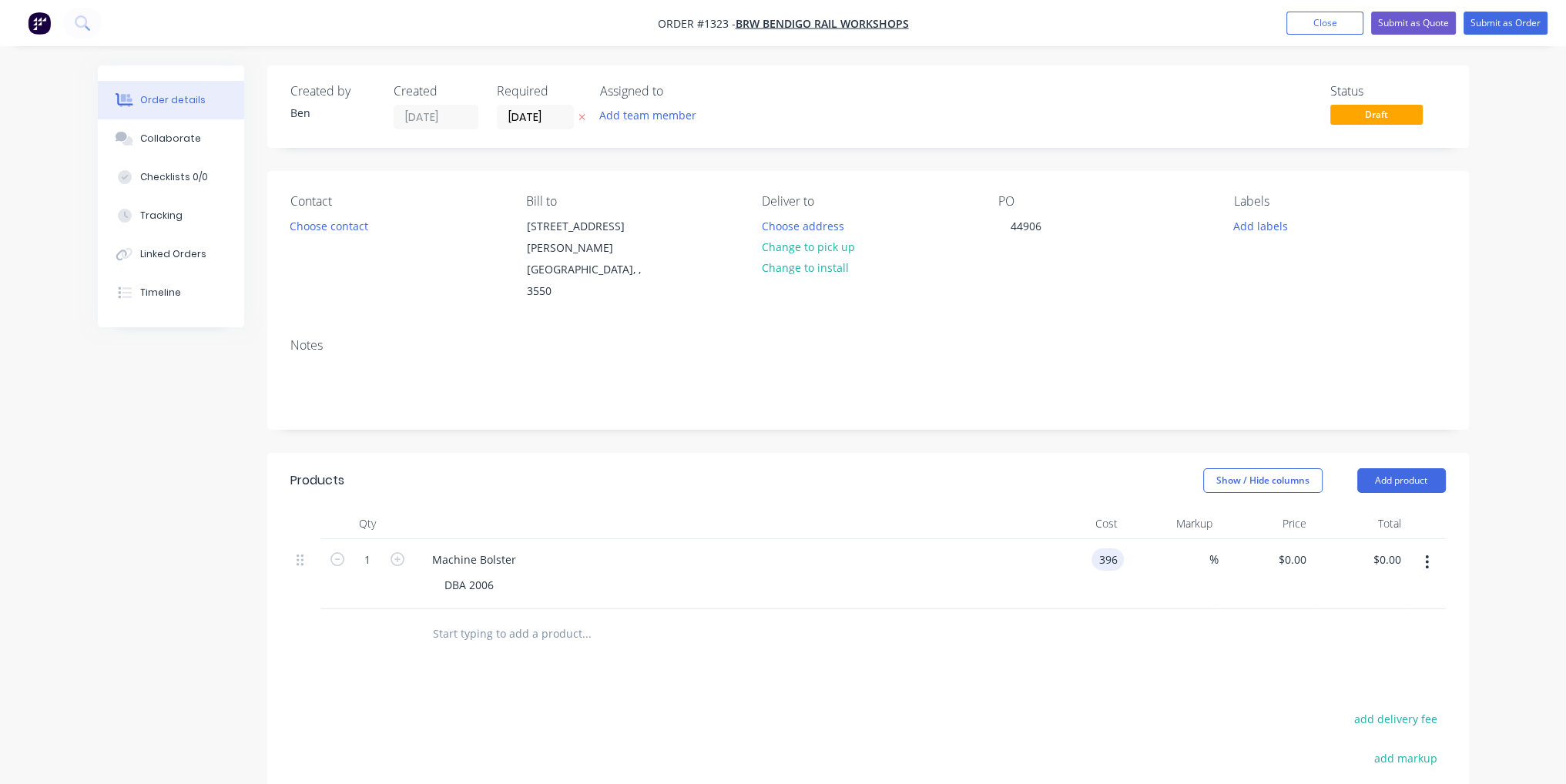
type input "$396.00"
click at [1532, 19] on button "Submit as Order" at bounding box center [1505, 22] width 84 height 23
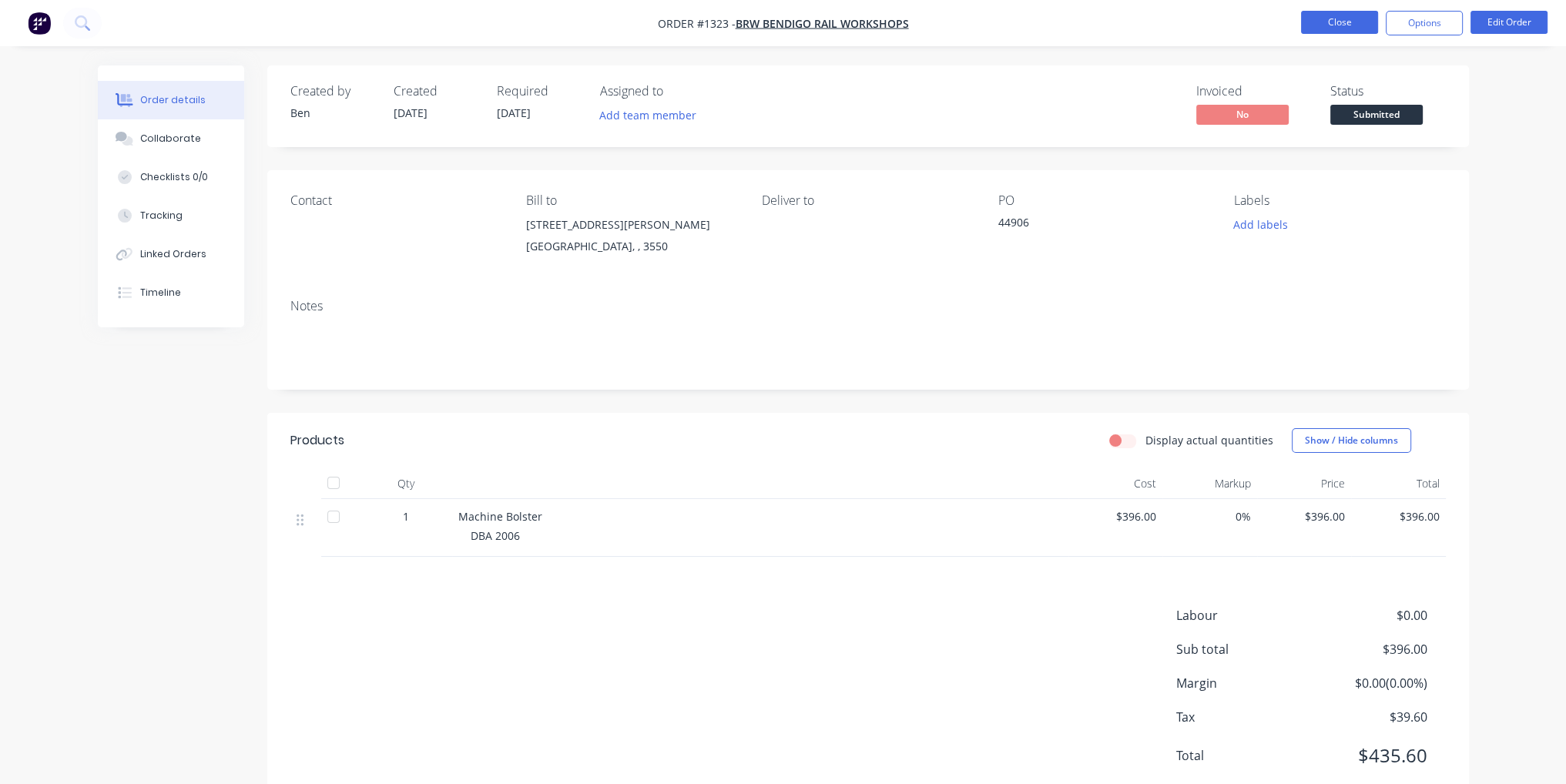
click at [1343, 25] on button "Close" at bounding box center [1338, 22] width 77 height 23
